Goal: Use online tool/utility: Utilize a website feature to perform a specific function

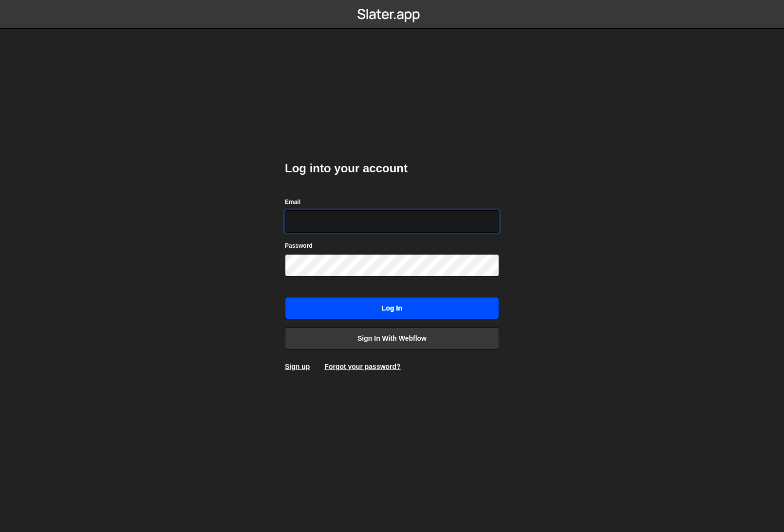
type input "kleloup042@gmail.com"
click at [415, 314] on input "Log in" at bounding box center [392, 308] width 214 height 22
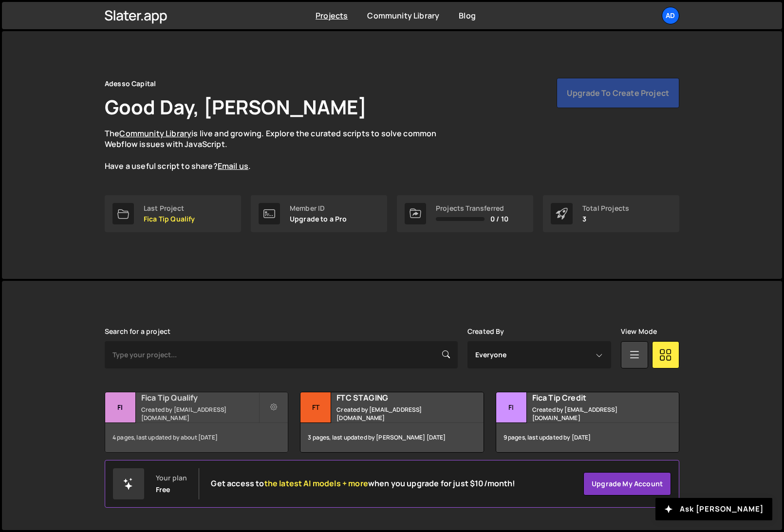
click at [184, 414] on small "Created by operations@knocktwice.io" at bounding box center [199, 413] width 117 height 17
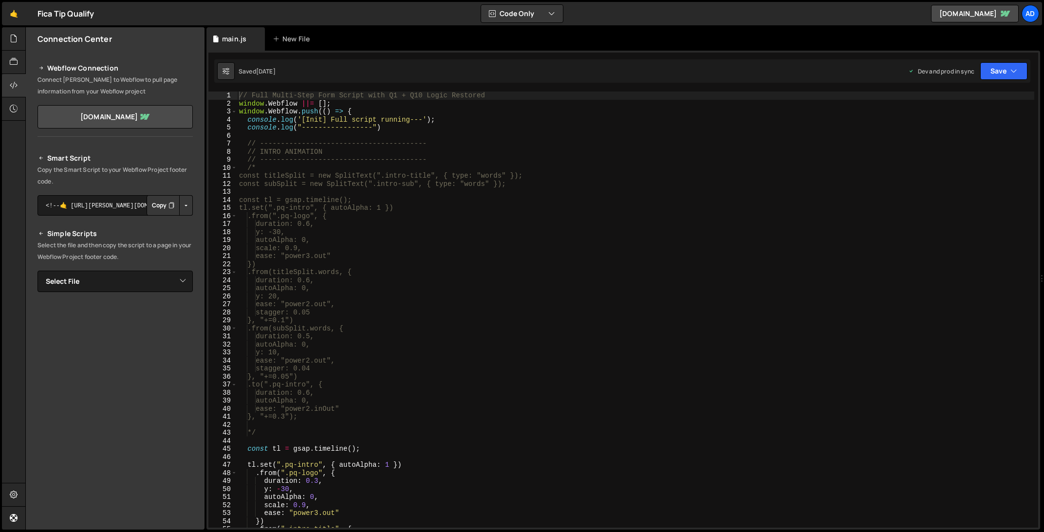
type textarea "duration: 0.5,"
click at [459, 337] on div "// Full Multi-Step Form Script with Q1 + Q10 Logic Restored window . Webflow ||…" at bounding box center [635, 318] width 797 height 452
click at [59, 15] on div "Fica Tip Qualify ⚠️ Code is being edited in another browser" at bounding box center [65, 14] width 57 height 12
click at [20, 15] on link "🤙" at bounding box center [14, 13] width 24 height 23
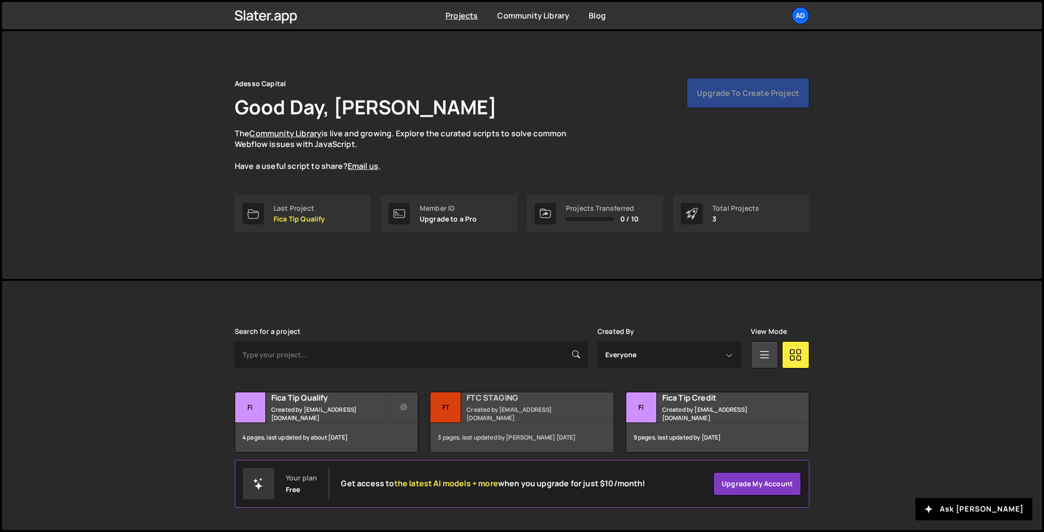
click at [494, 407] on div "FTC STAGING Created by [EMAIL_ADDRESS][DOMAIN_NAME]" at bounding box center [521, 407] width 183 height 30
click at [702, 407] on div "Fica Tip Credit Created by [EMAIL_ADDRESS][DOMAIN_NAME]" at bounding box center [717, 407] width 183 height 30
click at [292, 408] on div "Fica Tip Qualify Created by [EMAIL_ADDRESS][DOMAIN_NAME]" at bounding box center [326, 407] width 183 height 30
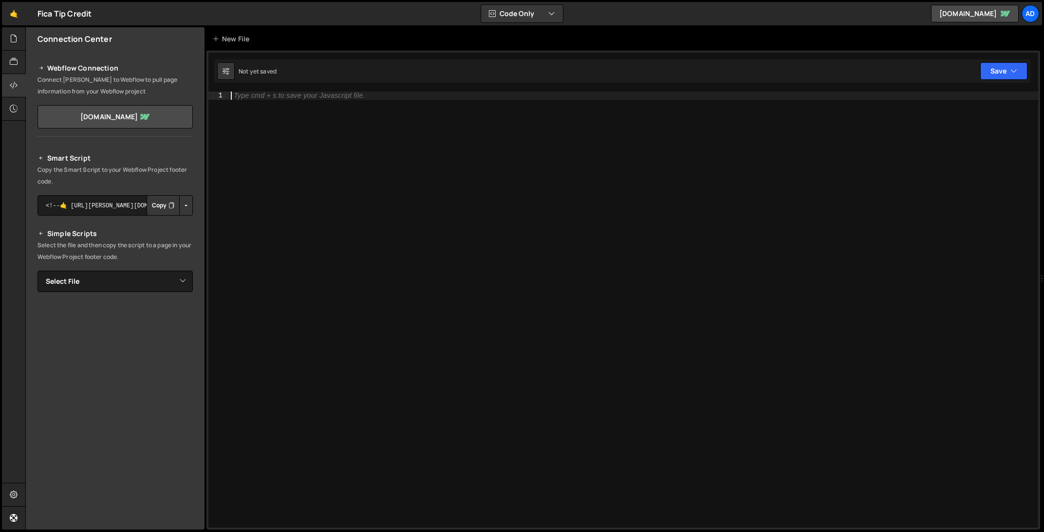
click at [483, 205] on div "Type cmd + s to save your Javascript file." at bounding box center [633, 318] width 809 height 452
click at [552, 16] on icon "button" at bounding box center [551, 14] width 7 height 10
click at [284, 165] on div "Type cmd + s to save your Javascript file." at bounding box center [633, 318] width 809 height 452
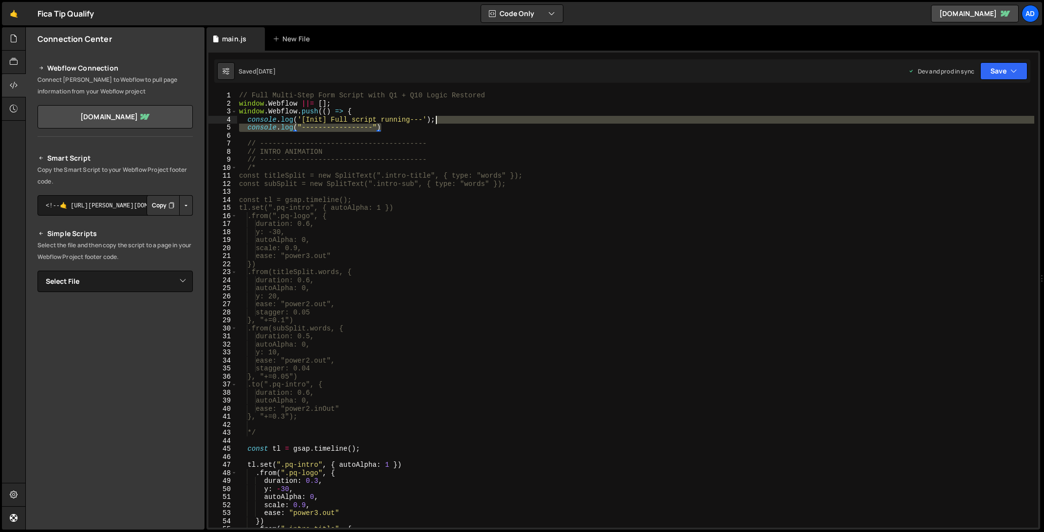
drag, startPoint x: 447, startPoint y: 127, endPoint x: 461, endPoint y: 117, distance: 17.8
click at [461, 117] on div "// Full Multi-Step Form Script with Q1 + Q10 Logic Restored window . Webflow ||…" at bounding box center [635, 318] width 797 height 452
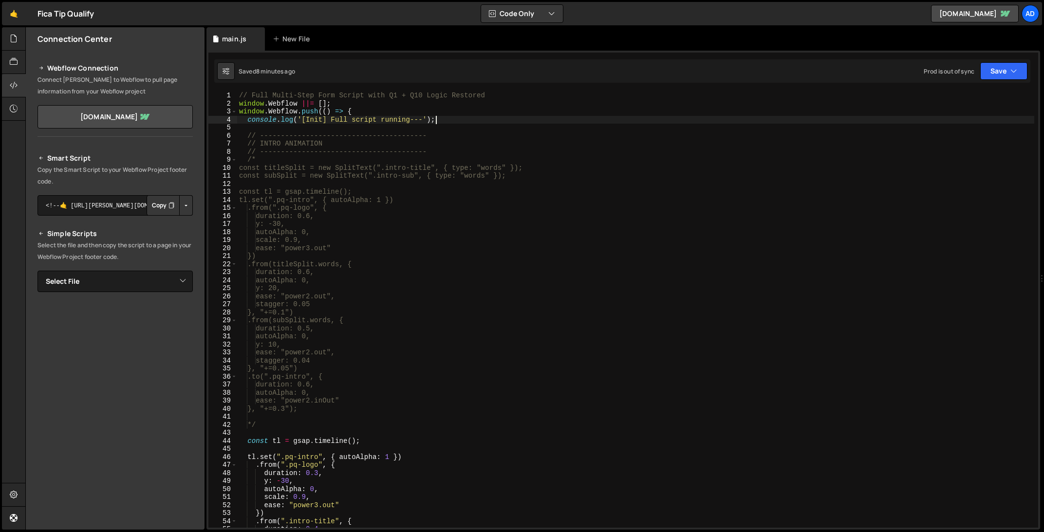
click at [394, 269] on div "// Full Multi-Step Form Script with Q1 + Q10 Logic Restored window . Webflow ||…" at bounding box center [635, 318] width 797 height 452
type textarea "duration: 0.6,"
click at [376, 169] on div "// Full Multi-Step Form Script with Q1 + Q10 Logic Restored window . Webflow ||…" at bounding box center [635, 318] width 797 height 452
click at [128, 115] on link "[DOMAIN_NAME]" at bounding box center [114, 116] width 155 height 23
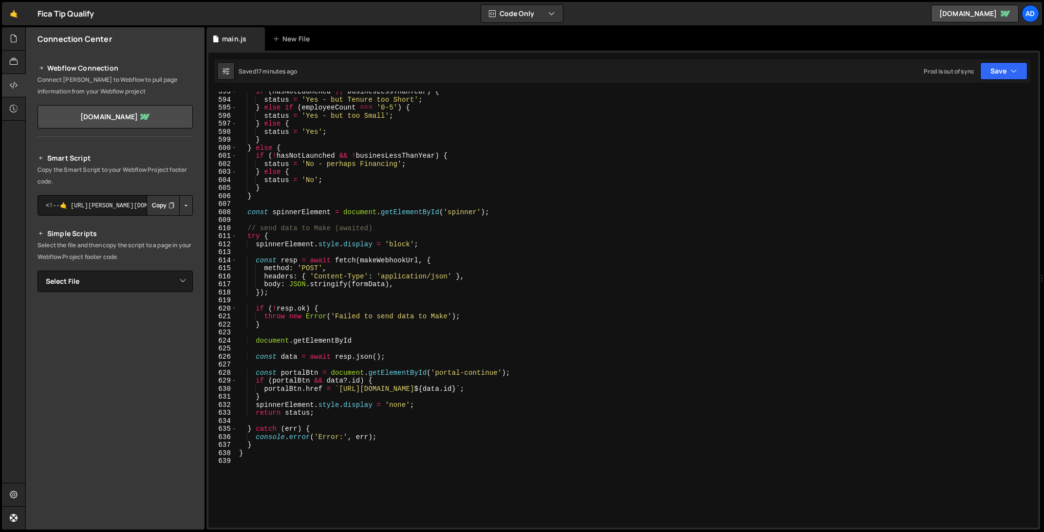
scroll to position [4758, 0]
click at [472, 296] on div "if ( hasNotLaunched || businesLessThanYear ) { status = 'Yes - but Tenure too S…" at bounding box center [635, 314] width 797 height 452
click at [472, 290] on div "if ( hasNotLaunched || businesLessThanYear ) { status = 'Yes - but Tenure too S…" at bounding box center [635, 314] width 797 height 452
click at [473, 286] on div "if ( hasNotLaunched || businesLessThanYear ) { status = 'Yes - but Tenure too S…" at bounding box center [635, 314] width 797 height 452
click at [492, 281] on div "if ( hasNotLaunched || businesLessThanYear ) { status = 'Yes - but Tenure too S…" at bounding box center [635, 314] width 797 height 452
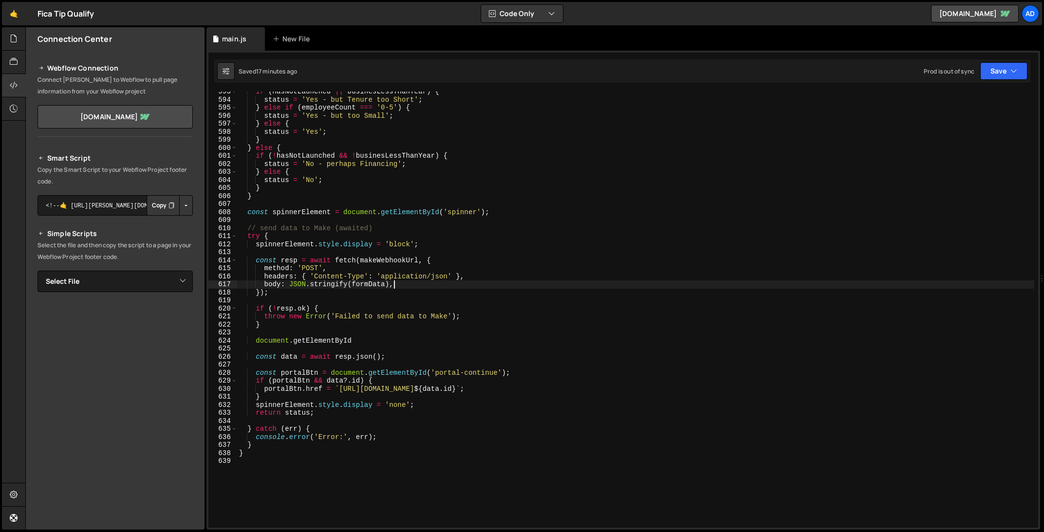
click at [492, 281] on div "if ( hasNotLaunched || businesLessThanYear ) { status = 'Yes - but Tenure too S…" at bounding box center [635, 314] width 797 height 452
click at [436, 375] on div "if ( hasNotLaunched || businesLessThanYear ) { status = 'Yes - but Tenure too S…" at bounding box center [635, 314] width 797 height 452
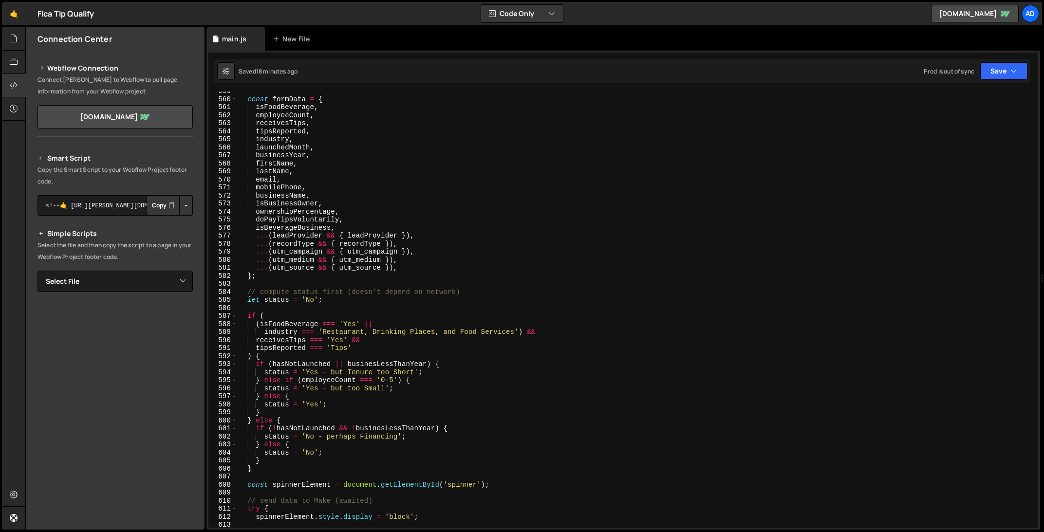
scroll to position [4486, 0]
click at [397, 353] on div "const formData = { isFoodBeverage , employeeCount , receivesTips , tipsReported…" at bounding box center [635, 313] width 797 height 452
click at [400, 347] on div "const formData = { isFoodBeverage , employeeCount , receivesTips , tipsReported…" at bounding box center [635, 313] width 797 height 452
click at [401, 340] on div "const formData = { isFoodBeverage , employeeCount , receivesTips , tipsReported…" at bounding box center [635, 313] width 797 height 452
click at [392, 356] on div "const formData = { isFoodBeverage , employeeCount , receivesTips , tipsReported…" at bounding box center [635, 313] width 797 height 452
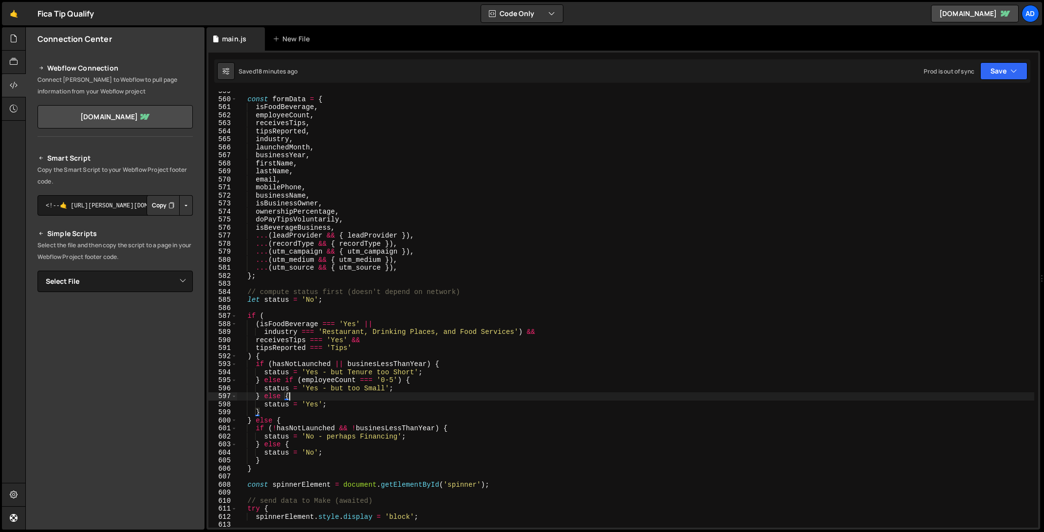
click at [350, 394] on div "const formData = { isFoodBeverage , employeeCount , receivesTips , tipsReported…" at bounding box center [635, 313] width 797 height 452
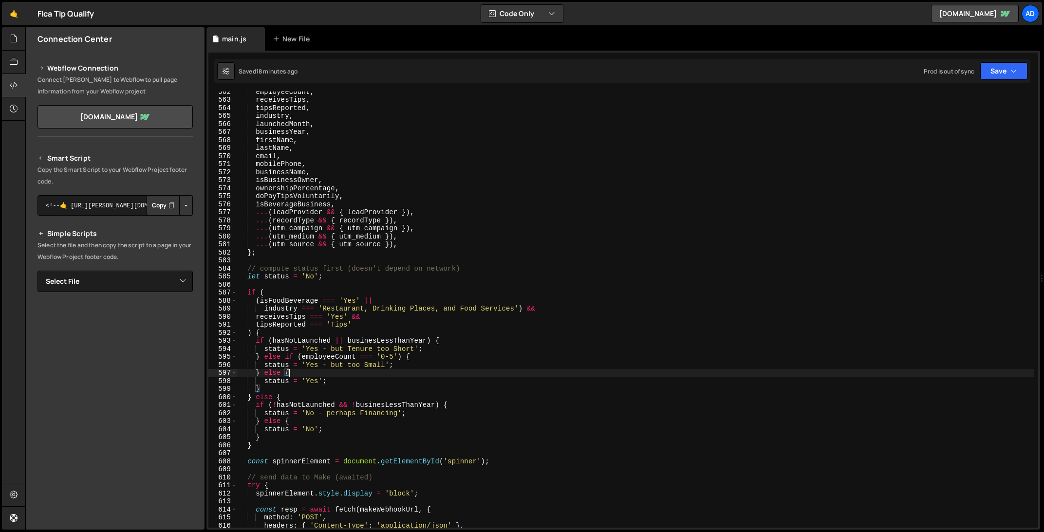
scroll to position [4509, 0]
click at [347, 422] on div "employeeCount , receivesTips , tipsReported , industry , launchedMonth , busine…" at bounding box center [635, 314] width 797 height 452
click at [345, 425] on div "employeeCount , receivesTips , tipsReported , industry , launchedMonth , busine…" at bounding box center [635, 314] width 797 height 452
click at [486, 327] on div "employeeCount , receivesTips , tipsReported , industry , launchedMonth , busine…" at bounding box center [635, 314] width 797 height 452
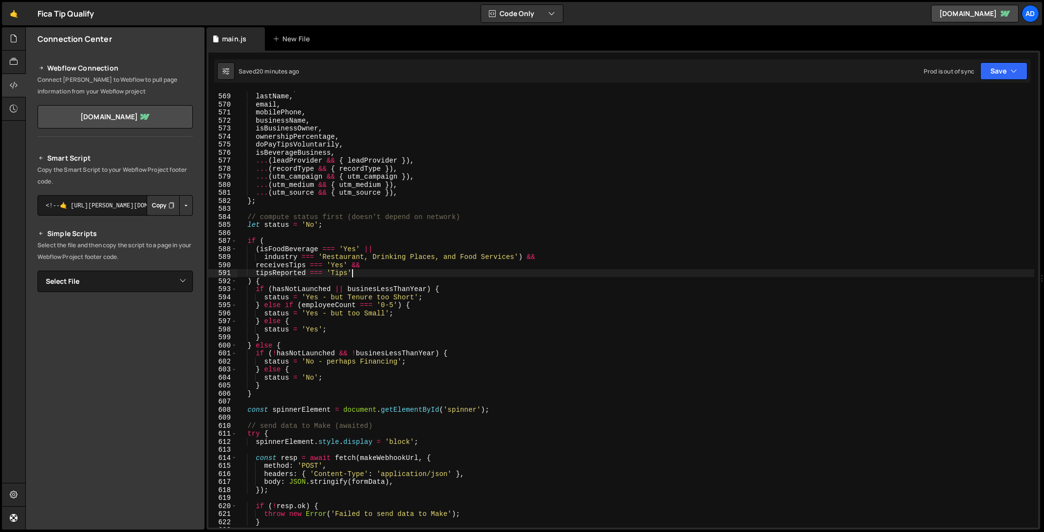
scroll to position [4557, 0]
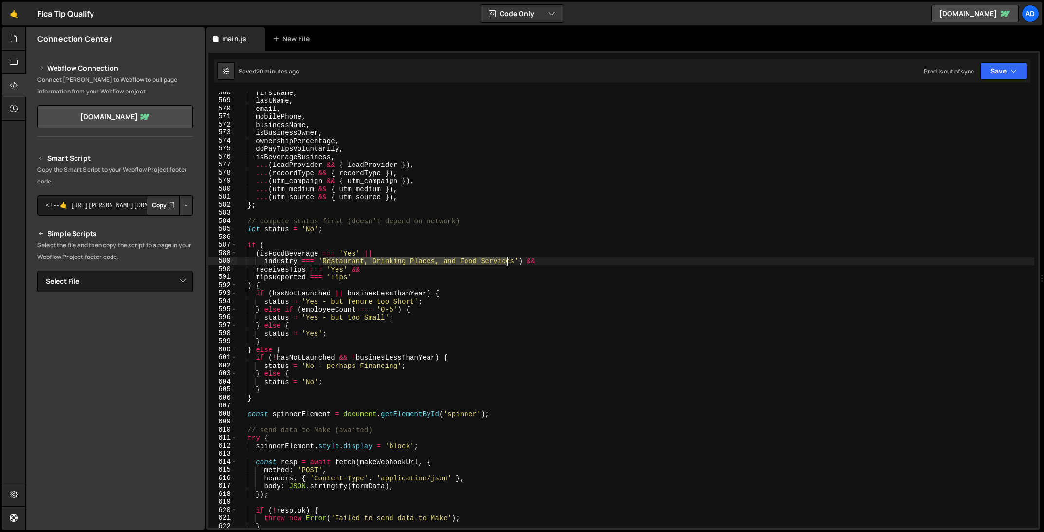
drag, startPoint x: 324, startPoint y: 261, endPoint x: 506, endPoint y: 259, distance: 182.1
click at [506, 259] on div "firstName , lastName , email , mobilePhone , businessName , isBusinessOwner , o…" at bounding box center [635, 315] width 797 height 452
drag, startPoint x: 367, startPoint y: 271, endPoint x: 246, endPoint y: 273, distance: 120.7
click at [246, 273] on div "firstName , lastName , email , mobilePhone , businessName , isBusinessOwner , o…" at bounding box center [635, 315] width 797 height 452
type textarea "receivesTips === 'Yes' &&"
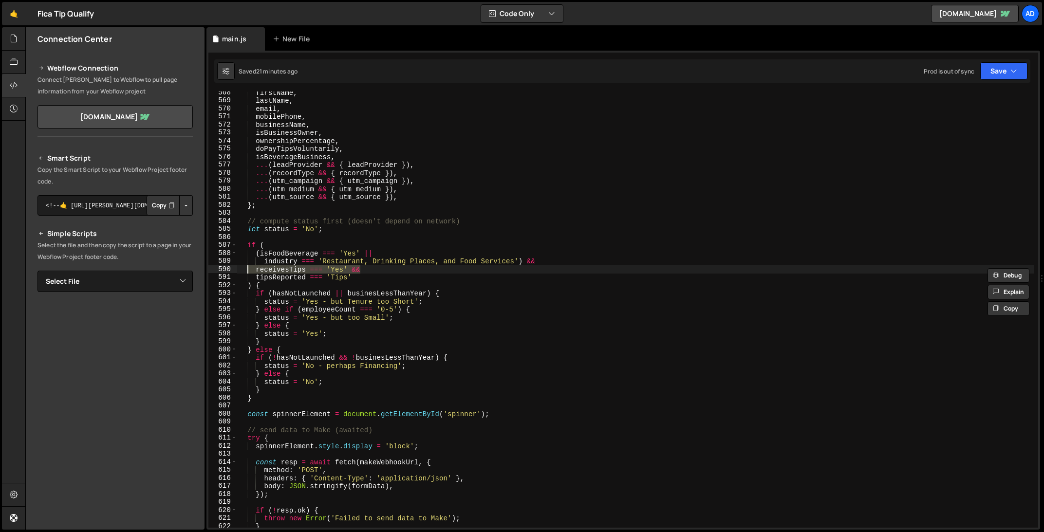
click at [401, 272] on div "firstName , lastName , email , mobilePhone , businessName , isBusinessOwner , o…" at bounding box center [635, 310] width 797 height 436
drag, startPoint x: 384, startPoint y: 268, endPoint x: 228, endPoint y: 269, distance: 155.8
click at [228, 269] on div "receivesTips === 'Yes' && 568 569 570 571 572 573 574 575 576 577 578 579 580 5…" at bounding box center [622, 310] width 829 height 436
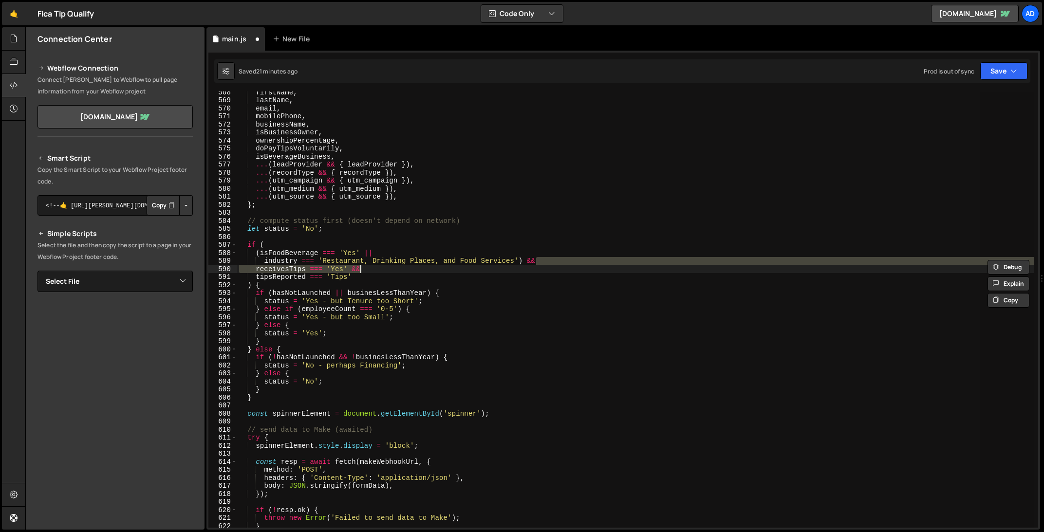
click at [284, 268] on div "firstName , lastName , email , mobilePhone , businessName , isBusinessOwner , o…" at bounding box center [635, 310] width 797 height 436
click at [284, 268] on div "firstName , lastName , email , mobilePhone , businessName , isBusinessOwner , o…" at bounding box center [635, 314] width 797 height 452
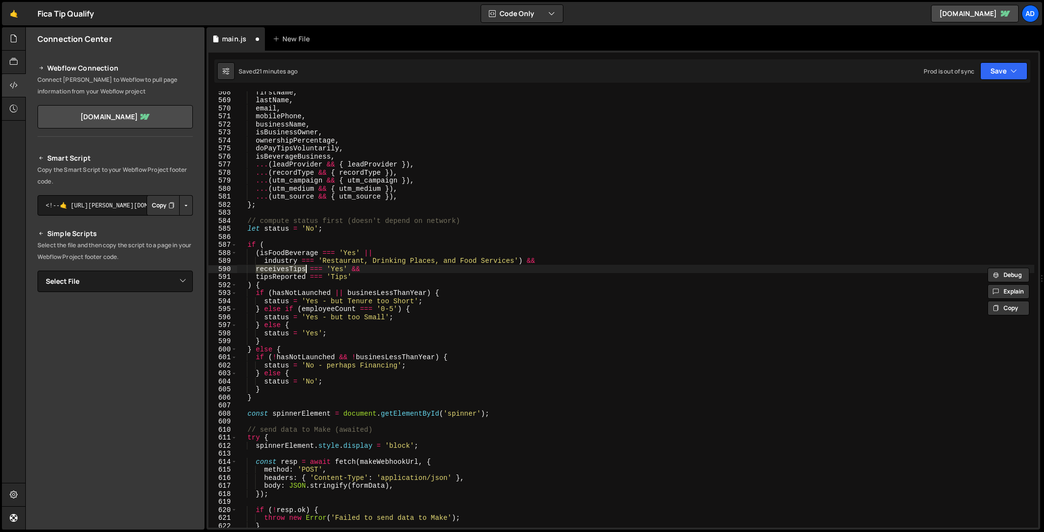
scroll to position [0, 1]
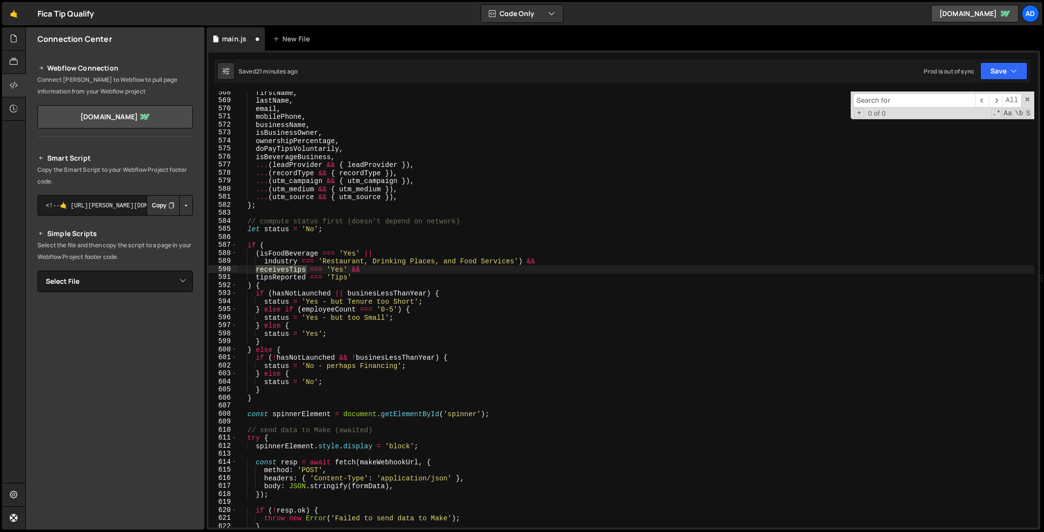
type textarea "receivesTips === 'Yes' &&"
click at [292, 266] on div "firstName , lastName , email , mobilePhone , businessName , isBusinessOwner , o…" at bounding box center [635, 310] width 797 height 436
click at [292, 266] on div "firstName , lastName , email , mobilePhone , businessName , isBusinessOwner , o…" at bounding box center [635, 315] width 797 height 452
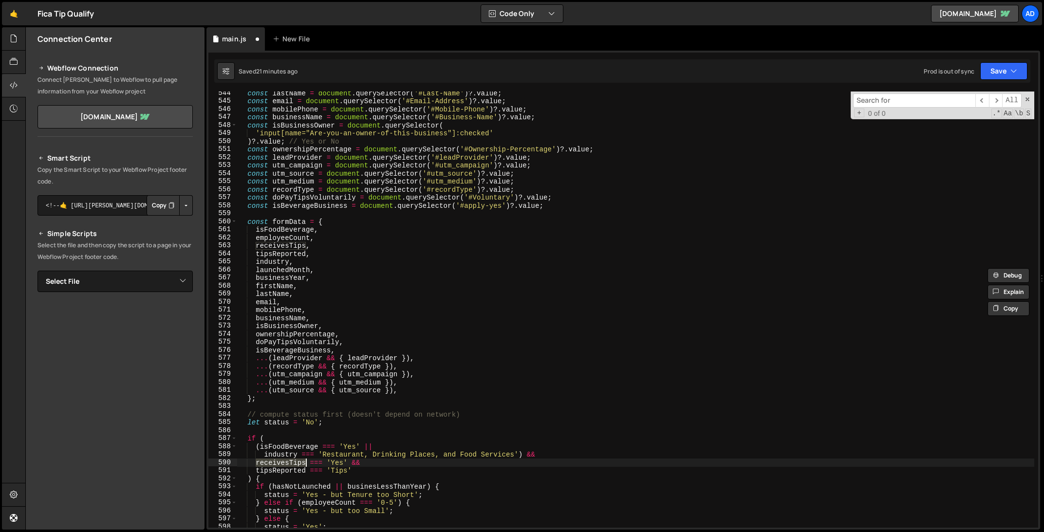
scroll to position [4231, 0]
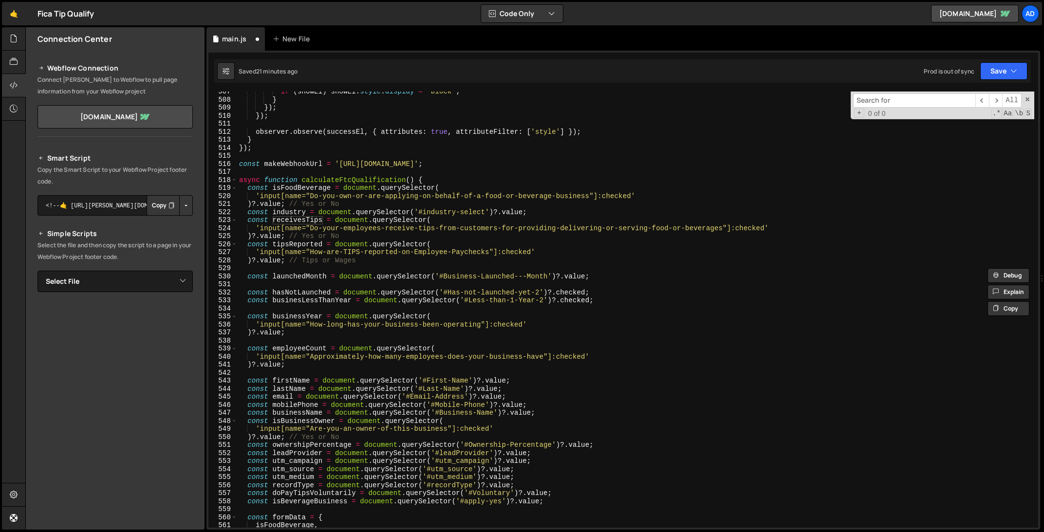
type input "receivesTips"
click at [404, 244] on div "if ( showEl ) showEl . style . display = 'block' ; } }) ; }) ; observer . obser…" at bounding box center [635, 315] width 797 height 452
click at [410, 277] on div "if ( showEl ) showEl . style . display = 'block' ; } }) ; }) ; observer . obser…" at bounding box center [635, 315] width 797 height 452
click at [277, 244] on div "if ( showEl ) showEl . style . display = 'block' ; } }) ; }) ; observer . obser…" at bounding box center [635, 315] width 797 height 452
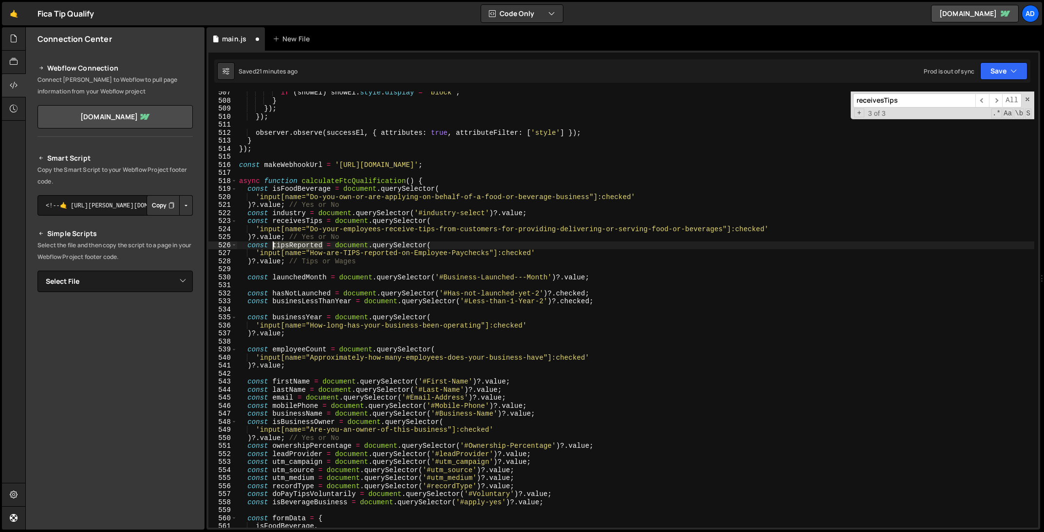
click at [277, 244] on div "if ( showEl ) showEl . style . display = 'block' ; } }) ; }) ; observer . obser…" at bounding box center [635, 315] width 797 height 452
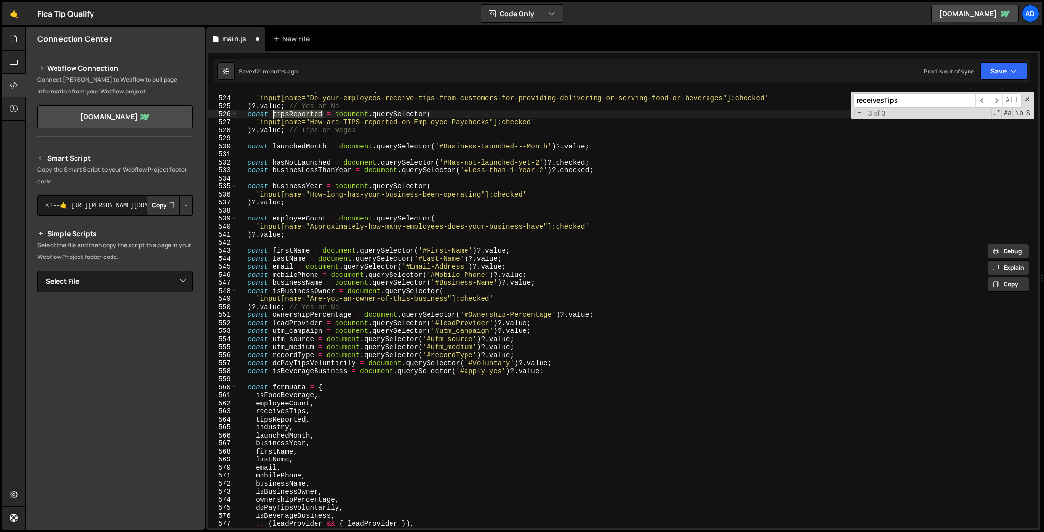
scroll to position [4087, 0]
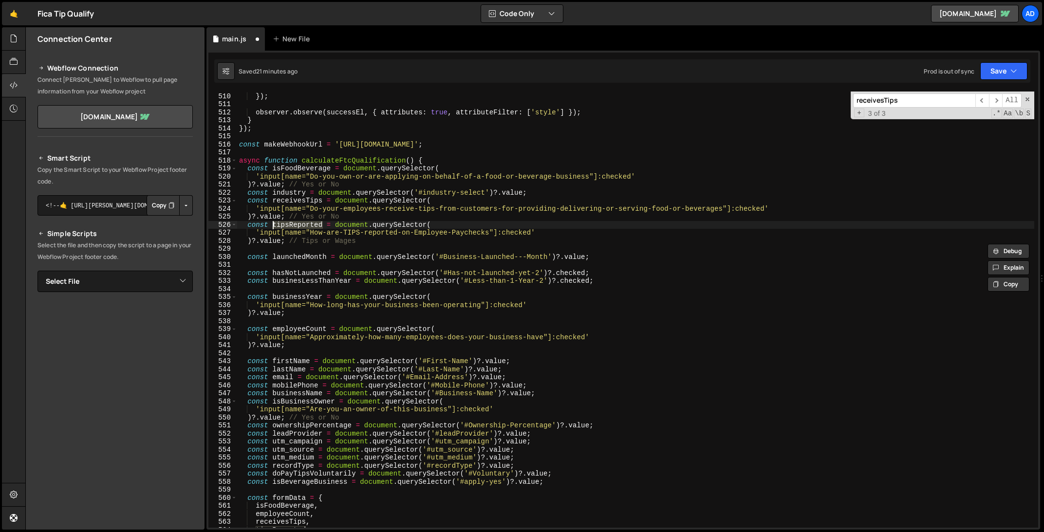
click at [312, 229] on div "}) ; }) ; observer . observe ( successEl , { attributes : true , attributeFilte…" at bounding box center [635, 310] width 797 height 452
click at [311, 225] on div "}) ; }) ; observer . observe ( successEl , { attributes : true , attributeFilte…" at bounding box center [635, 310] width 797 height 452
type textarea "const tipsReported = document.querySelector("
click at [311, 225] on div "}) ; }) ; observer . observe ( successEl , { attributes : true , attributeFilte…" at bounding box center [635, 310] width 797 height 452
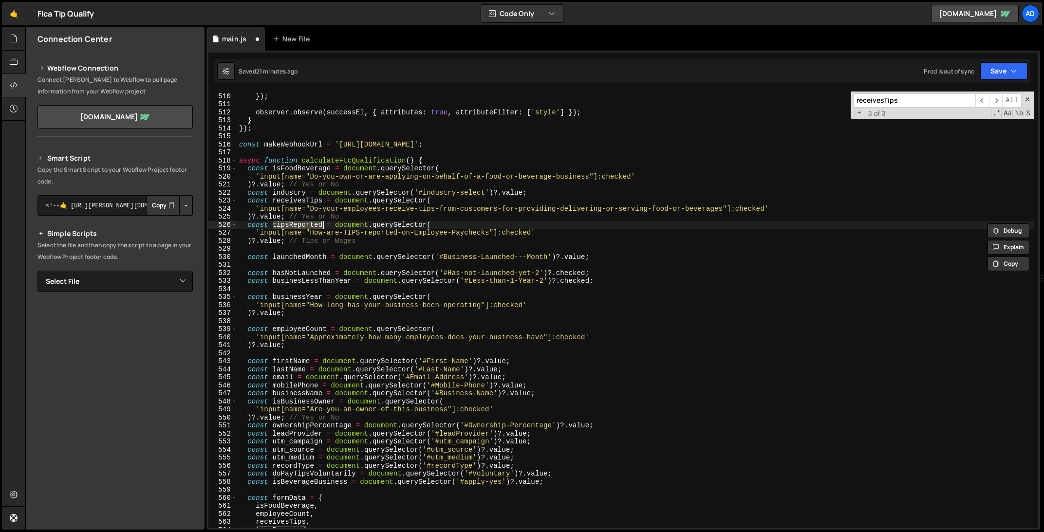
type input "tipsReported"
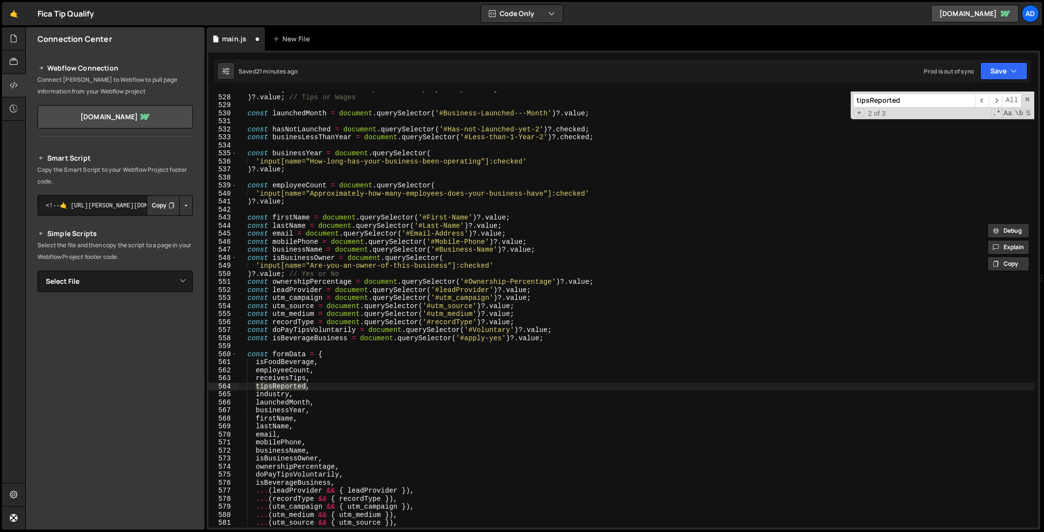
scroll to position [4528, 0]
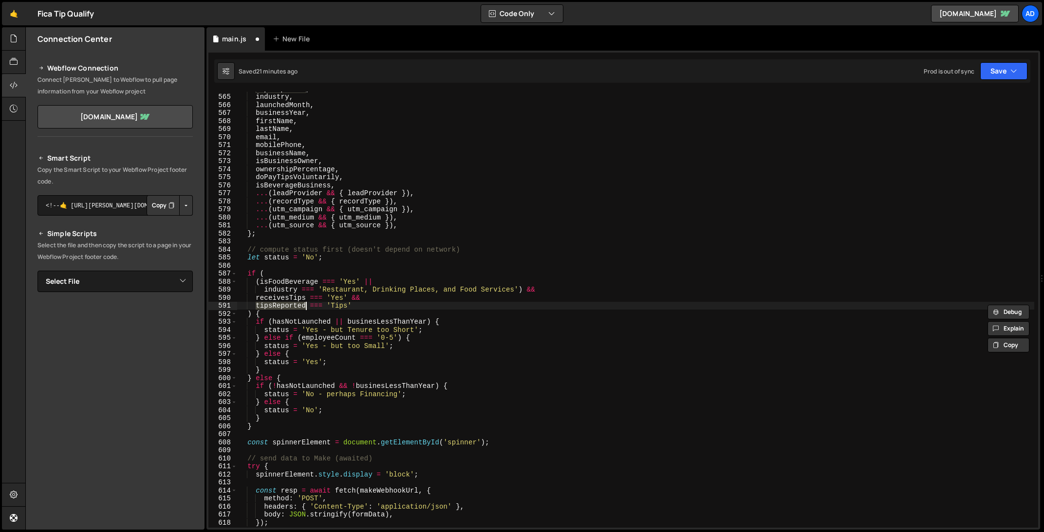
click at [380, 303] on div "tipsReported , industry , launchedMonth , businessYear , firstName , lastName ,…" at bounding box center [635, 311] width 797 height 452
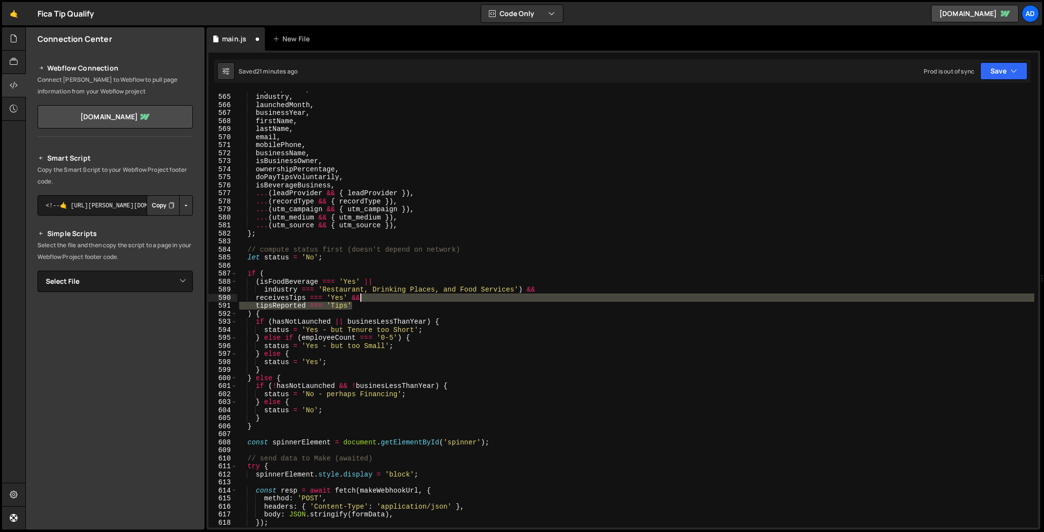
click at [381, 300] on div "tipsReported , industry , launchedMonth , businessYear , firstName , lastName ,…" at bounding box center [635, 311] width 797 height 452
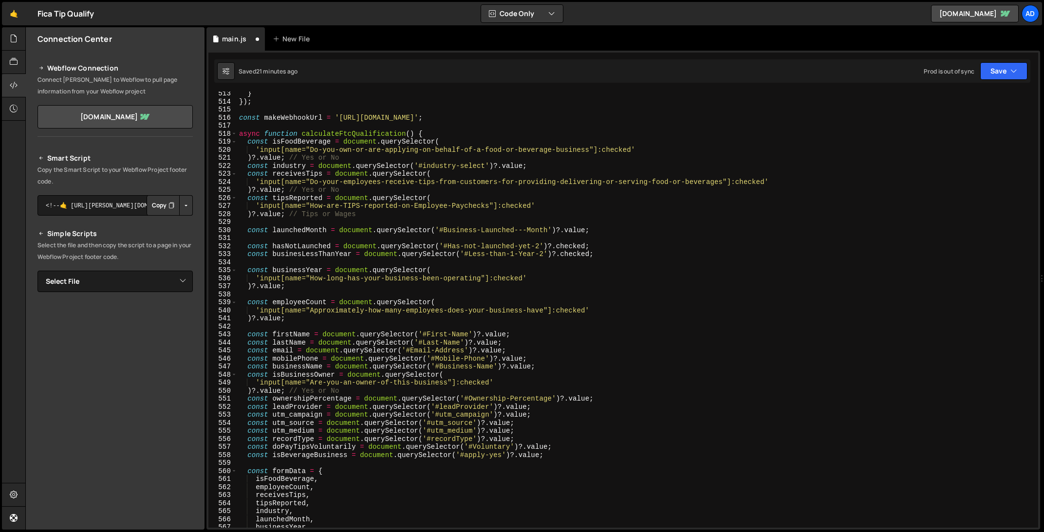
scroll to position [4114, 0]
click at [360, 268] on div "} }) ; const makeWebhookUrl = 'https://hook.us2.make.com/e4mocwj4284fygjtk6dqus…" at bounding box center [635, 315] width 797 height 452
type textarea "const businessYear = document.querySelector("
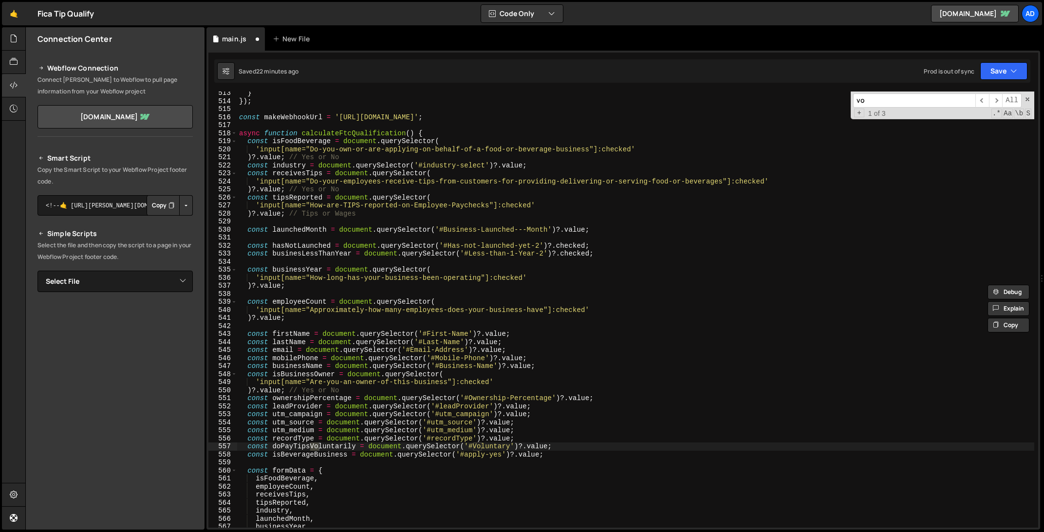
type input "vol"
type textarea "const doPayTipsVoluntarily = document.querySelector('#Voluntary')?.value;"
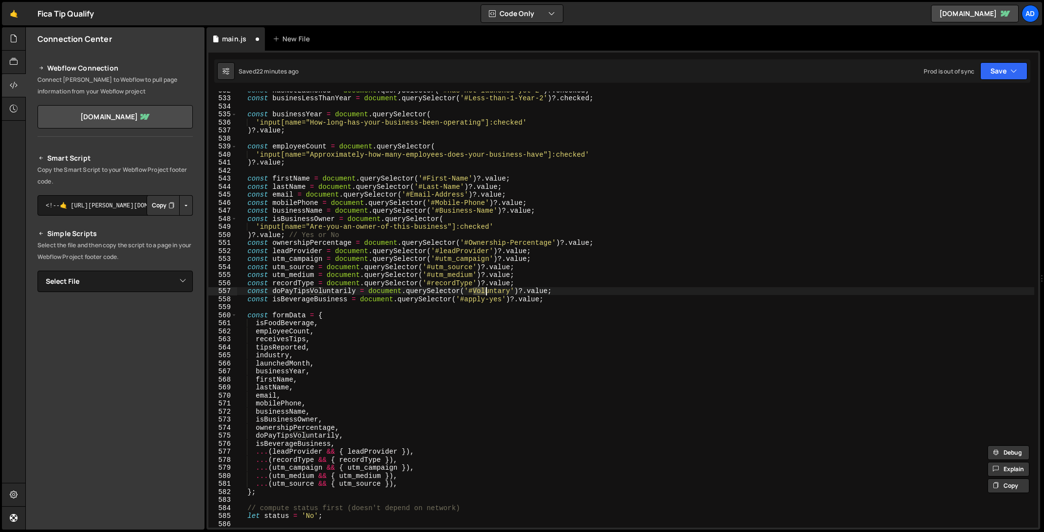
scroll to position [4271, 0]
click at [329, 292] on div "const hasNotLaunched = document . querySelector ( '#Has-not-launched-yet-2' ) ?…" at bounding box center [635, 311] width 797 height 452
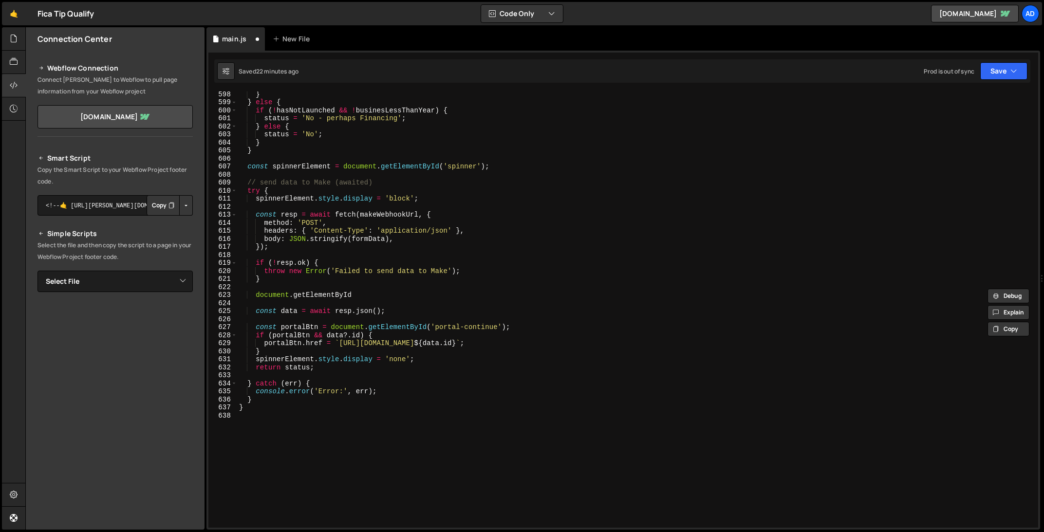
type input "doPayTipsVoluntarily"
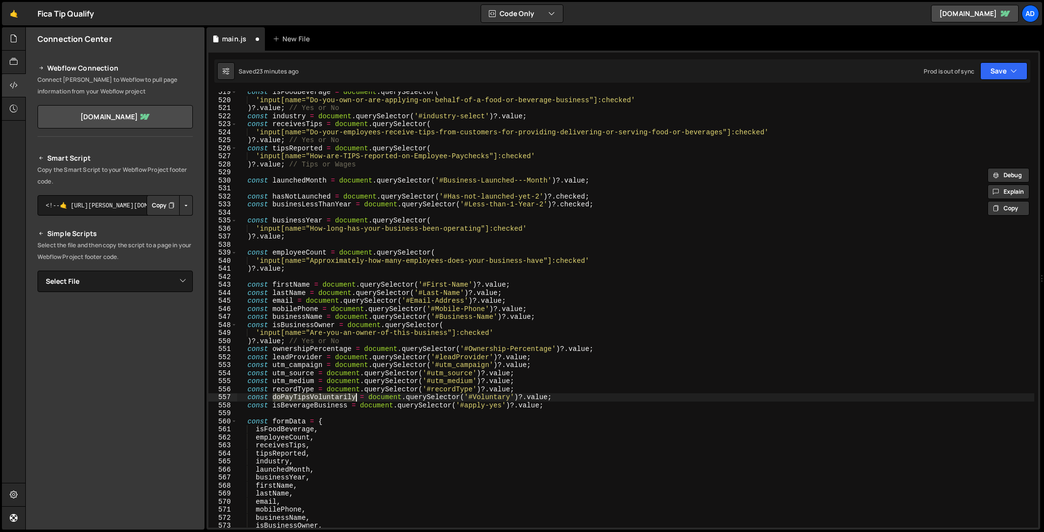
scroll to position [4158, 0]
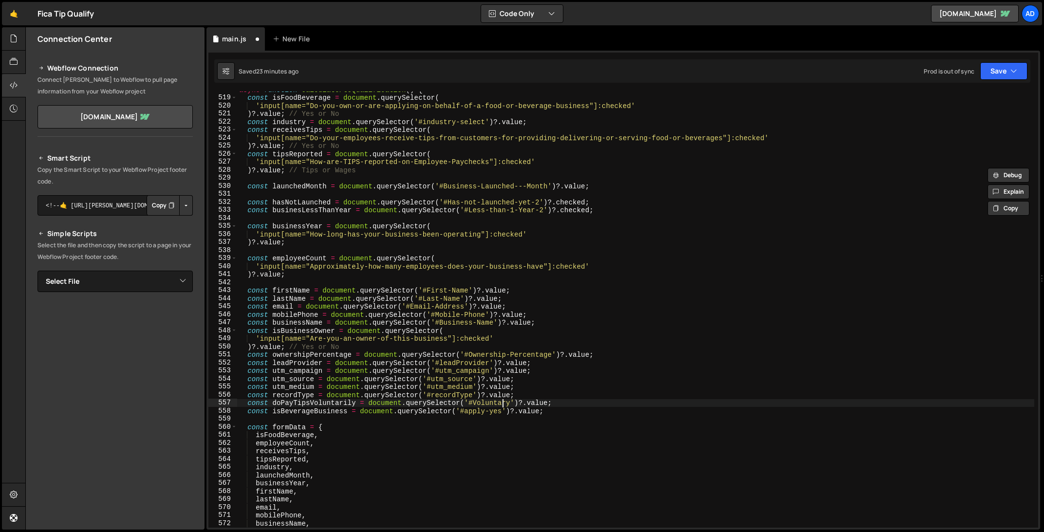
click at [500, 402] on div "async function calculateFtcQualification ( ) { const isFoodBeverage = document …" at bounding box center [635, 312] width 797 height 452
paste textarea "Do-customers-pay-tips-voluntarily"
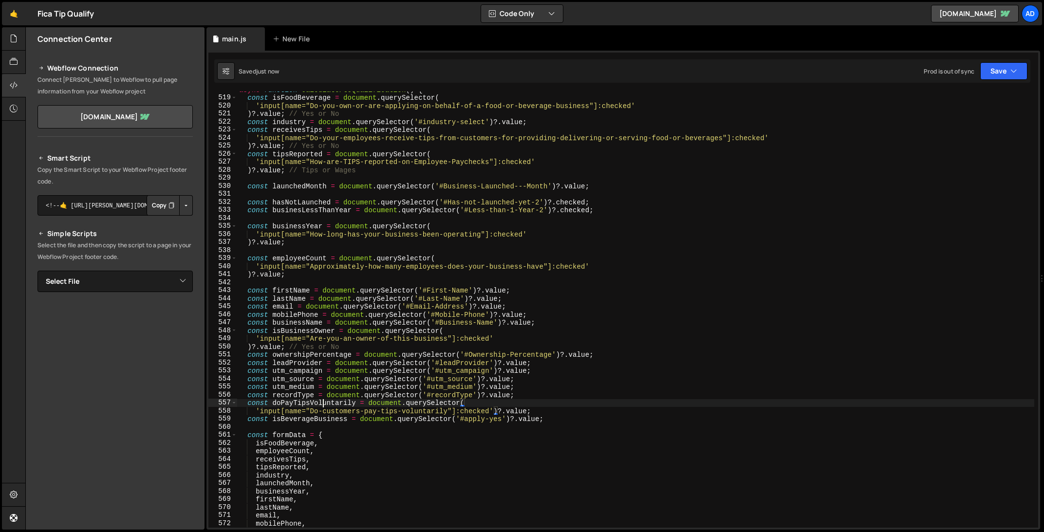
click at [323, 406] on div "async function calculateFtcQualification ( ) { const isFoodBeverage = document …" at bounding box center [635, 312] width 797 height 452
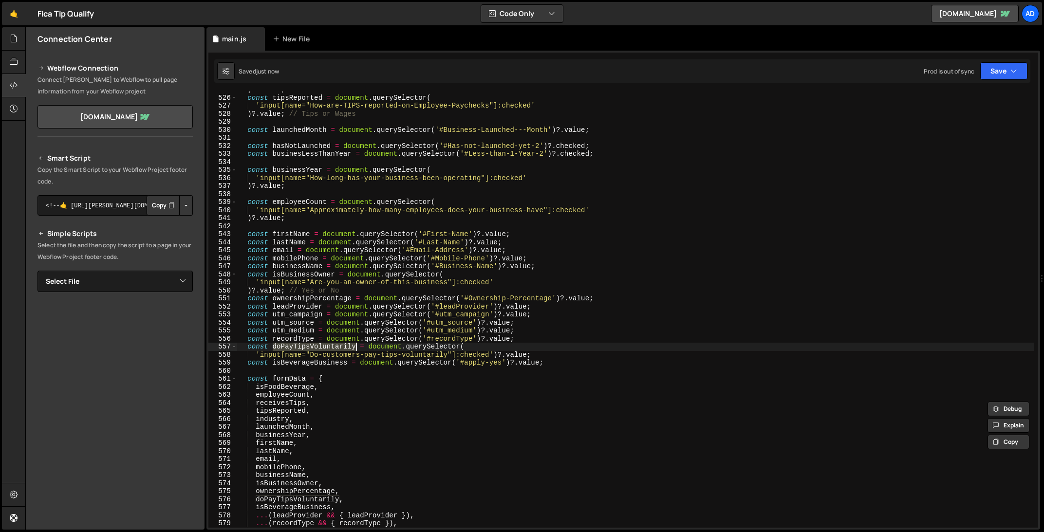
scroll to position [4230, 0]
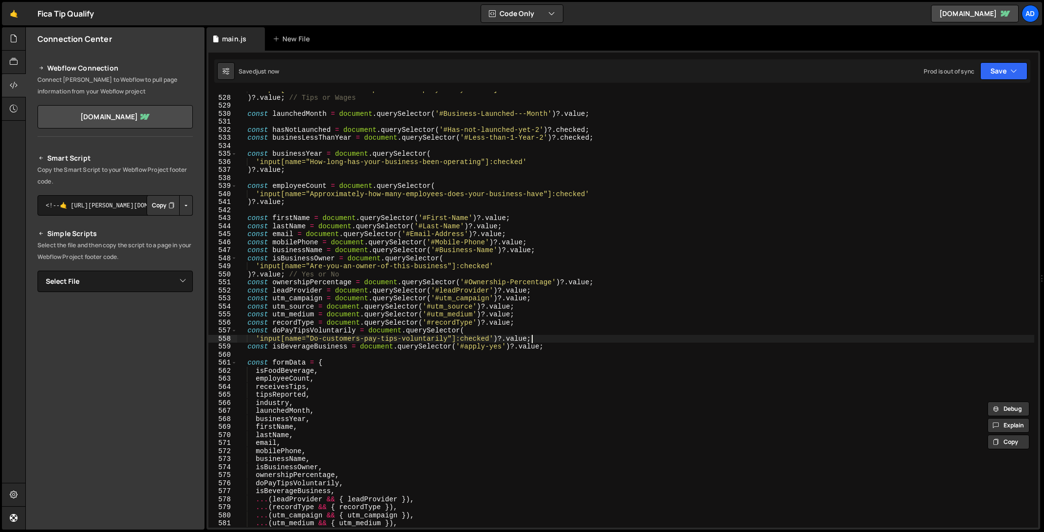
click at [567, 340] on div "'input[name="How-are-TIPS-reported-on-Employee-Paychecks"]:checked' ) ?. value …" at bounding box center [635, 312] width 797 height 452
click at [572, 345] on div "'input[name="How-are-TIPS-reported-on-Employee-Paychecks"]:checked' ) ?. value …" at bounding box center [635, 312] width 797 height 452
type textarea "const isBeverageBusiness = document.querySelector('#apply-yes')?.value;"
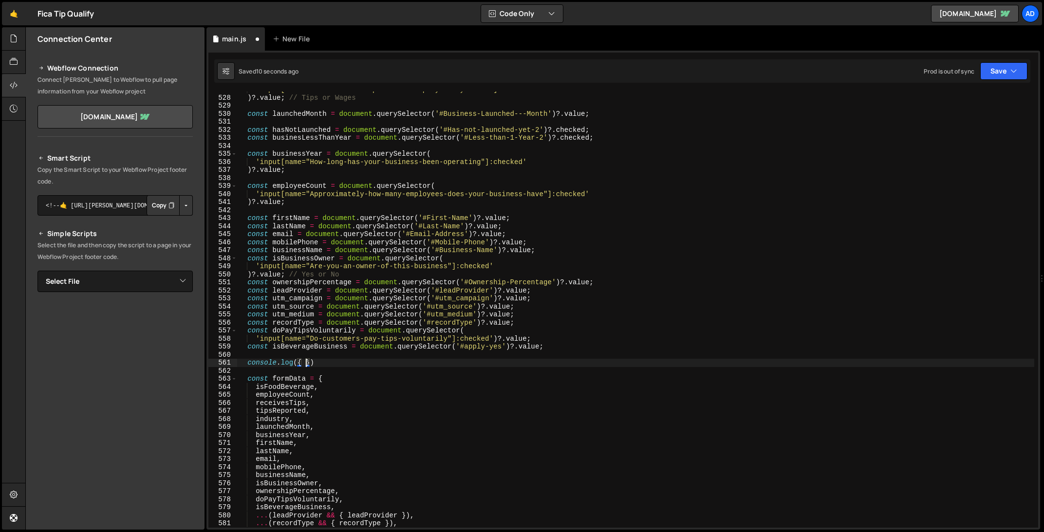
paste textarea "doPayTipsVoluntarily})"
type textarea "console.log({ doPayTipsVoluntarily })"
click at [439, 367] on div "'input[name="How-are-TIPS-reported-on-Employee-Paychecks"]:checked' ) ?. value …" at bounding box center [635, 312] width 797 height 452
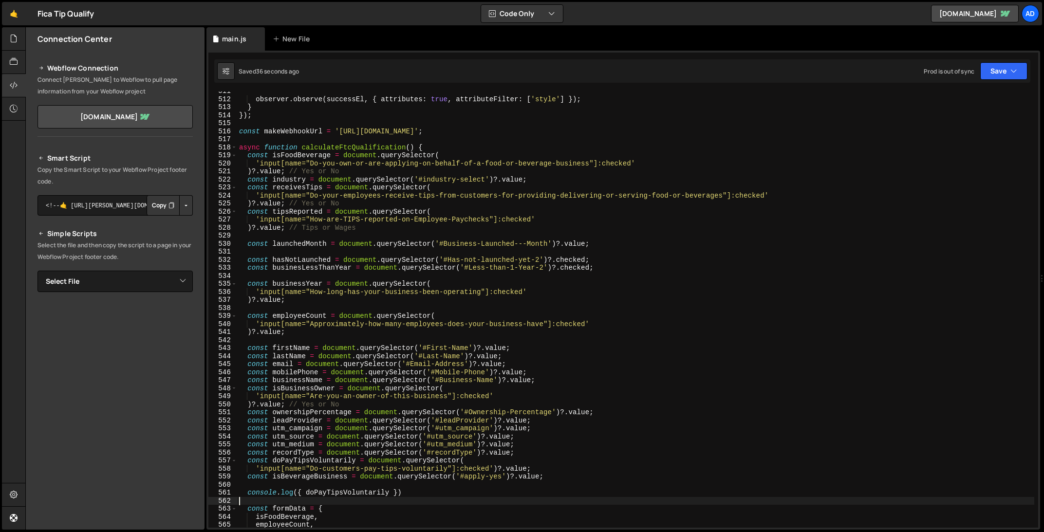
scroll to position [4117, 0]
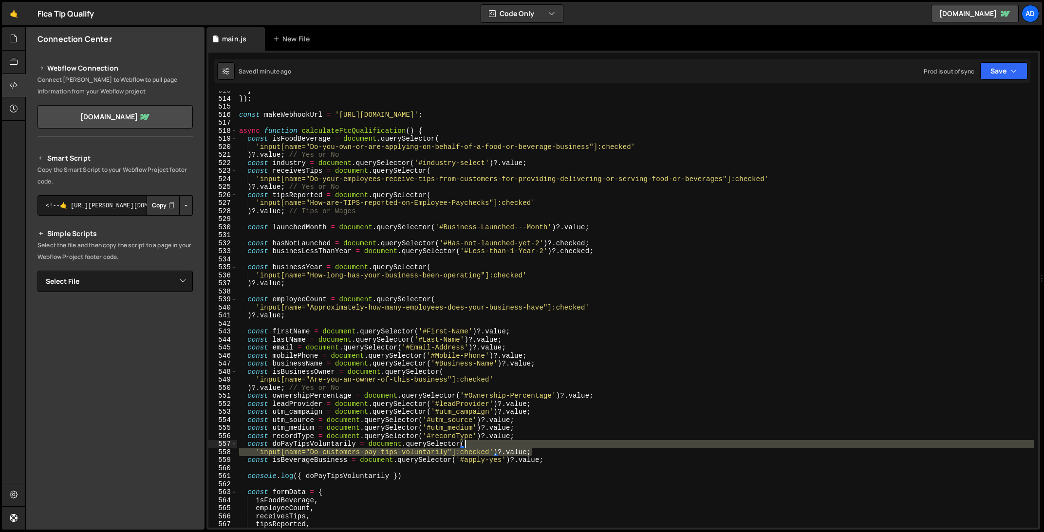
drag, startPoint x: 548, startPoint y: 453, endPoint x: 549, endPoint y: 441, distance: 11.2
click at [549, 441] on div "} }) ; const makeWebhookUrl = 'https://hook.us2.make.com/e4mocwj4284fygjtk6dqus…" at bounding box center [635, 313] width 797 height 452
click at [543, 455] on div "} }) ; const makeWebhookUrl = 'https://hook.us2.make.com/e4mocwj4284fygjtk6dqus…" at bounding box center [635, 310] width 797 height 436
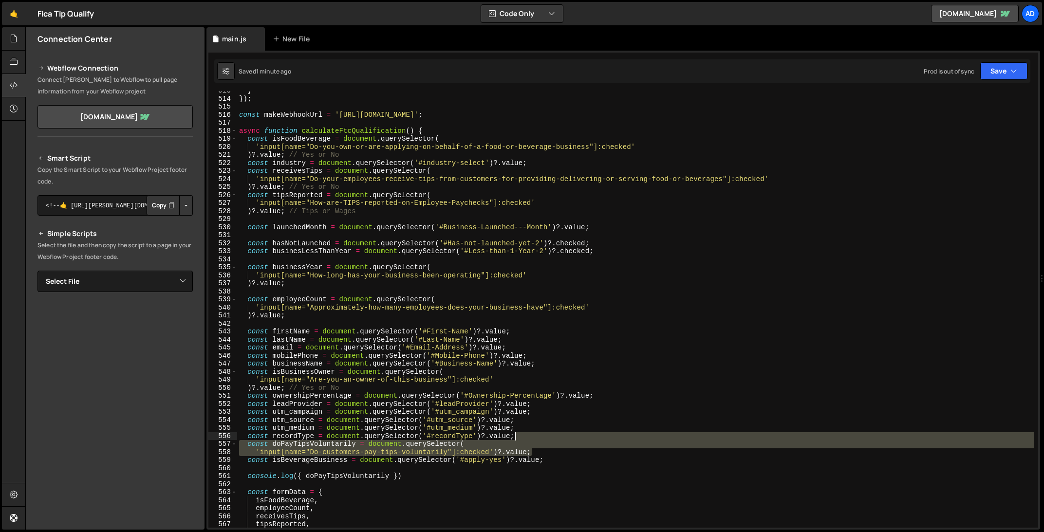
drag, startPoint x: 542, startPoint y: 454, endPoint x: 542, endPoint y: 438, distance: 16.6
click at [542, 438] on div "} }) ; const makeWebhookUrl = 'https://hook.us2.make.com/e4mocwj4284fygjtk6dqus…" at bounding box center [635, 313] width 797 height 452
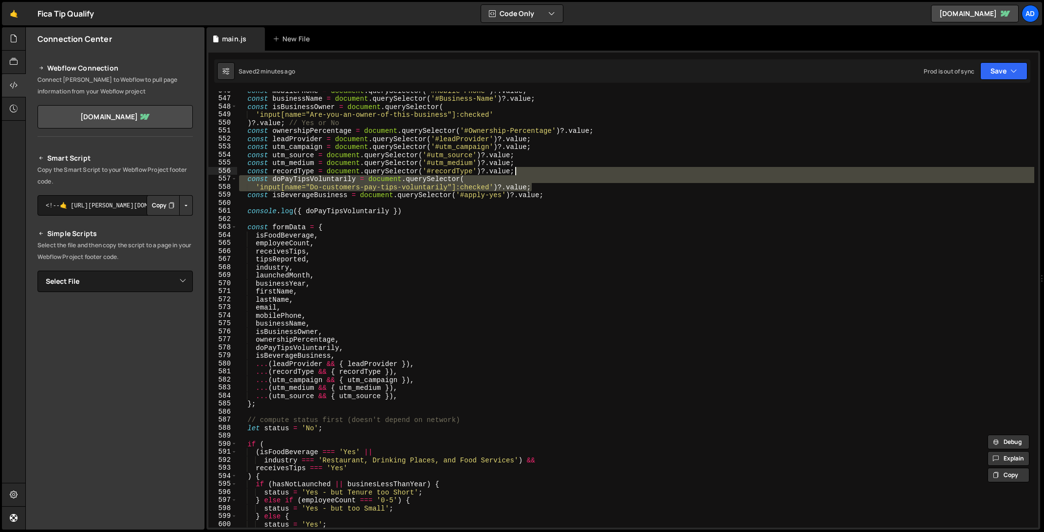
scroll to position [4382, 0]
click at [320, 179] on div "const mobilePhone = document . querySelector ( '#Mobile-Phone' ) ?. value ; con…" at bounding box center [635, 310] width 797 height 436
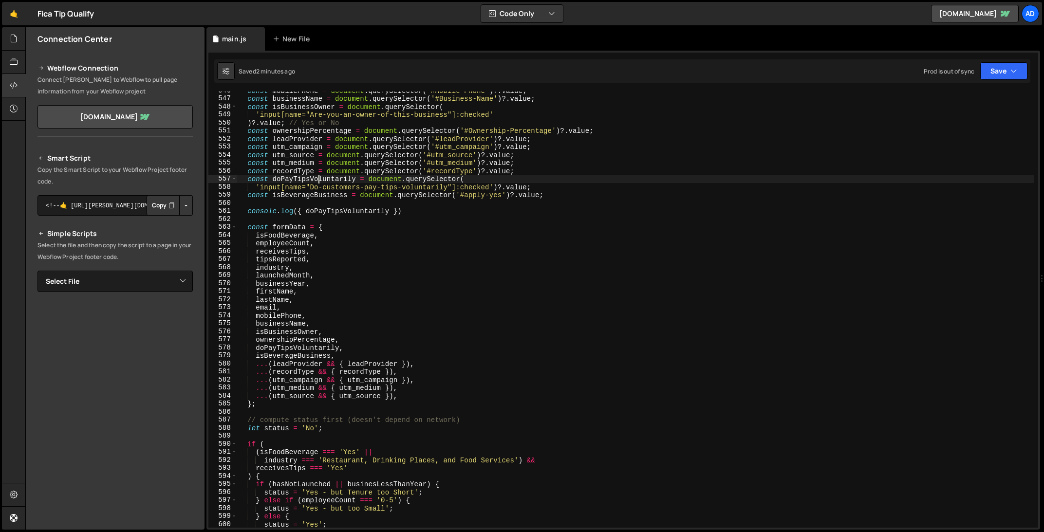
click at [320, 179] on div "const mobilePhone = document . querySelector ( '#Mobile-Phone' ) ?. value ; con…" at bounding box center [635, 313] width 797 height 452
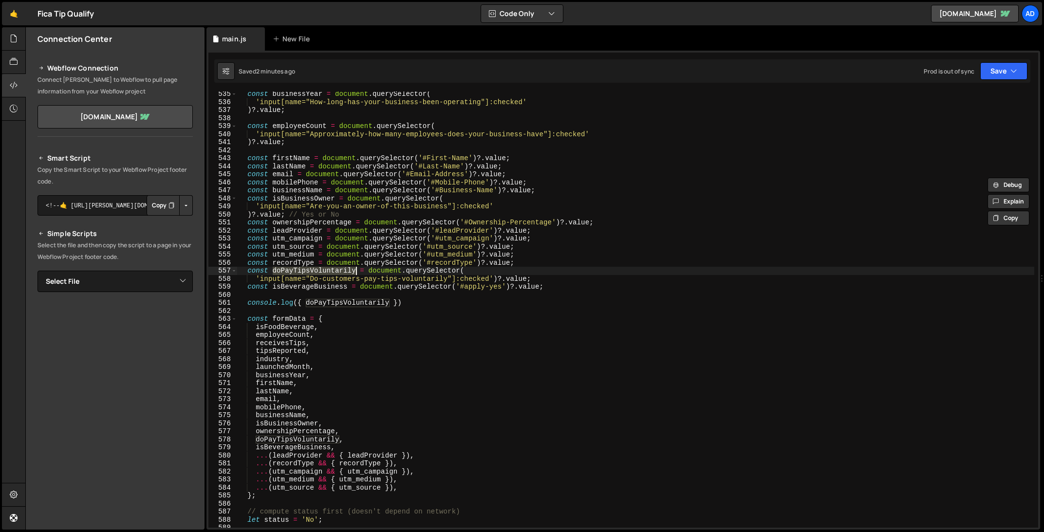
scroll to position [4307, 0]
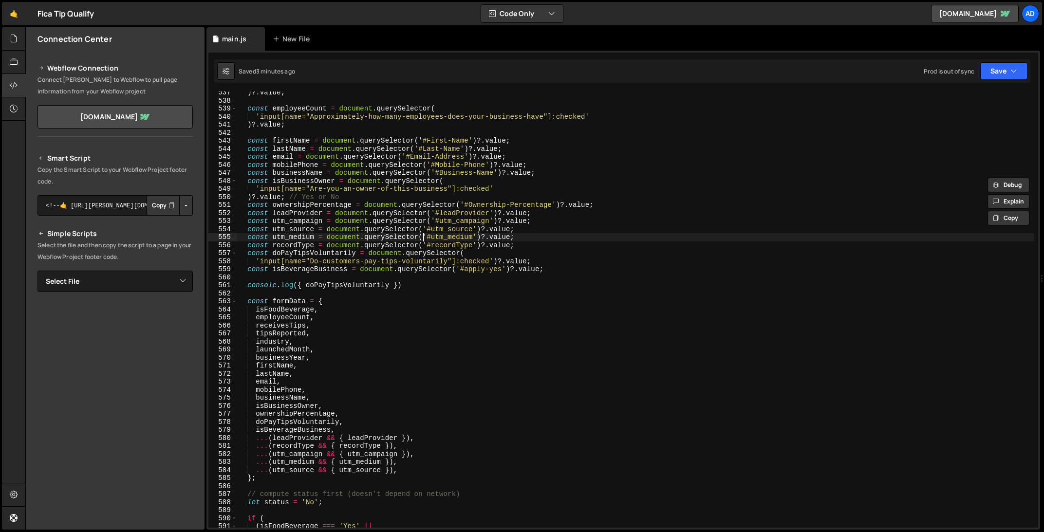
click at [422, 235] on div ") ?. value ; const employeeCount = document . querySelector ( 'input[name="Appr…" at bounding box center [635, 315] width 797 height 452
click at [267, 247] on div ") ?. value ; const employeeCount = document . querySelector ( 'input[name="Appr…" at bounding box center [635, 315] width 797 height 452
click at [305, 257] on div ") ?. value ; const employeeCount = document . querySelector ( 'input[name="Appr…" at bounding box center [635, 315] width 797 height 452
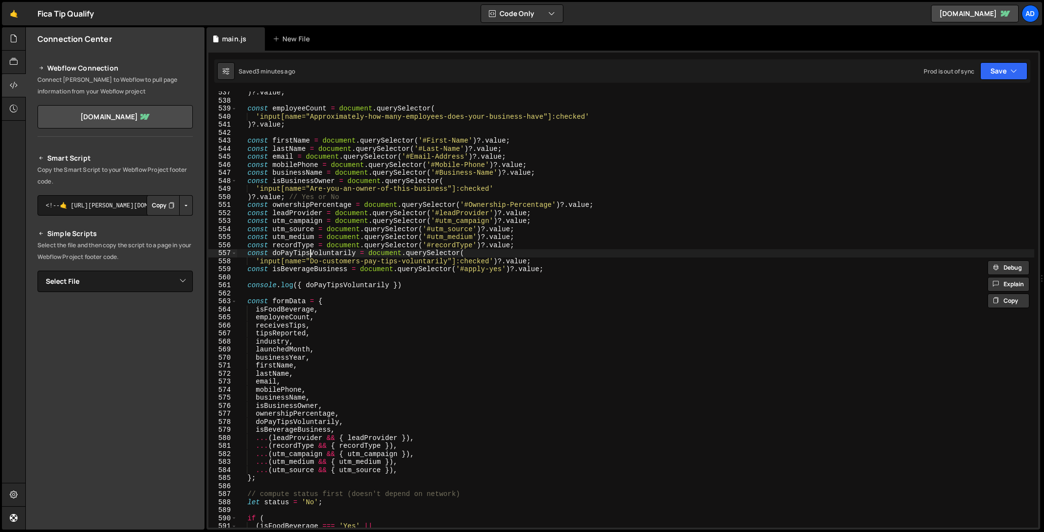
click at [310, 252] on div ") ?. value ; const employeeCount = document . querySelector ( 'input[name="Appr…" at bounding box center [635, 315] width 797 height 452
click at [310, 251] on div ") ?. value ; const employeeCount = document . querySelector ( 'input[name="Appr…" at bounding box center [635, 315] width 797 height 452
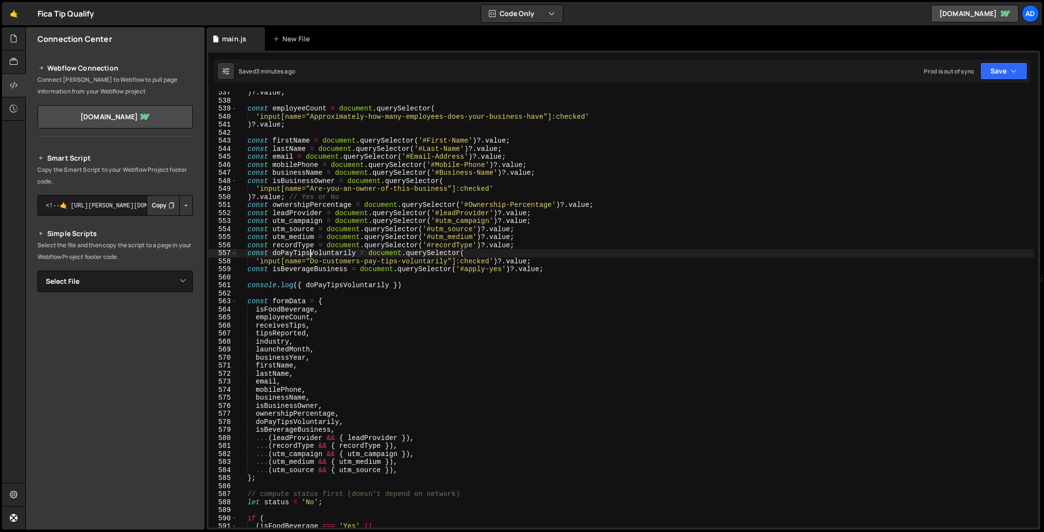
click at [310, 251] on div ") ?. value ; const employeeCount = document . querySelector ( 'input[name="Appr…" at bounding box center [635, 315] width 797 height 452
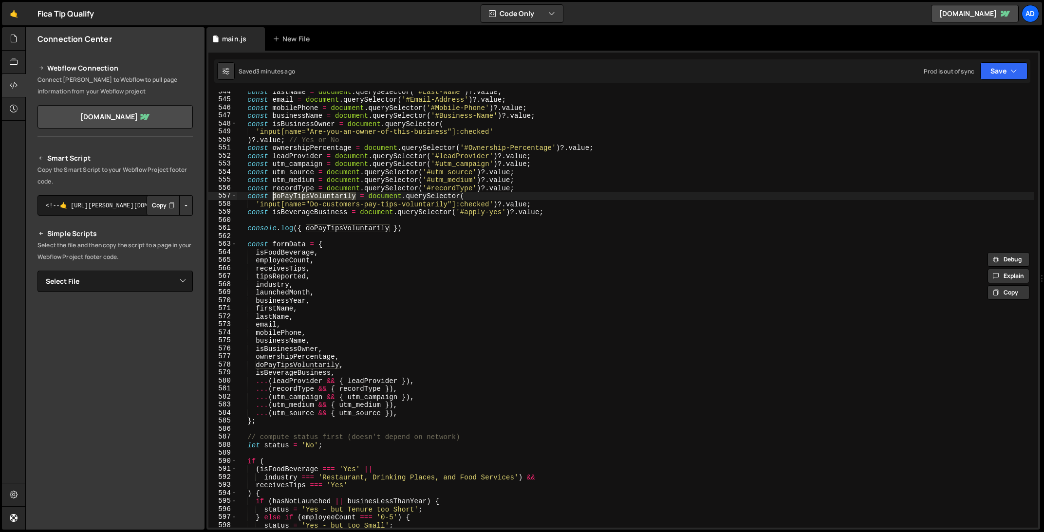
scroll to position [4375, 0]
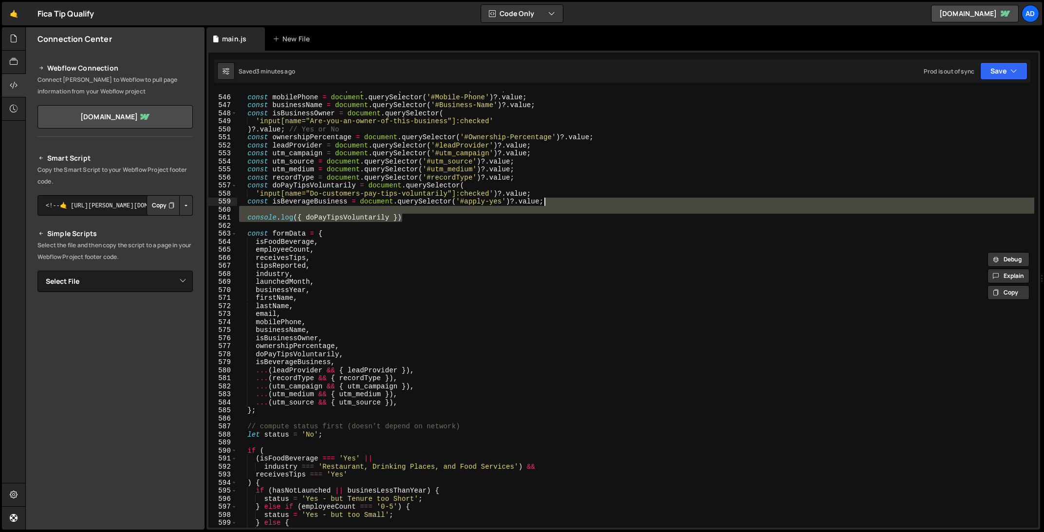
drag, startPoint x: 519, startPoint y: 216, endPoint x: 547, endPoint y: 204, distance: 30.6
click at [548, 205] on div "const email = document . querySelector ( '#Email-Address' ) ?. value ; const mo…" at bounding box center [635, 311] width 797 height 452
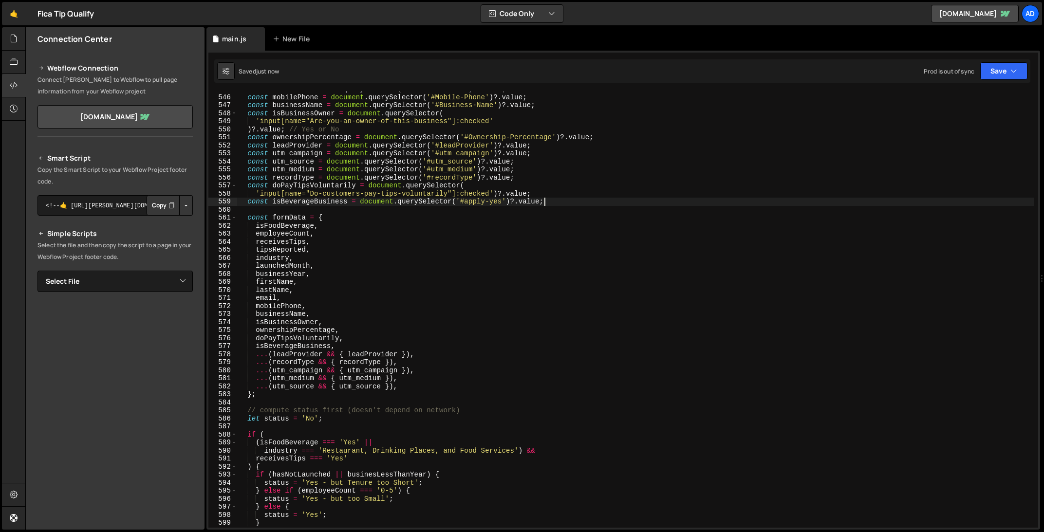
click at [316, 202] on div "const email = document . querySelector ( '#Email-Address' ) ?. value ; const mo…" at bounding box center [635, 311] width 797 height 452
click at [284, 184] on div "const email = document . querySelector ( '#Email-Address' ) ?. value ; const mo…" at bounding box center [635, 311] width 797 height 452
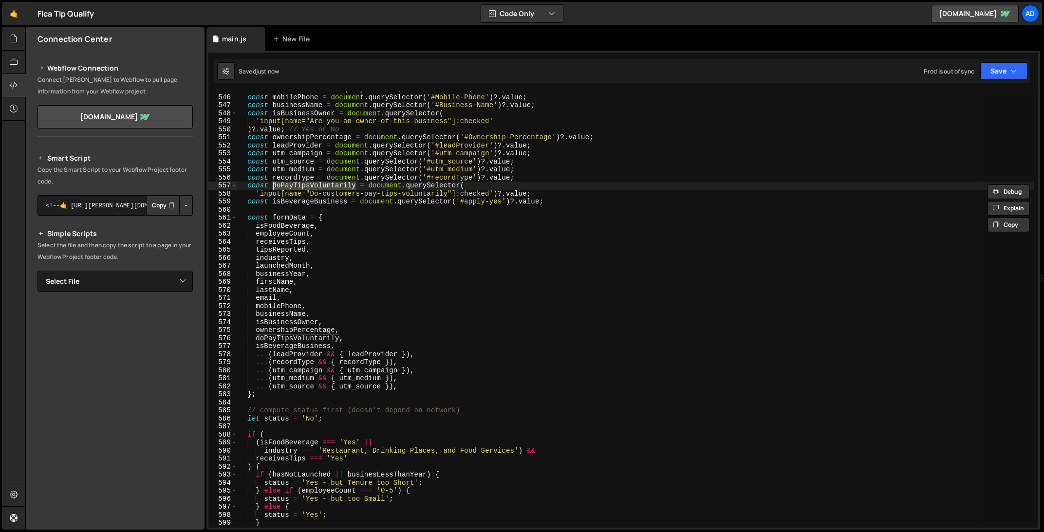
click at [316, 187] on div "const email = document . querySelector ( '#Email-Address' ) ?. value ; const mo…" at bounding box center [635, 310] width 797 height 436
click at [316, 187] on div "const email = document . querySelector ( '#Email-Address' ) ?. value ; const mo…" at bounding box center [635, 311] width 797 height 452
click at [316, 190] on div "const email = document . querySelector ( '#Email-Address' ) ?. value ; const mo…" at bounding box center [635, 311] width 797 height 452
click at [320, 185] on div "const email = document . querySelector ( '#Email-Address' ) ?. value ; const mo…" at bounding box center [635, 311] width 797 height 452
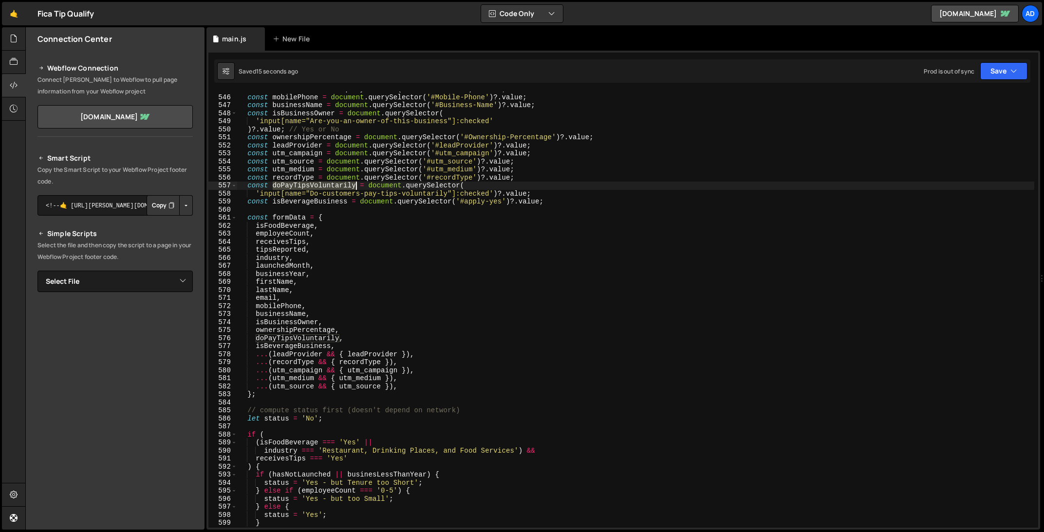
click at [320, 185] on div "const email = document . querySelector ( '#Email-Address' ) ?. value ; const mo…" at bounding box center [635, 311] width 797 height 452
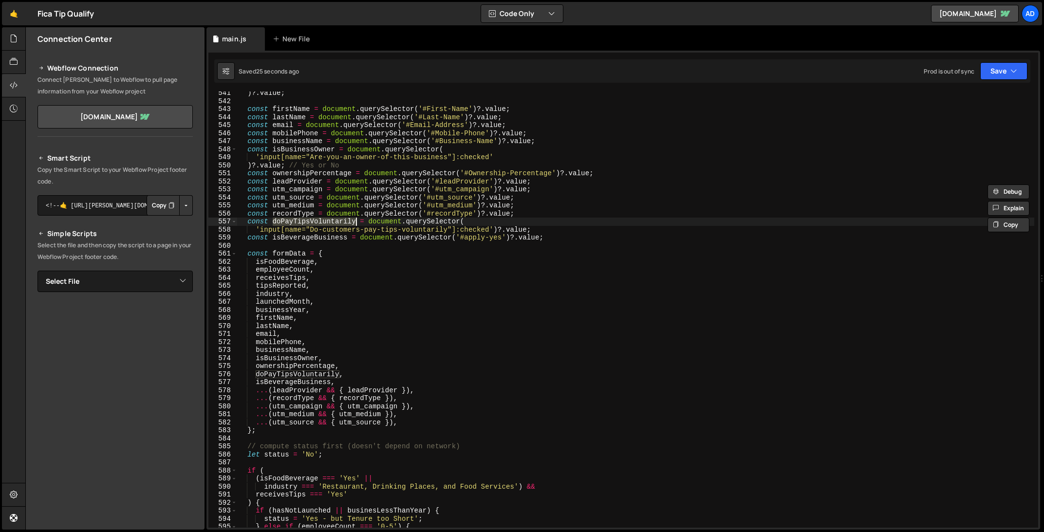
scroll to position [4336, 0]
click at [310, 221] on div "'input[name="Approximately-how-many-employees-does-your-business-have"]:checked…" at bounding box center [635, 310] width 797 height 436
click at [310, 221] on div "'input[name="Approximately-how-many-employees-does-your-business-have"]:checked…" at bounding box center [635, 310] width 797 height 452
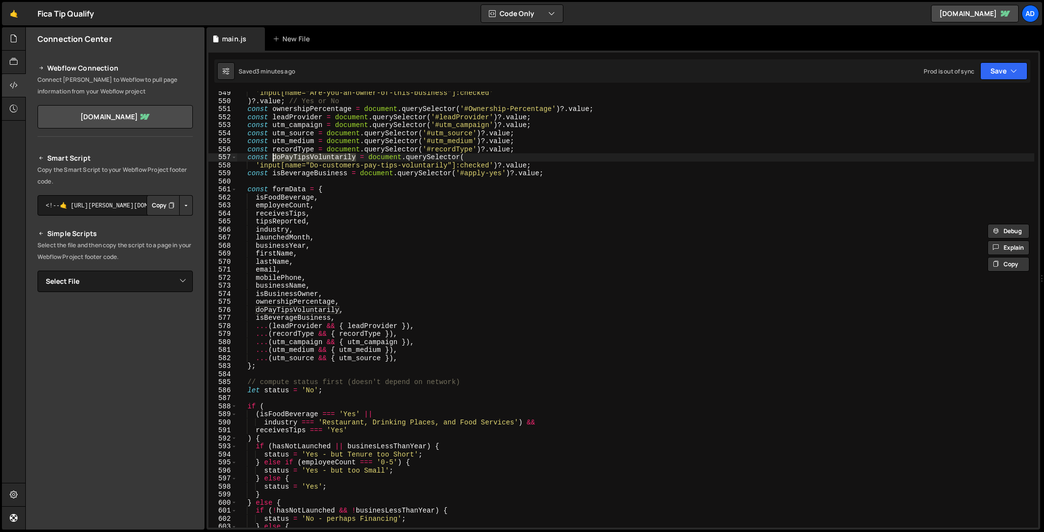
scroll to position [4399, 0]
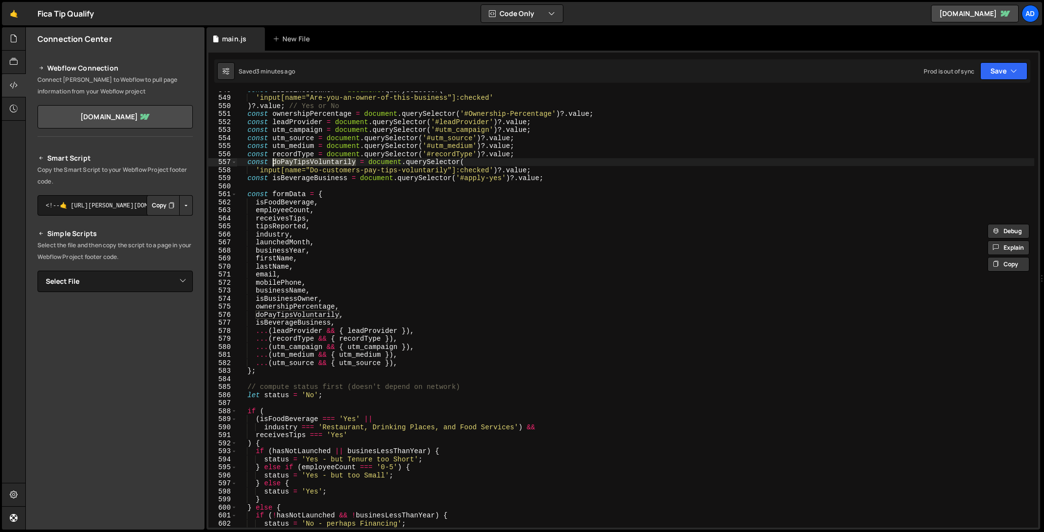
click at [297, 165] on div "const isBusinessOwner = document . querySelector ( 'input[name="Are-you-an-owne…" at bounding box center [635, 310] width 797 height 436
click at [297, 165] on div "const isBusinessOwner = document . querySelector ( 'input[name="Are-you-an-owne…" at bounding box center [635, 312] width 797 height 452
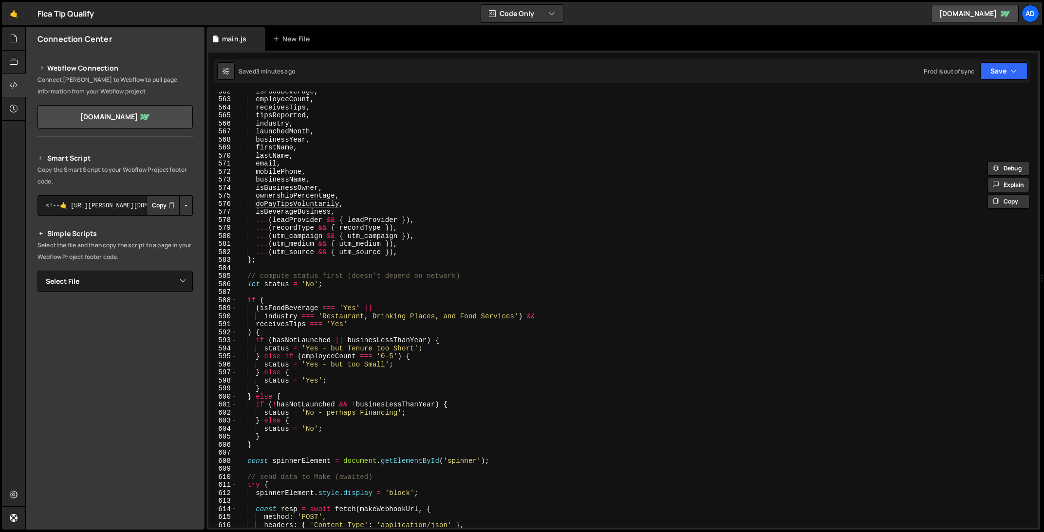
scroll to position [4510, 0]
click at [377, 324] on div "isFoodBeverage , employeeCount , receivesTips , tipsReported , industry , launc…" at bounding box center [635, 313] width 797 height 452
type textarea "}"
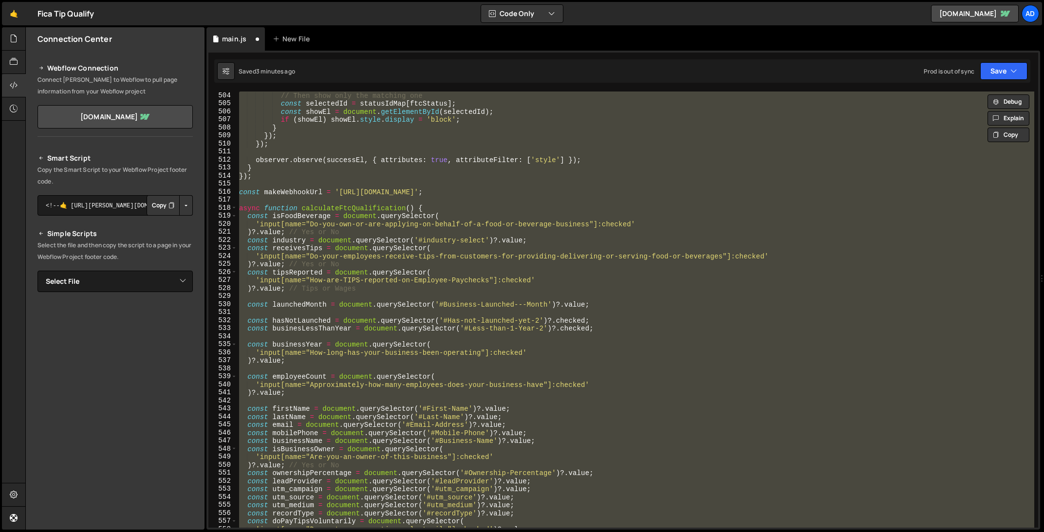
scroll to position [4040, 0]
click at [445, 336] on div "// Then show only the matching one const selectedId = statusIdMap [ ftcStatus ]…" at bounding box center [635, 310] width 797 height 436
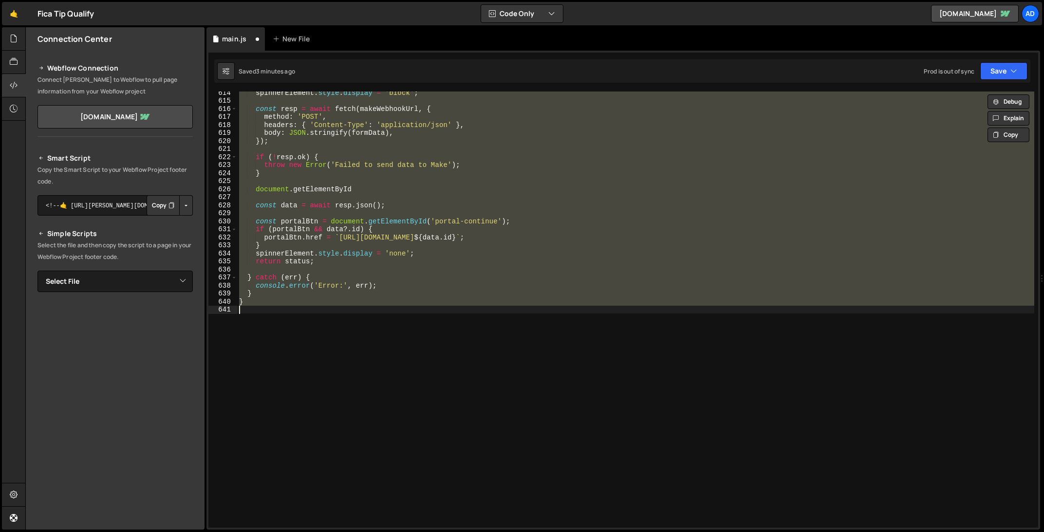
scroll to position [4279, 0]
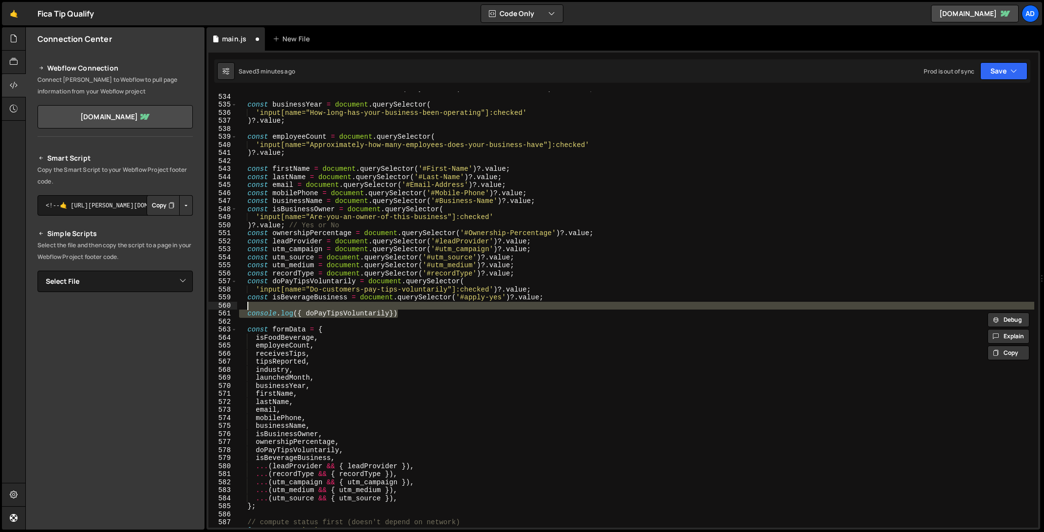
drag, startPoint x: 437, startPoint y: 310, endPoint x: 440, endPoint y: 305, distance: 5.0
click at [440, 305] on div "const businesLessThanYear = document . querySelector ( '#Less-than-1-Year-2' ) …" at bounding box center [635, 311] width 797 height 452
type textarea "console.log({ doPayTipsVoluntarily})"
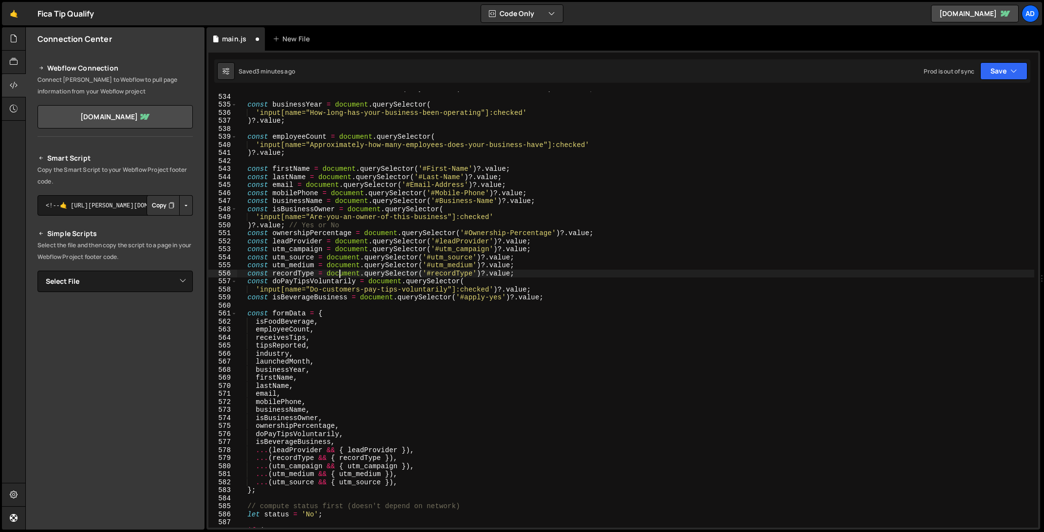
click at [340, 277] on div "const businesLessThanYear = document . querySelector ( '#Less-than-1-Year-2' ) …" at bounding box center [635, 311] width 797 height 452
click at [338, 281] on div "const businesLessThanYear = document . querySelector ( '#Less-than-1-Year-2' ) …" at bounding box center [635, 311] width 797 height 452
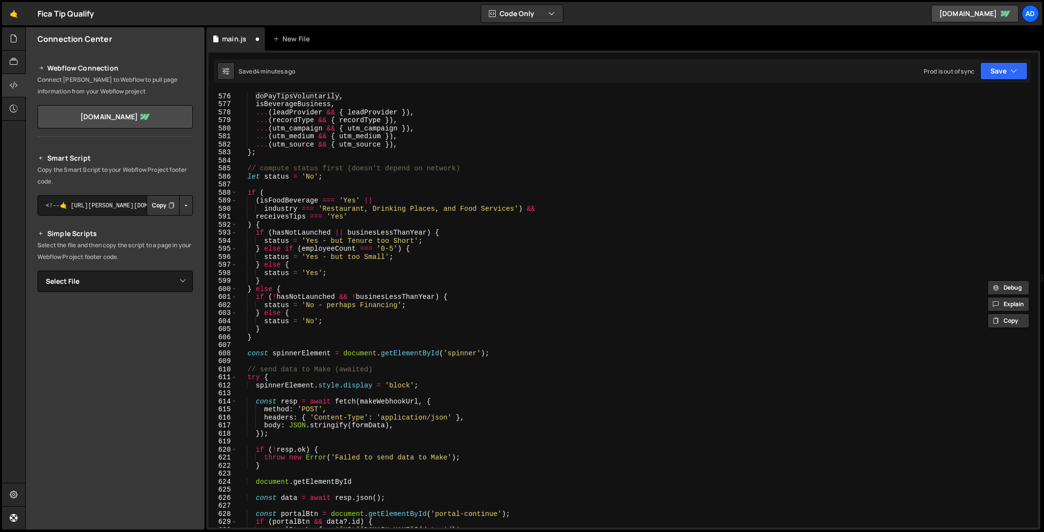
scroll to position [4613, 0]
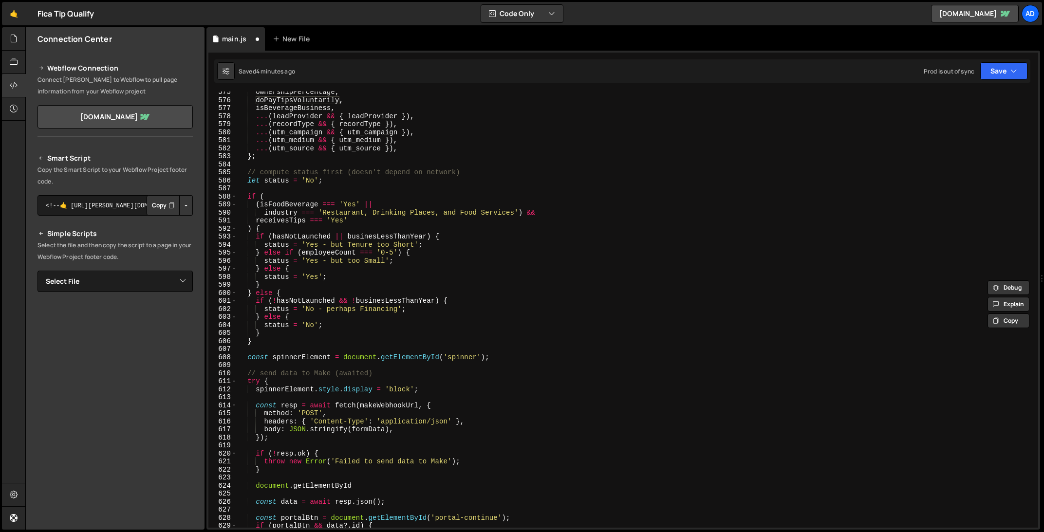
click at [360, 281] on div "ownershipPercentage , doPayTipsVoluntarily , isBeverageBusiness , ... ( leadPro…" at bounding box center [635, 314] width 797 height 452
click at [415, 262] on div "ownershipPercentage , doPayTipsVoluntarily , isBeverageBusiness , ... ( leadPro…" at bounding box center [635, 314] width 797 height 452
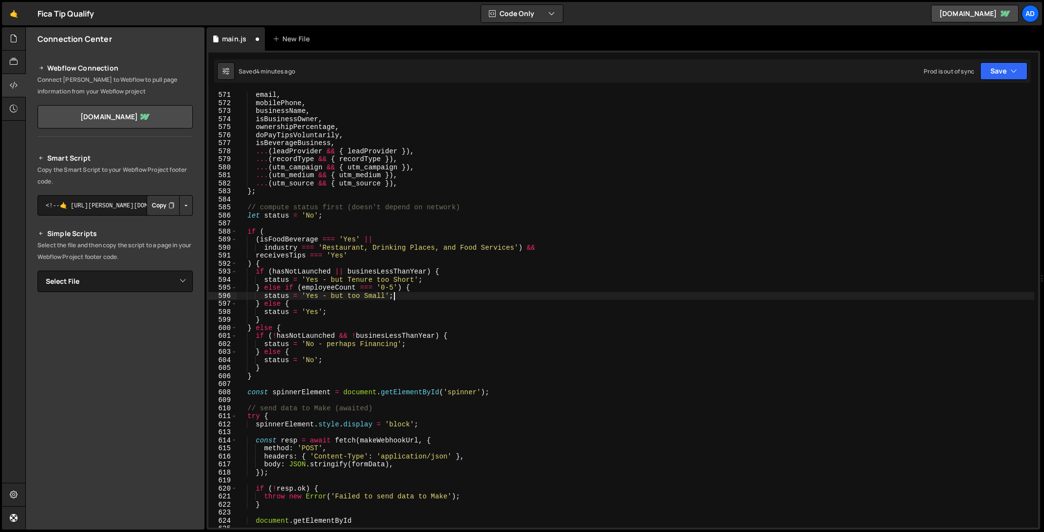
scroll to position [4574, 0]
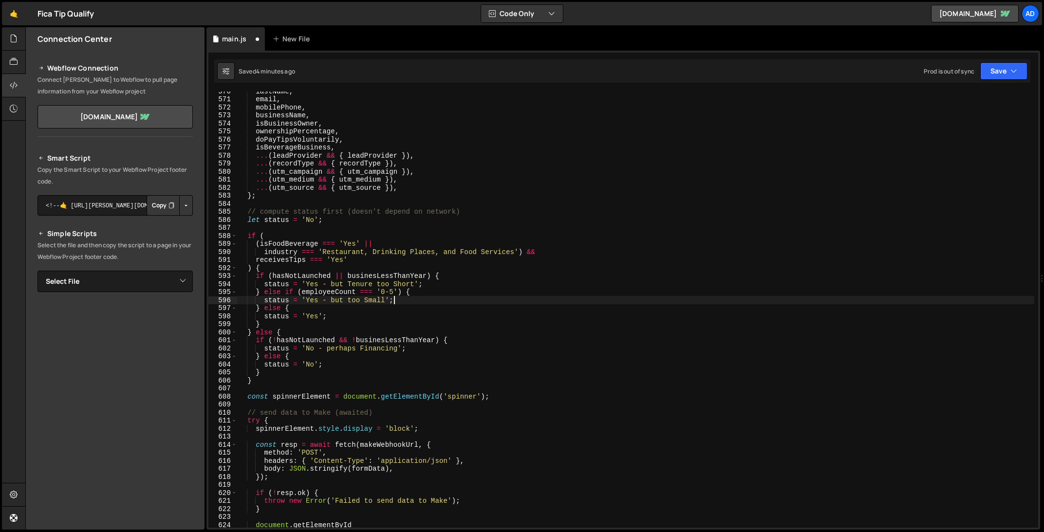
click at [372, 260] on div "lastName , email , mobilePhone , businessName , isBusinessOwner , ownershipPerc…" at bounding box center [635, 313] width 797 height 452
type textarea "receivesTips === 'Yes' &&"
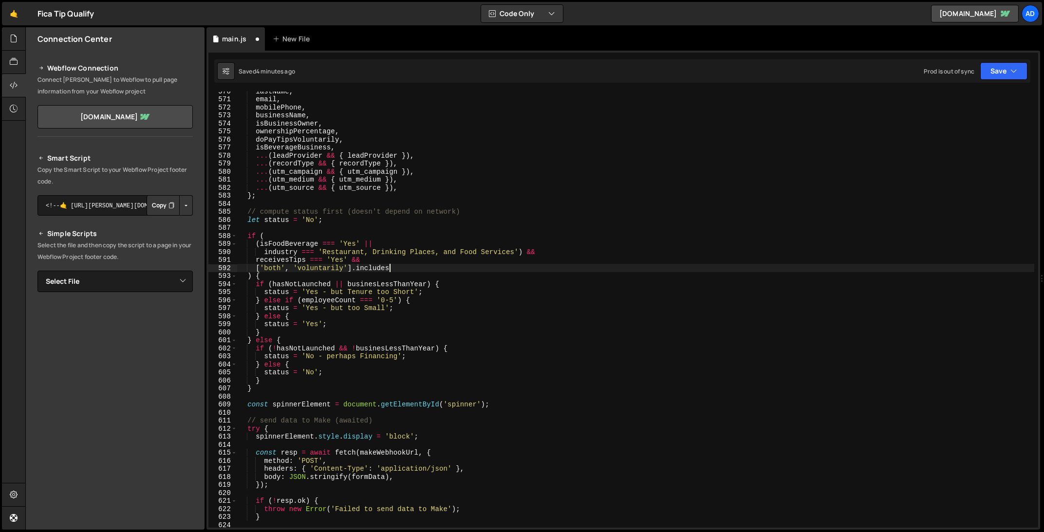
scroll to position [0, 10]
paste textarea "doPayTipsVoluntarily)"
click at [516, 276] on div "lastName , email , mobilePhone , businessName , isBusinessOwner , ownershipPerc…" at bounding box center [635, 313] width 797 height 452
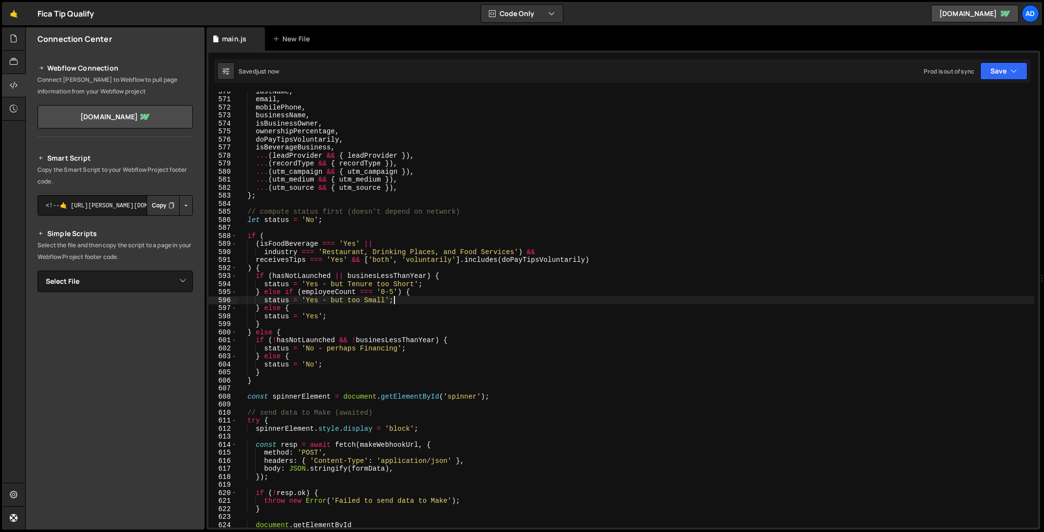
click at [532, 299] on div "lastName , email , mobilePhone , businessName , isBusinessOwner , ownershipPerc…" at bounding box center [635, 313] width 797 height 452
drag, startPoint x: 255, startPoint y: 260, endPoint x: 592, endPoint y: 259, distance: 336.8
click at [592, 259] on div "lastName , email , mobilePhone , businessName , isBusinessOwner , ownershipPerc…" at bounding box center [635, 313] width 797 height 452
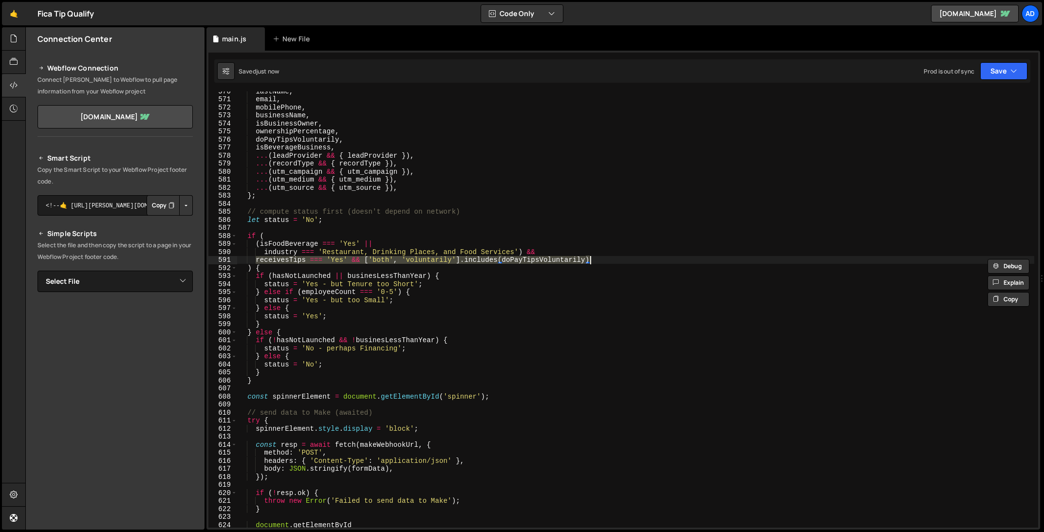
click at [536, 287] on div "lastName , email , mobilePhone , businessName , isBusinessOwner , ownershipPerc…" at bounding box center [635, 313] width 797 height 452
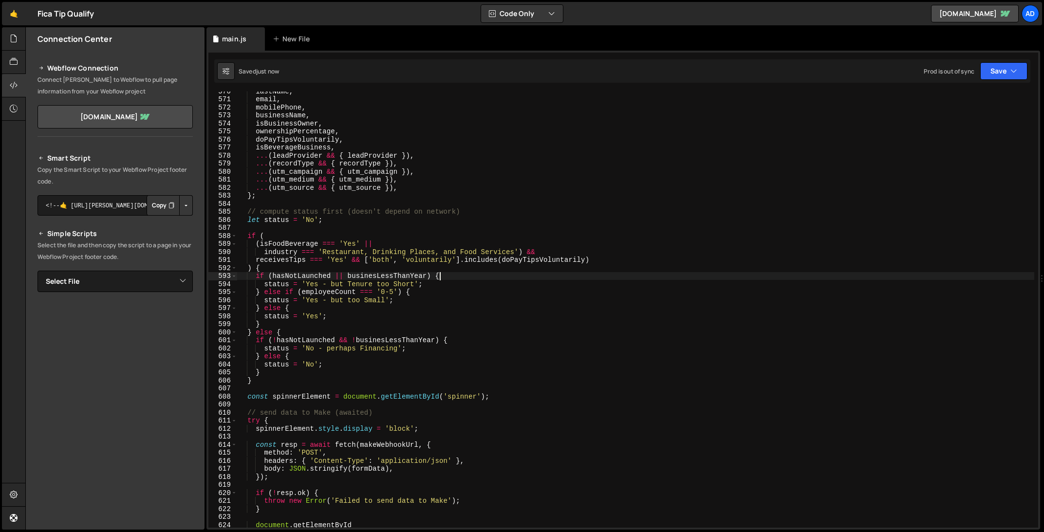
click at [590, 278] on div "lastName , email , mobilePhone , businessName , isBusinessOwner , ownershipPerc…" at bounding box center [635, 313] width 797 height 452
click at [613, 263] on div "lastName , email , mobilePhone , businessName , isBusinessOwner , ownershipPerc…" at bounding box center [635, 313] width 797 height 452
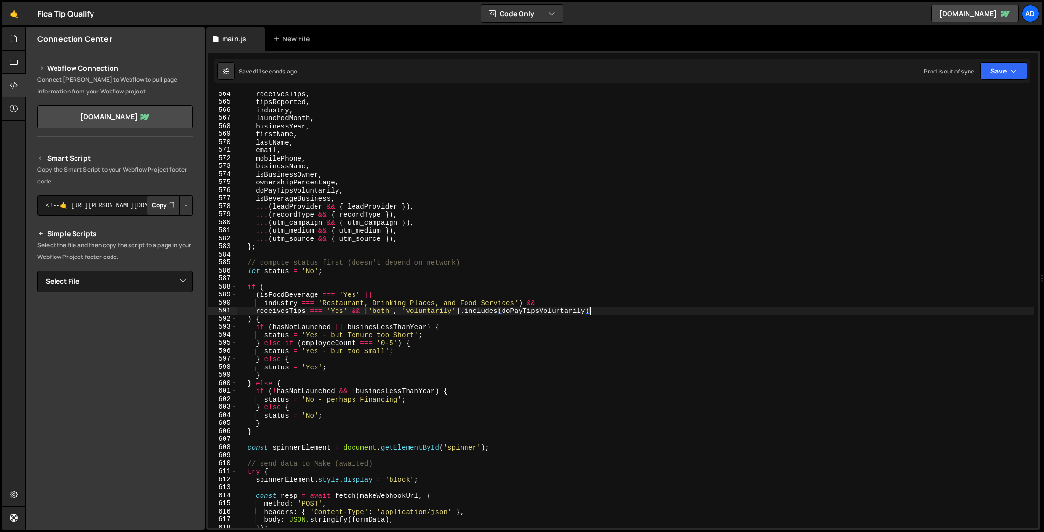
scroll to position [4530, 0]
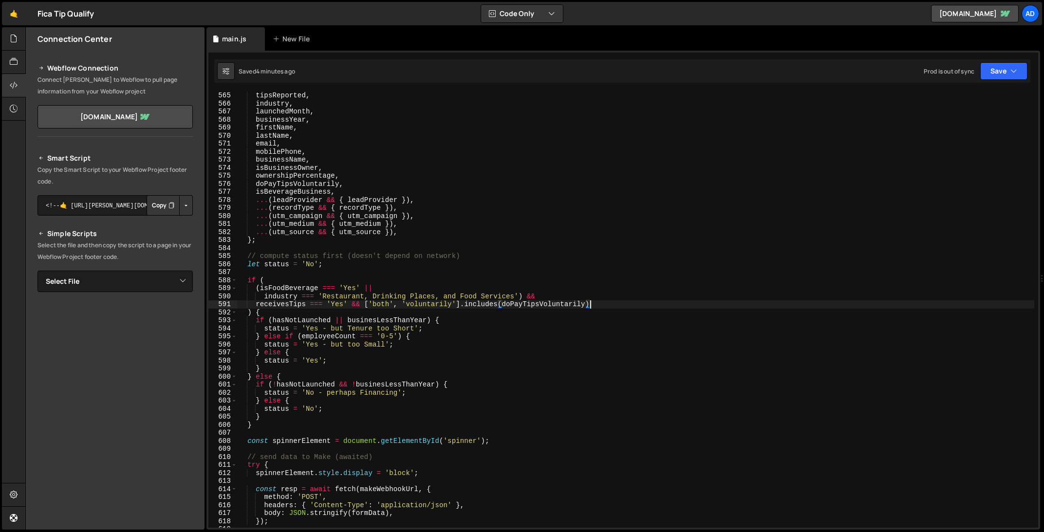
click at [454, 327] on div "tipsReported , industry , launchedMonth , businessYear , firstName , lastName ,…" at bounding box center [635, 318] width 797 height 452
click at [494, 312] on div "tipsReported , industry , launchedMonth , businessYear , firstName , lastName ,…" at bounding box center [635, 318] width 797 height 452
click at [298, 321] on div "tipsReported , industry , launchedMonth , businessYear , firstName , lastName ,…" at bounding box center [635, 318] width 797 height 452
click at [282, 313] on div "tipsReported , industry , launchedMonth , businessYear , firstName , lastName ,…" at bounding box center [635, 318] width 797 height 452
click at [344, 265] on div "tipsReported , industry , launchedMonth , businessYear , firstName , lastName ,…" at bounding box center [635, 318] width 797 height 452
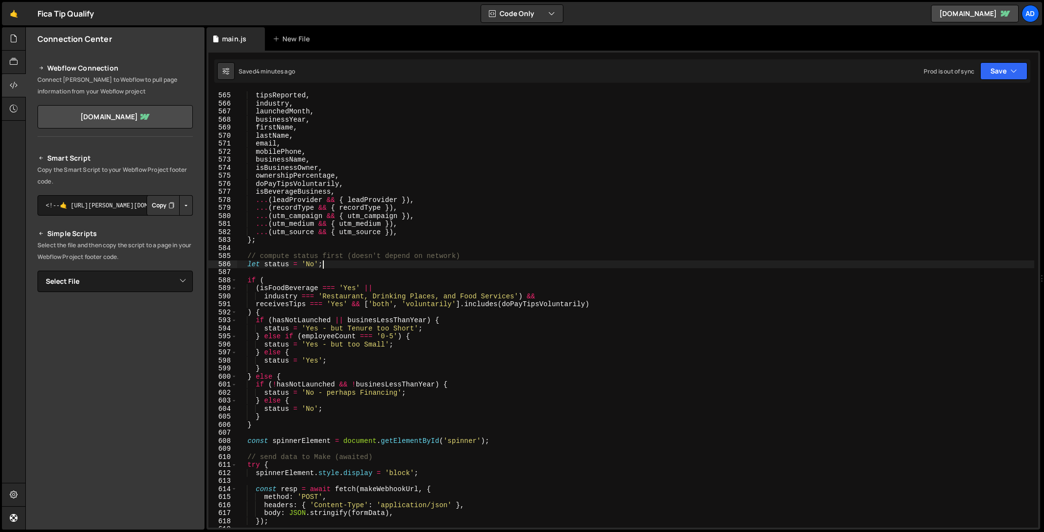
click at [287, 312] on div "tipsReported , industry , launchedMonth , businessYear , firstName , lastName ,…" at bounding box center [635, 318] width 797 height 452
click at [328, 267] on div "tipsReported , industry , launchedMonth , businessYear , firstName , lastName ,…" at bounding box center [635, 318] width 797 height 452
type textarea "let status = 'No';"
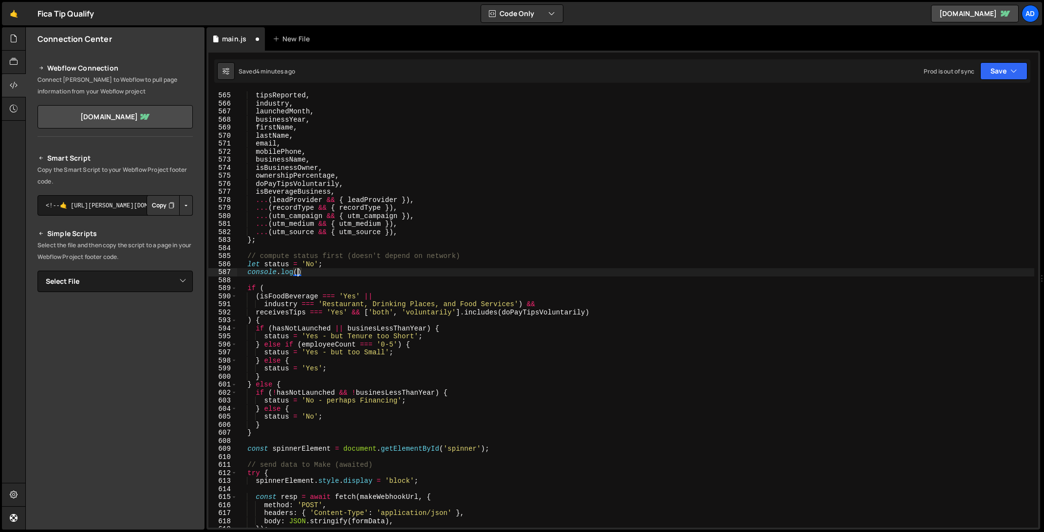
type textarea "console.log({"
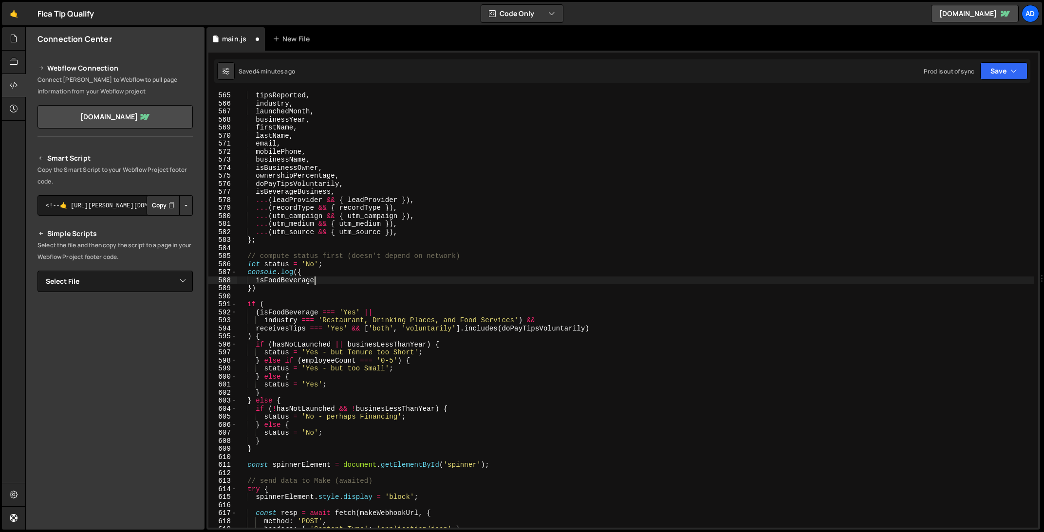
type textarea "isFoodBeverage,"
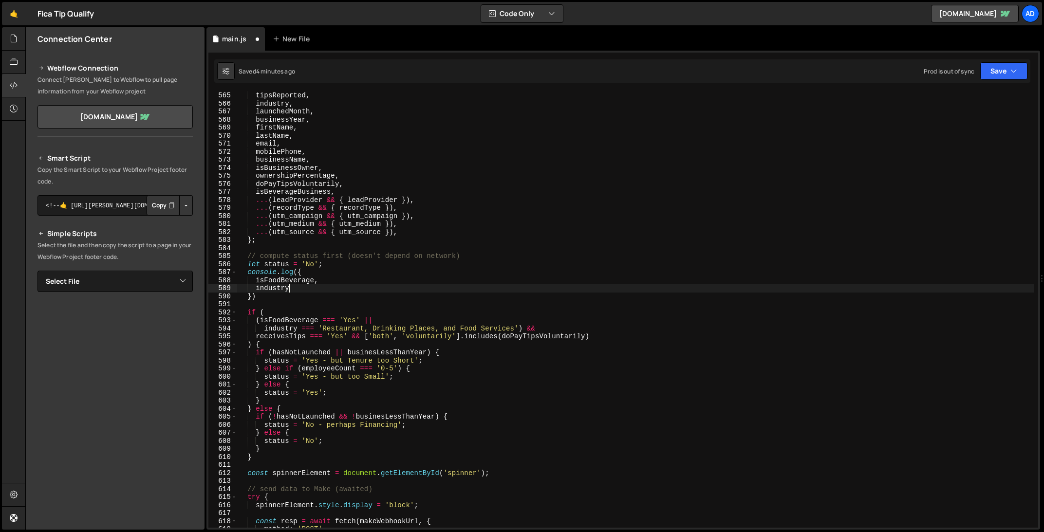
type textarea "industry,"
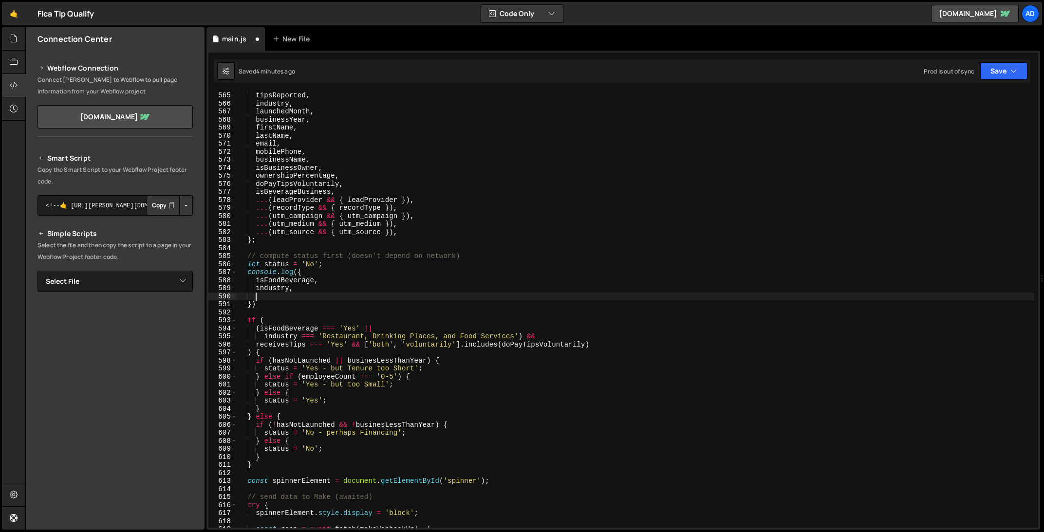
click at [288, 340] on div "tipsReported , industry , launchedMonth , businessYear , firstName , lastName ,…" at bounding box center [635, 318] width 797 height 452
type textarea "industry === 'Restaurant, Drinking Places, and Food Services') &&"
click at [288, 340] on div "tipsReported , industry , launchedMonth , businessYear , firstName , lastName ,…" at bounding box center [635, 318] width 797 height 452
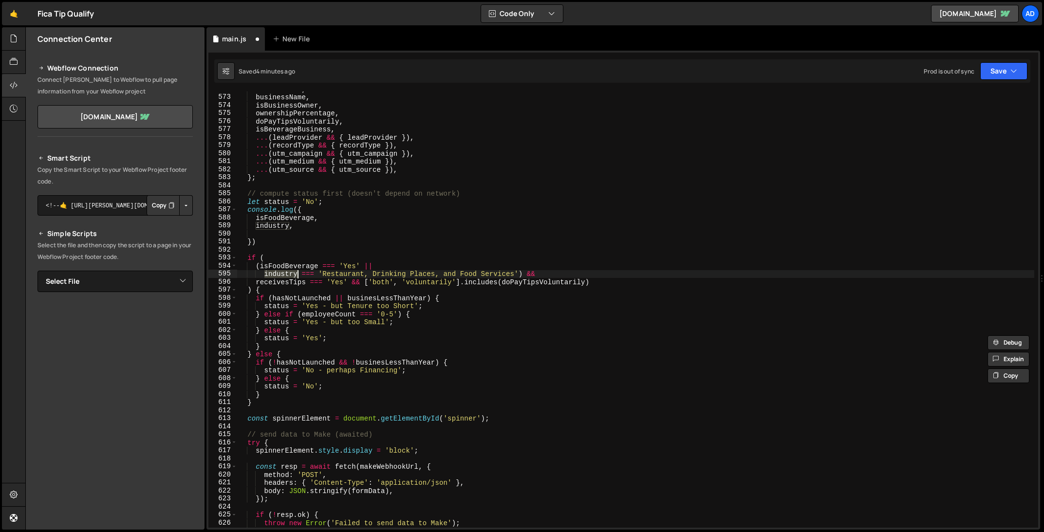
scroll to position [4590, 0]
click at [291, 237] on div "mobilePhone , businessName , isBusinessOwner , ownershipPercentage , doPayTipsV…" at bounding box center [635, 313] width 797 height 452
click at [297, 285] on div "mobilePhone , businessName , isBusinessOwner , ownershipPercentage , doPayTipsV…" at bounding box center [635, 313] width 797 height 452
type textarea "receivesTips === 'Yes' && ['both', 'voluntarily'].includes(doPayTipsVoluntarily)"
click at [297, 285] on div "mobilePhone , businessName , isBusinessOwner , ownershipPercentage , doPayTipsV…" at bounding box center [635, 313] width 797 height 452
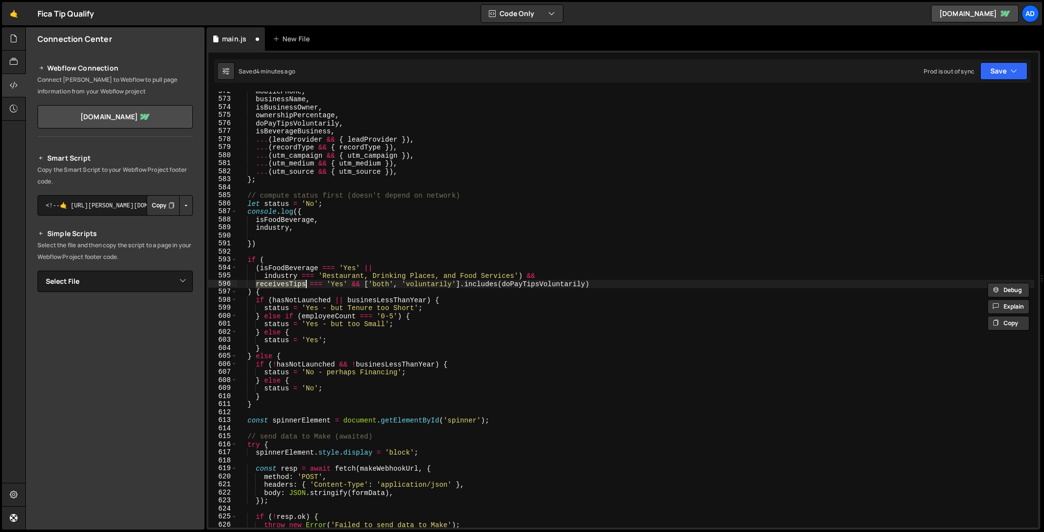
click at [286, 236] on div "mobilePhone , businessName , isBusinessOwner , ownershipPercentage , doPayTipsV…" at bounding box center [635, 313] width 797 height 452
paste textarea "receivesTips"
type textarea "receivesTips,"
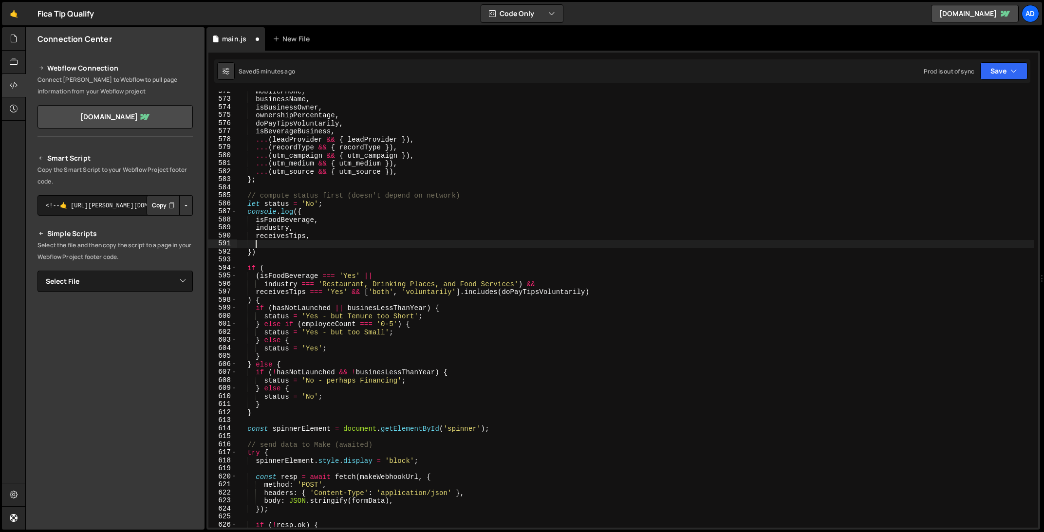
scroll to position [0, 0]
click at [548, 294] on div "mobilePhone , businessName , isBusinessOwner , ownershipPercentage , doPayTipsV…" at bounding box center [635, 313] width 797 height 452
type textarea "receivesTips === 'Yes' && ['both', 'voluntarily'].includes(doPayTipsVoluntarily)"
click at [548, 294] on div "mobilePhone , businessName , isBusinessOwner , ownershipPercentage , doPayTipsV…" at bounding box center [635, 313] width 797 height 452
click at [284, 243] on div "mobilePhone , businessName , isBusinessOwner , ownershipPercentage , doPayTipsV…" at bounding box center [635, 313] width 797 height 452
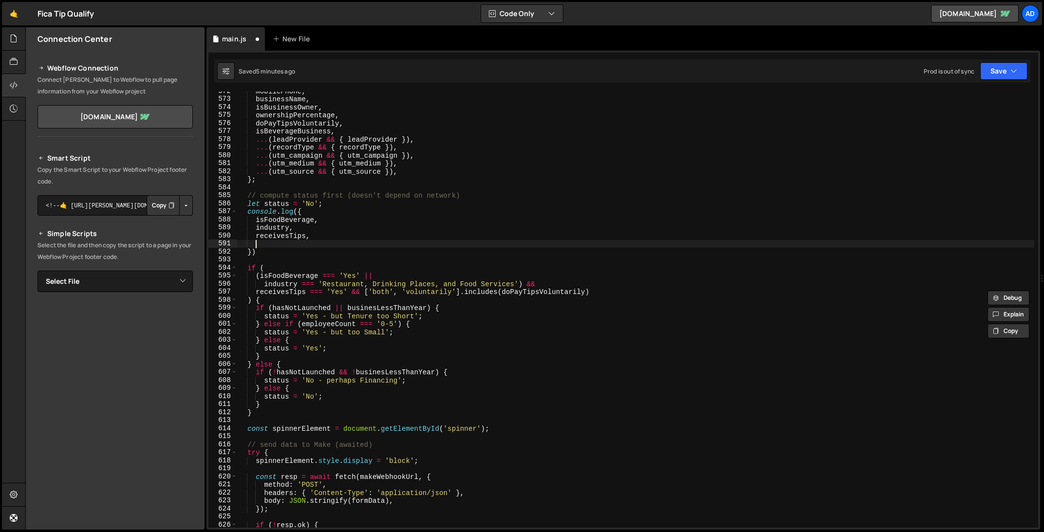
paste textarea "doPayTipsVoluntarily"
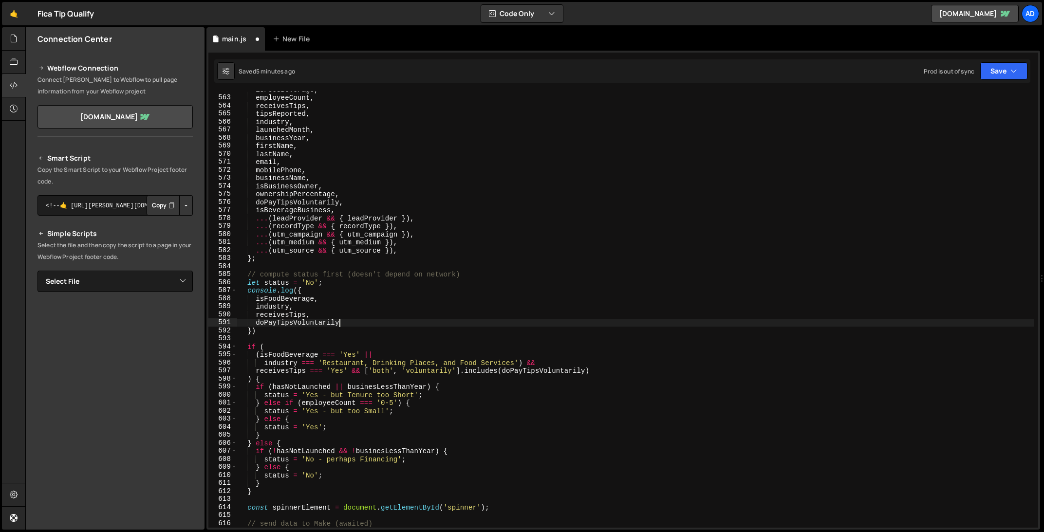
scroll to position [4505, 0]
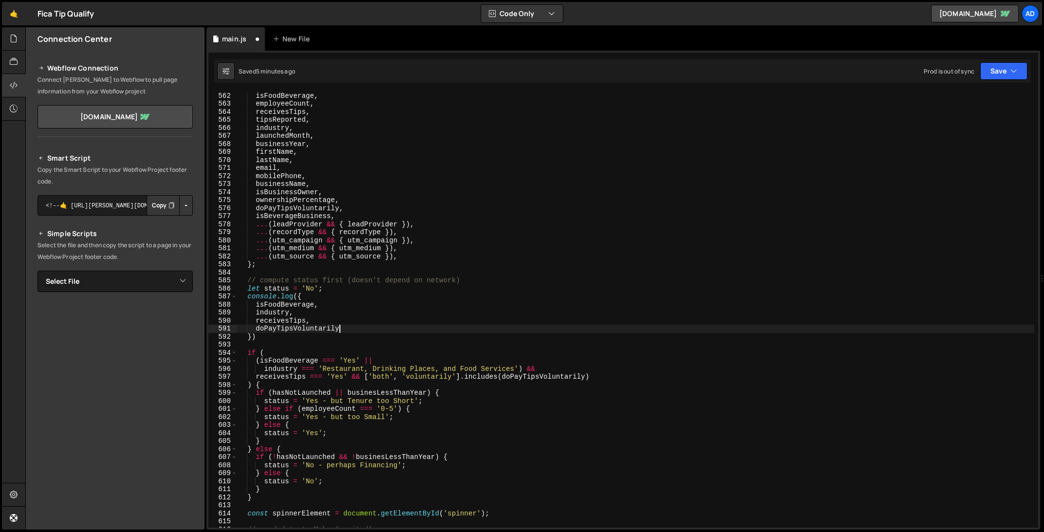
click at [390, 297] on div "const formData = { isFoodBeverage , employeeCount , receivesTips , tipsReported…" at bounding box center [635, 310] width 797 height 452
click at [279, 309] on div "const formData = { isFoodBeverage , employeeCount , receivesTips , tipsReported…" at bounding box center [635, 310] width 797 height 452
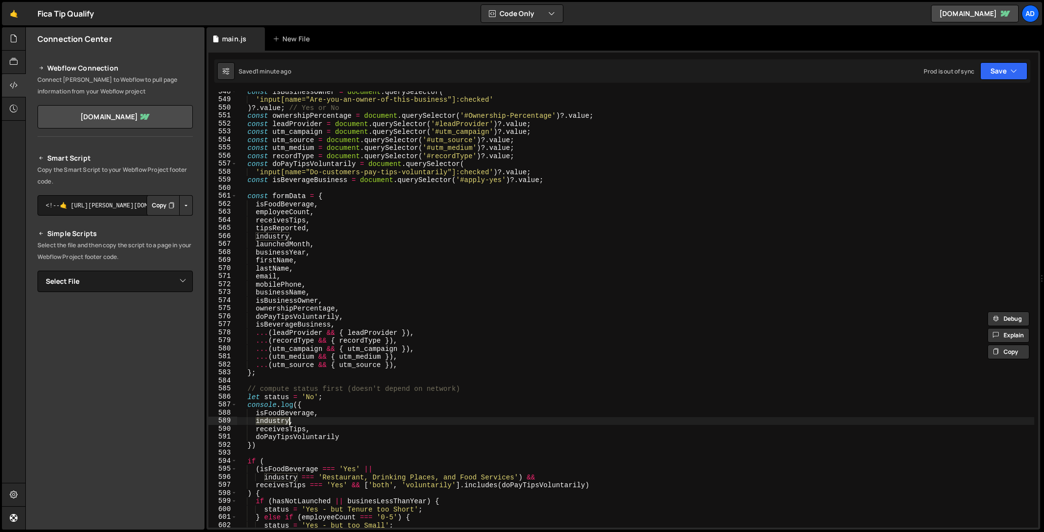
scroll to position [4377, 0]
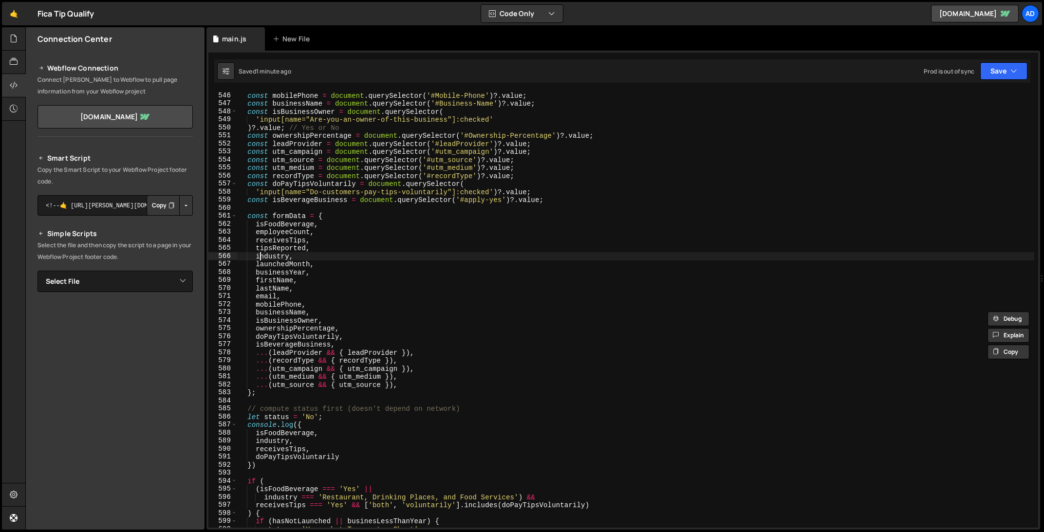
click at [258, 257] on div "const mobilePhone = document . querySelector ( '#Mobile-Phone' ) ?. value ; con…" at bounding box center [635, 318] width 797 height 452
click at [265, 258] on div "const mobilePhone = document . querySelector ( '#Mobile-Phone' ) ?. value ; con…" at bounding box center [635, 318] width 797 height 452
click at [370, 260] on div "const mobilePhone = document . querySelector ( '#Mobile-Phone' ) ?. value ; con…" at bounding box center [635, 318] width 797 height 452
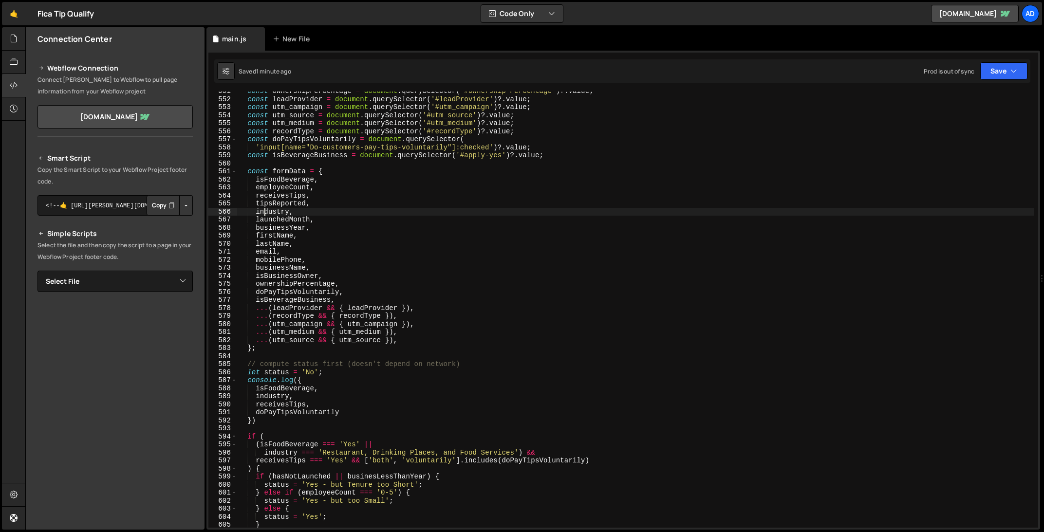
click at [264, 210] on div "const ownershipPercentage = document . querySelector ( '#Ownership-Percentage' …" at bounding box center [635, 313] width 797 height 452
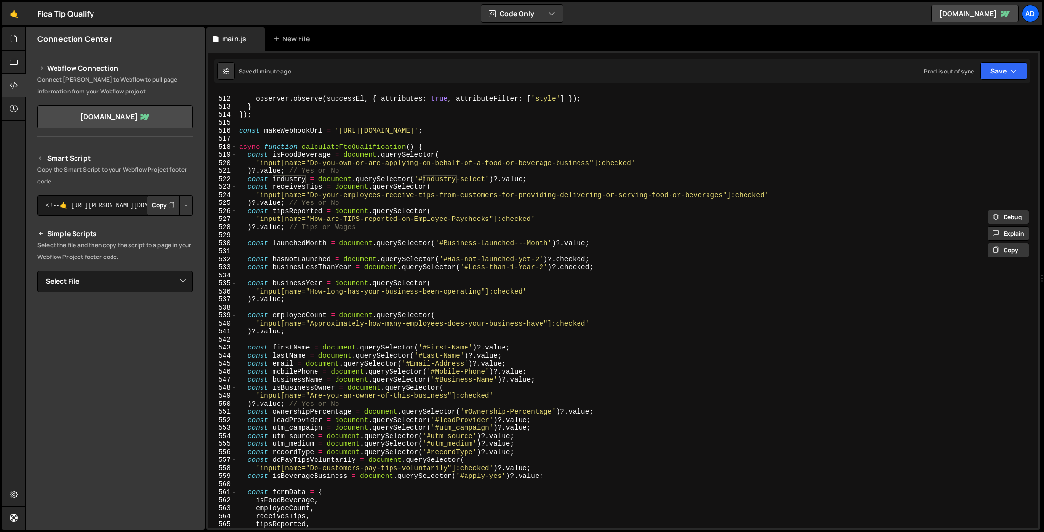
scroll to position [4101, 0]
click at [308, 186] on div "observer . observe ( successEl , { attributes : true , attributeFilter : [ 'sty…" at bounding box center [635, 313] width 797 height 452
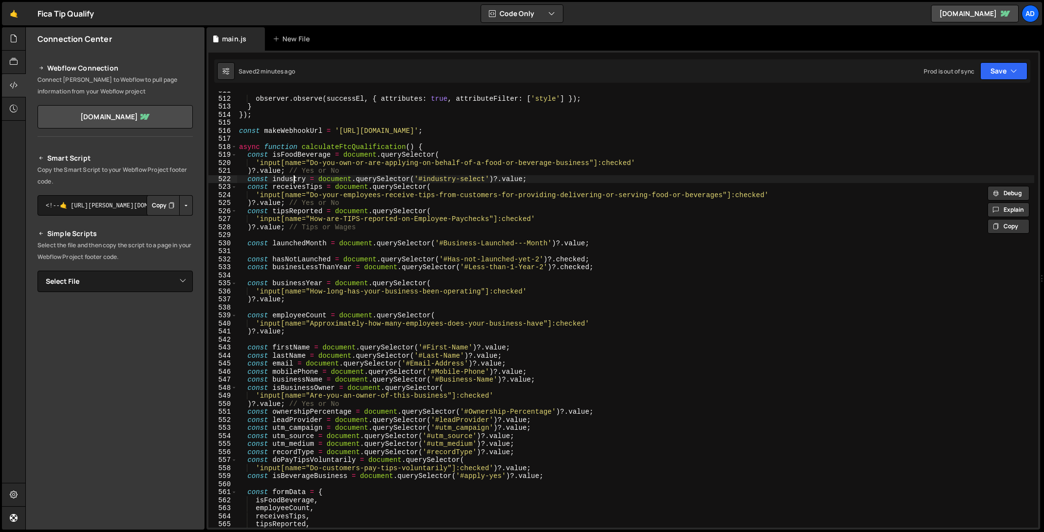
click at [293, 182] on div "observer . observe ( successEl , { attributes : true , attributeFilter : [ 'sty…" at bounding box center [635, 313] width 797 height 452
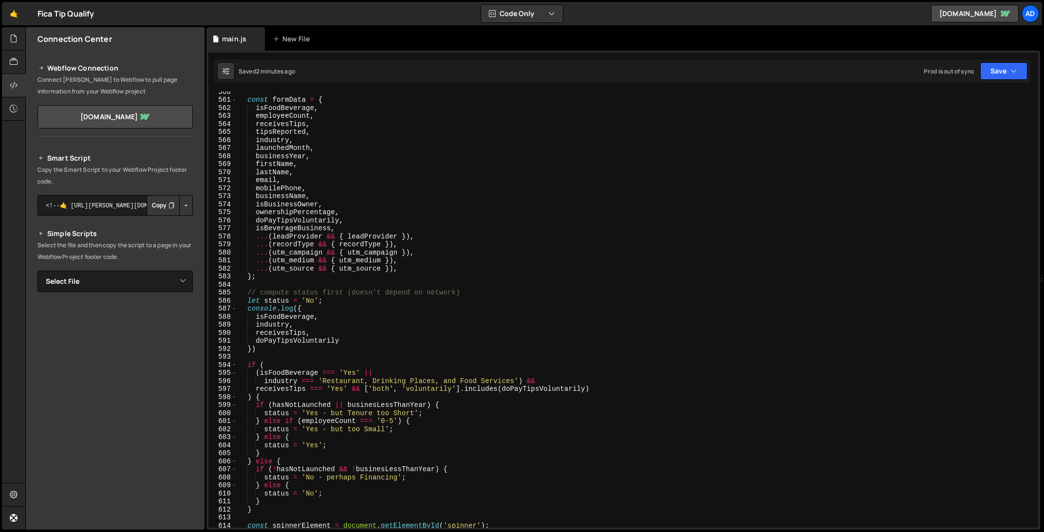
scroll to position [4493, 0]
click at [299, 374] on div "const formData = { isFoodBeverage , employeeCount , receivesTips , tipsReported…" at bounding box center [635, 314] width 797 height 452
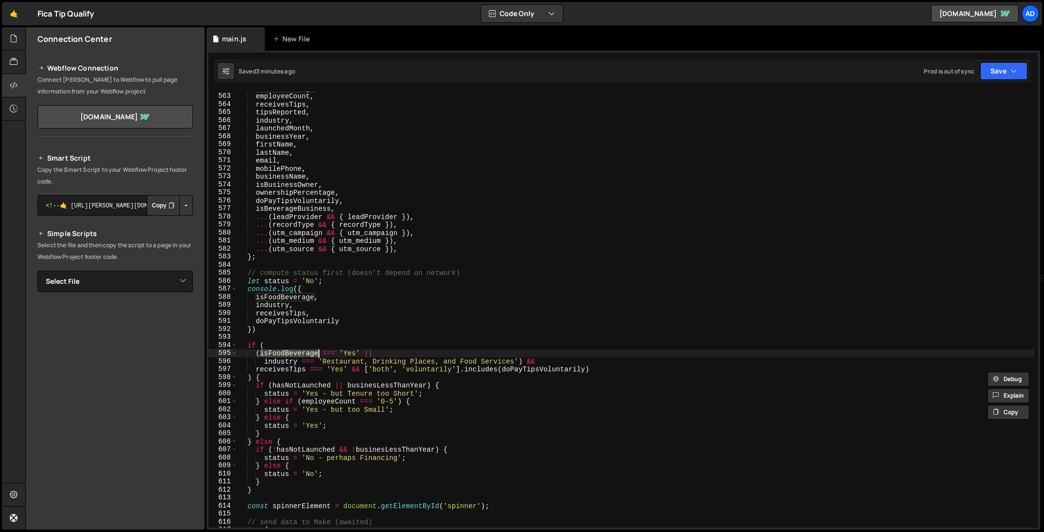
scroll to position [4544, 0]
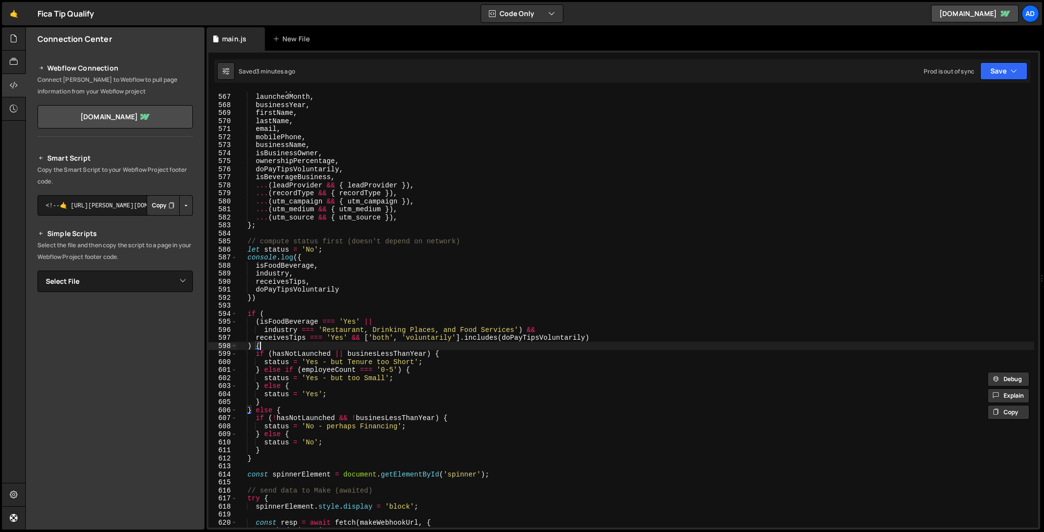
click at [357, 343] on div "industry , launchedMonth , businessYear , firstName , lastName , email , mobile…" at bounding box center [635, 311] width 797 height 452
type textarea ") {"
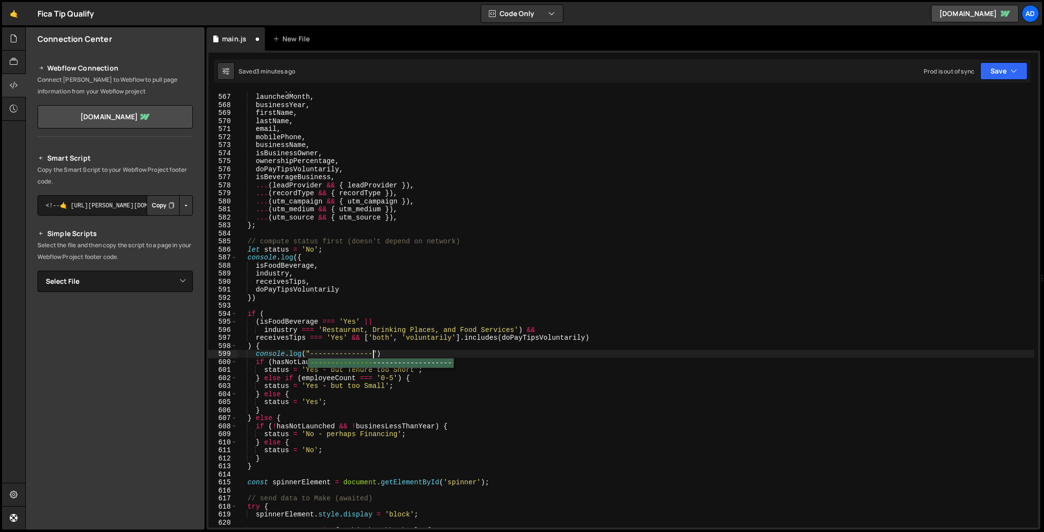
scroll to position [0, 9]
click at [411, 354] on div "industry , launchedMonth , businessYear , firstName , lastName , email , mobile…" at bounding box center [635, 311] width 797 height 452
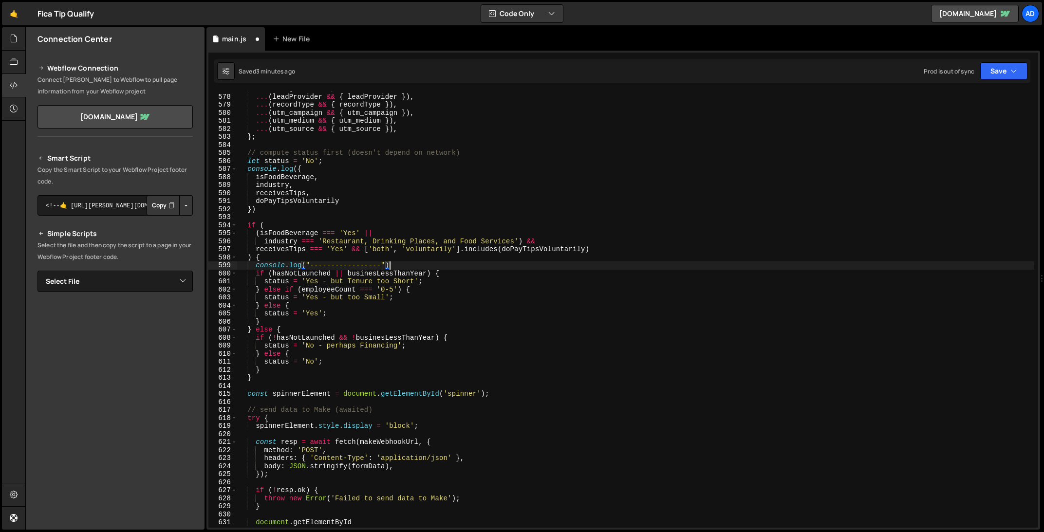
scroll to position [4634, 0]
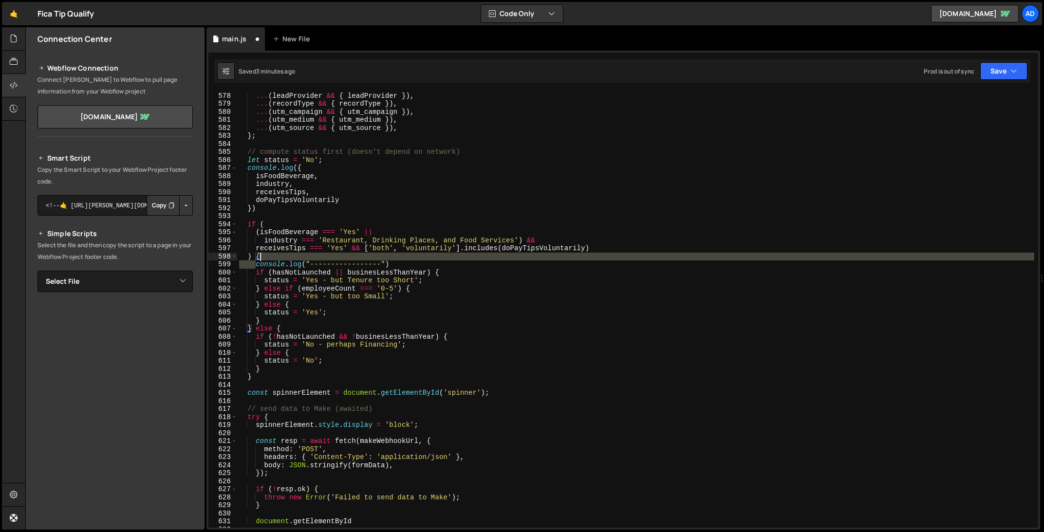
drag, startPoint x: 256, startPoint y: 263, endPoint x: 451, endPoint y: 259, distance: 195.7
click at [451, 259] on div "isBeverageBusiness , ... ( leadProvider && { leadProvider }) , ... ( recordType…" at bounding box center [635, 310] width 797 height 452
click at [449, 264] on div "isBeverageBusiness , ... ( leadProvider && { leadProvider }) , ... ( recordType…" at bounding box center [635, 310] width 797 height 452
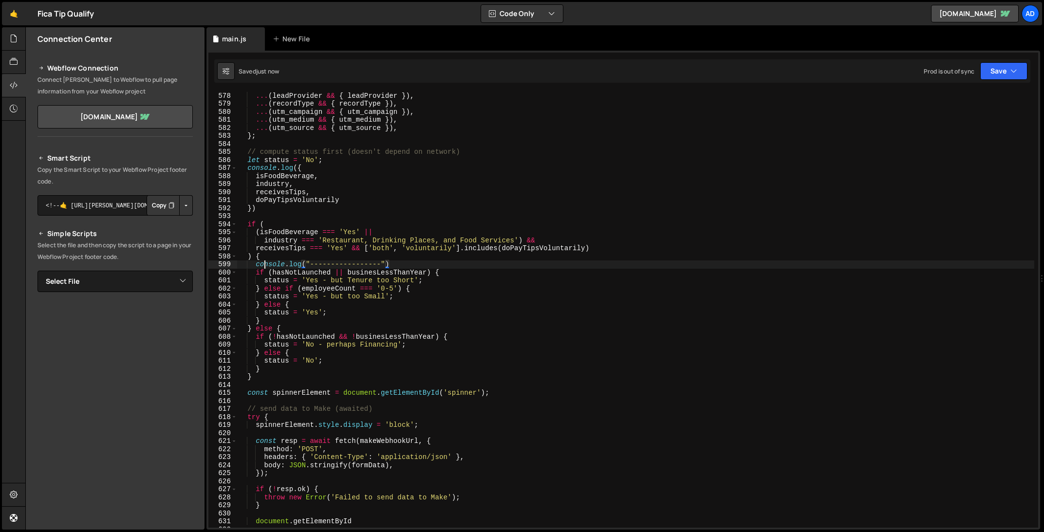
click at [265, 264] on div "isBeverageBusiness , ... ( leadProvider && { leadProvider }) , ... ( recordType…" at bounding box center [635, 310] width 797 height 452
click at [301, 266] on div "isBeverageBusiness , ... ( leadProvider && { leadProvider }) , ... ( recordType…" at bounding box center [635, 310] width 797 height 452
click at [445, 309] on div "isBeverageBusiness , ... ( leadProvider && { leadProvider }) , ... ( recordType…" at bounding box center [635, 310] width 797 height 452
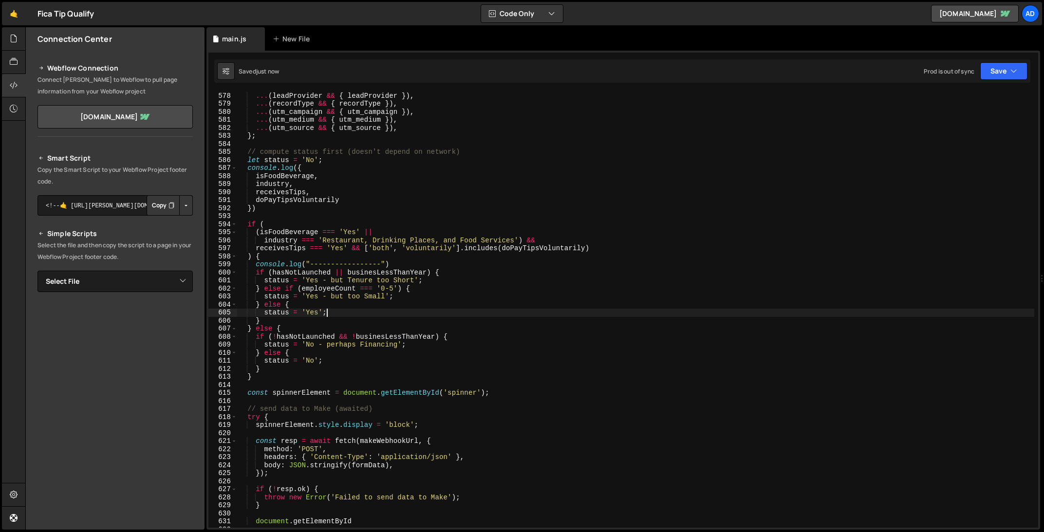
click at [420, 318] on div "isBeverageBusiness , ... ( leadProvider && { leadProvider }) , ... ( recordType…" at bounding box center [635, 310] width 797 height 452
click at [418, 322] on div "isBeverageBusiness , ... ( leadProvider && { leadProvider }) , ... ( recordType…" at bounding box center [635, 310] width 797 height 452
click at [416, 325] on div "isBeverageBusiness , ... ( leadProvider && { leadProvider }) , ... ( recordType…" at bounding box center [635, 310] width 797 height 452
type textarea "} else {"
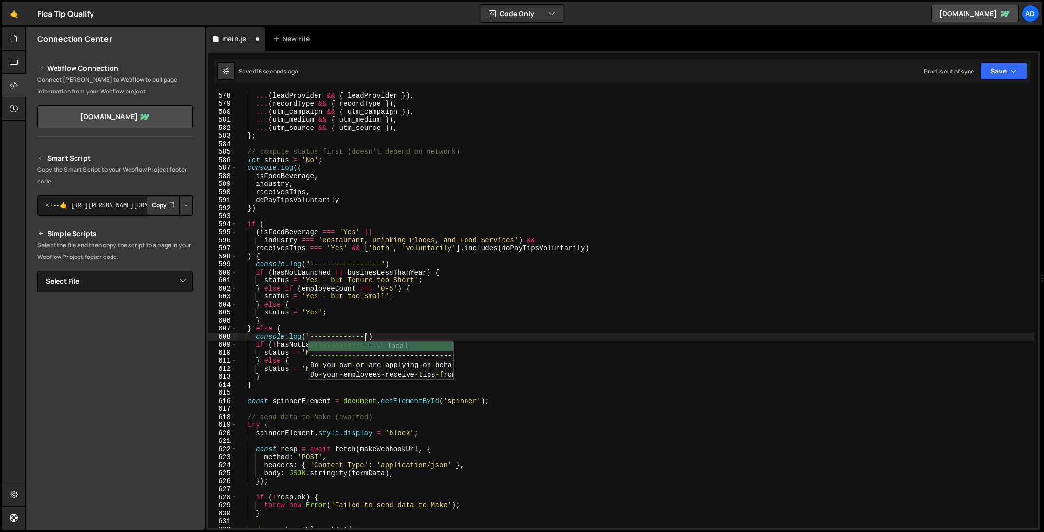
scroll to position [0, 8]
drag, startPoint x: 320, startPoint y: 335, endPoint x: 332, endPoint y: 338, distance: 12.9
click at [320, 335] on div "isBeverageBusiness , ... ( leadProvider && { leadProvider }) , ... ( recordType…" at bounding box center [635, 310] width 797 height 452
click at [338, 338] on div "isBeverageBusiness , ... ( leadProvider && { leadProvider }) , ... ( recordType…" at bounding box center [635, 310] width 797 height 452
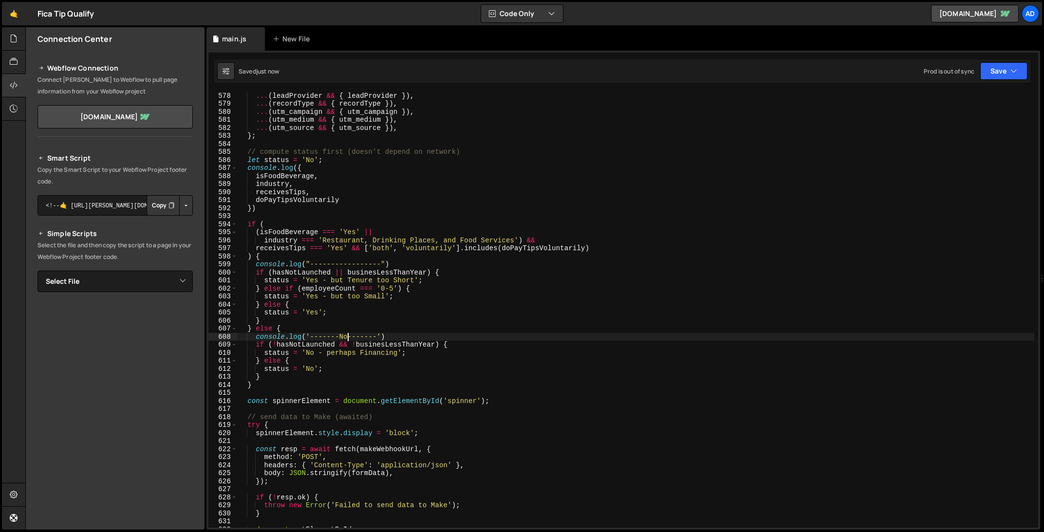
click at [347, 261] on div "isBeverageBusiness , ... ( leadProvider && { leadProvider }) , ... ( recordType…" at bounding box center [635, 310] width 797 height 452
click at [318, 272] on div "isBeverageBusiness , ... ( leadProvider && { leadProvider }) , ... ( recordType…" at bounding box center [635, 310] width 797 height 452
click at [423, 246] on div "isBeverageBusiness , ... ( leadProvider && { leadProvider }) , ... ( recordType…" at bounding box center [635, 310] width 797 height 452
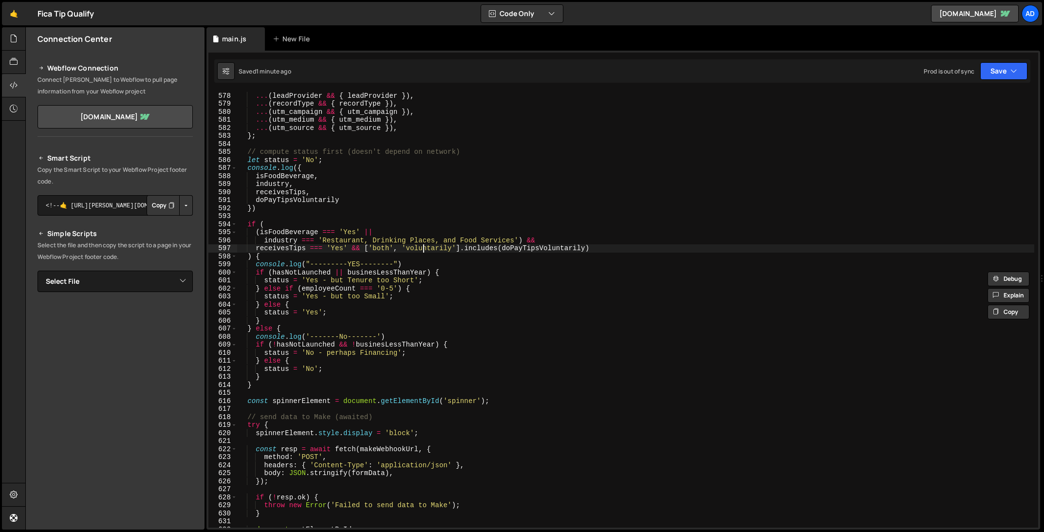
click at [423, 246] on div "isBeverageBusiness , ... ( leadProvider && { leadProvider }) , ... ( recordType…" at bounding box center [635, 310] width 797 height 452
paste textarea ""Voluntary""
click at [411, 245] on div "isBeverageBusiness , ... ( leadProvider && { leadProvider }) , ... ( recordType…" at bounding box center [635, 310] width 797 height 452
drag, startPoint x: 377, startPoint y: 250, endPoint x: 382, endPoint y: 247, distance: 6.1
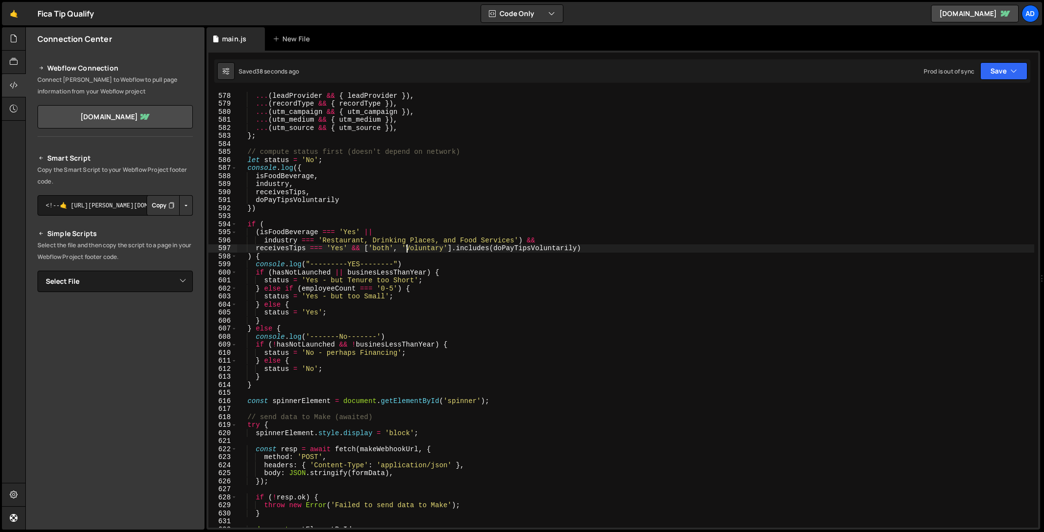
click at [377, 250] on div "isBeverageBusiness , ... ( leadProvider && { leadProvider }) , ... ( recordType…" at bounding box center [635, 310] width 797 height 452
click at [395, 200] on div "isBeverageBusiness , ... ( leadProvider && { leadProvider }) , ... ( recordType…" at bounding box center [635, 310] width 797 height 452
click at [421, 264] on div "isBeverageBusiness , ... ( leadProvider && { leadProvider }) , ... ( recordType…" at bounding box center [635, 310] width 797 height 452
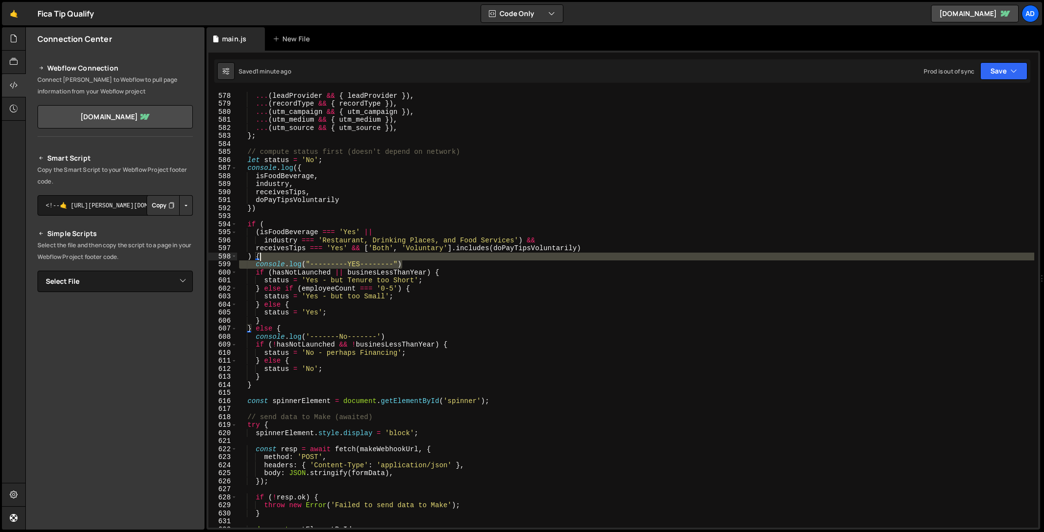
drag, startPoint x: 436, startPoint y: 261, endPoint x: 433, endPoint y: 257, distance: 5.4
click at [435, 257] on div "isBeverageBusiness , ... ( leadProvider && { leadProvider }) , ... ( recordType…" at bounding box center [635, 310] width 797 height 452
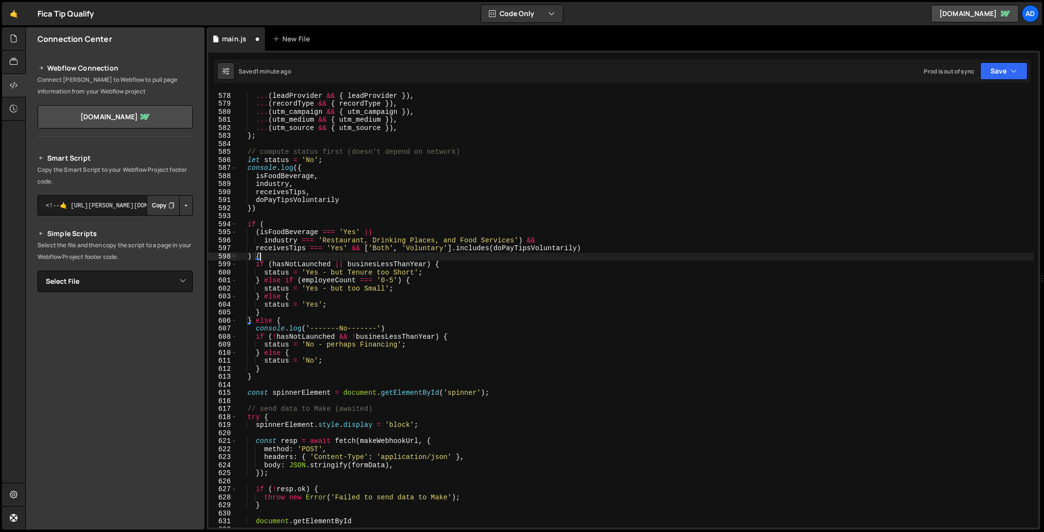
scroll to position [0, 1]
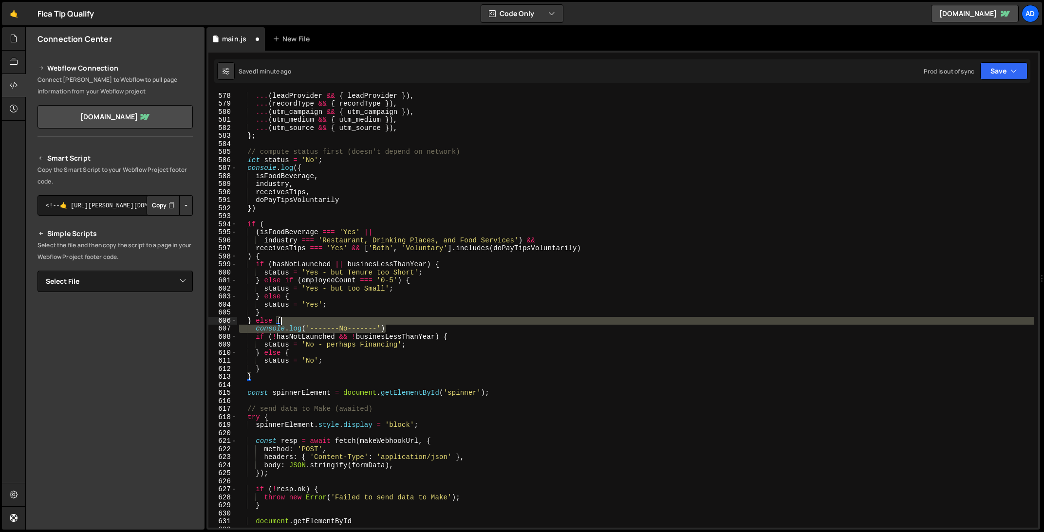
drag, startPoint x: 399, startPoint y: 329, endPoint x: 398, endPoint y: 322, distance: 7.0
click at [398, 322] on div "isBeverageBusiness , ... ( leadProvider && { leadProvider }) , ... ( recordType…" at bounding box center [635, 310] width 797 height 452
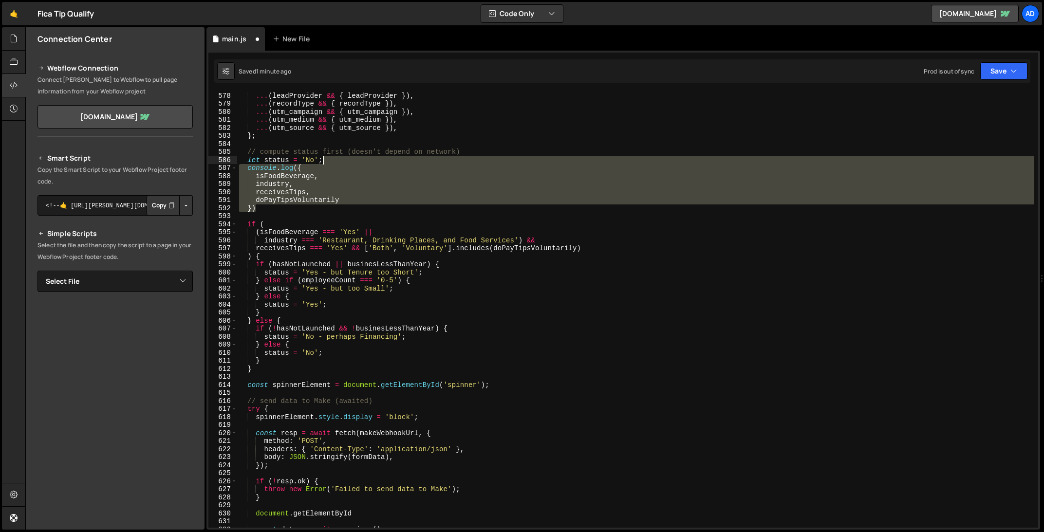
drag, startPoint x: 287, startPoint y: 209, endPoint x: 340, endPoint y: 162, distance: 70.7
click at [340, 162] on div "isBeverageBusiness , ... ( leadProvider && { leadProvider }) , ... ( recordType…" at bounding box center [635, 310] width 797 height 452
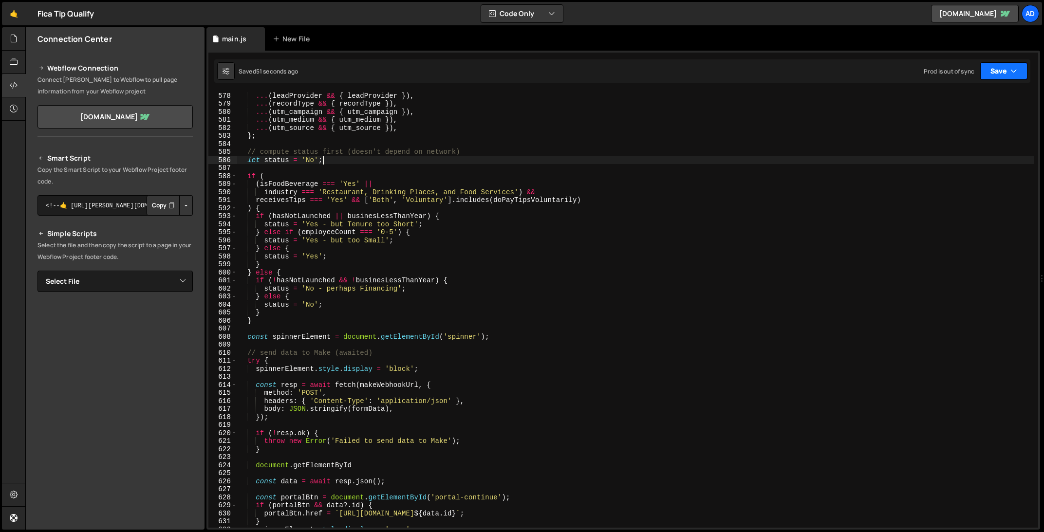
click at [1022, 68] on button "Save" at bounding box center [1003, 71] width 47 height 18
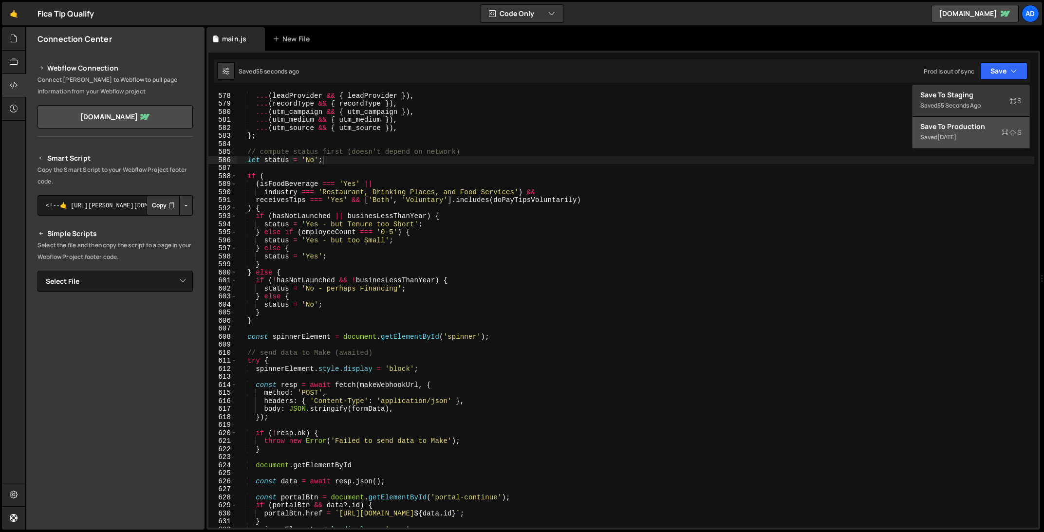
click at [964, 132] on div "Saved 1 month ago" at bounding box center [970, 137] width 101 height 12
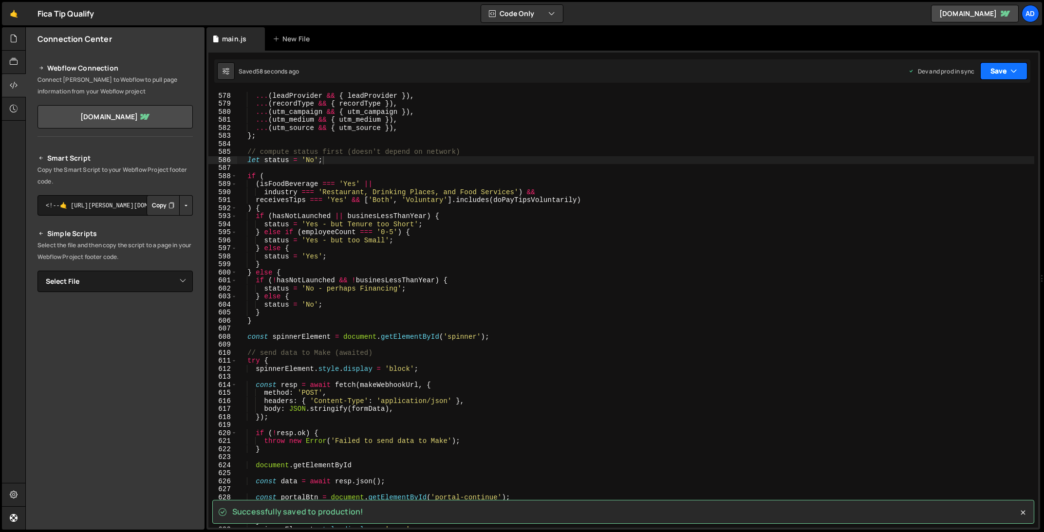
click at [1008, 70] on button "Save" at bounding box center [1003, 71] width 47 height 18
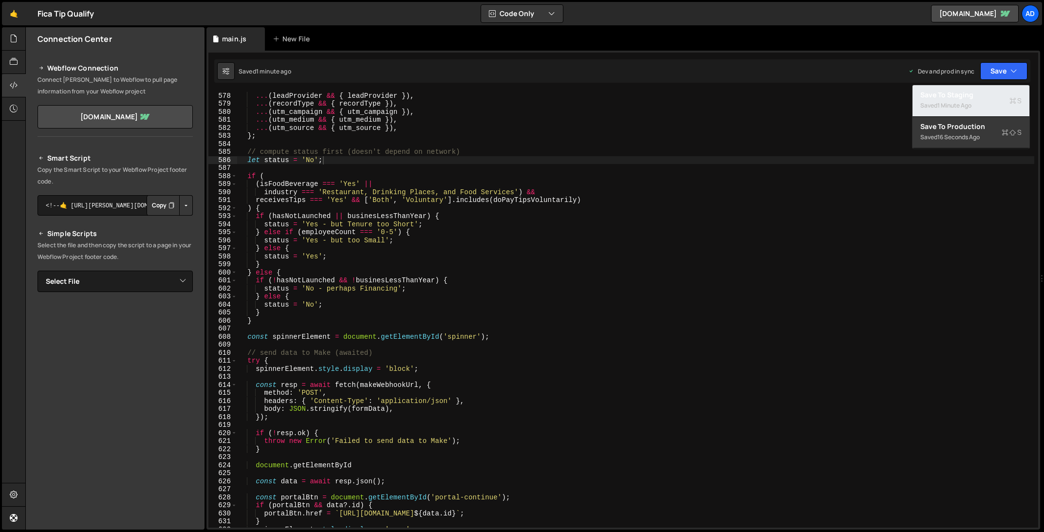
drag, startPoint x: 986, startPoint y: 103, endPoint x: 836, endPoint y: 228, distance: 195.3
click at [986, 104] on div "Saved 1 minute ago" at bounding box center [970, 106] width 101 height 12
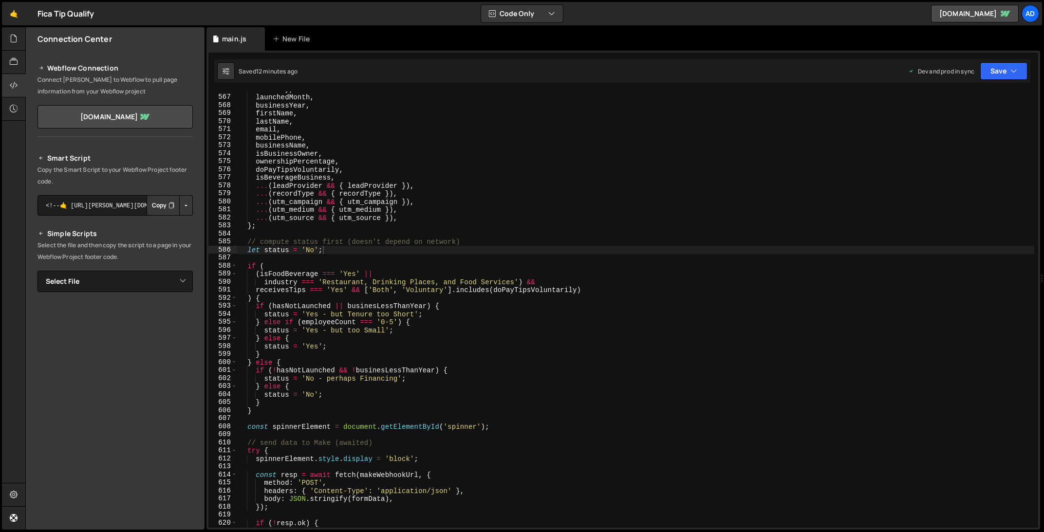
scroll to position [4544, 0]
click at [309, 275] on div "industry , launchedMonth , businessYear , firstName , lastName , email , mobile…" at bounding box center [635, 311] width 797 height 452
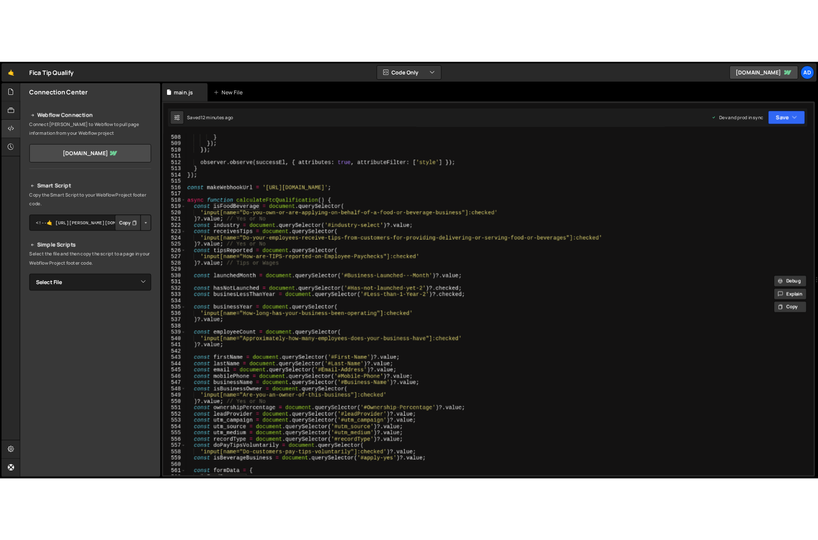
scroll to position [4066, 0]
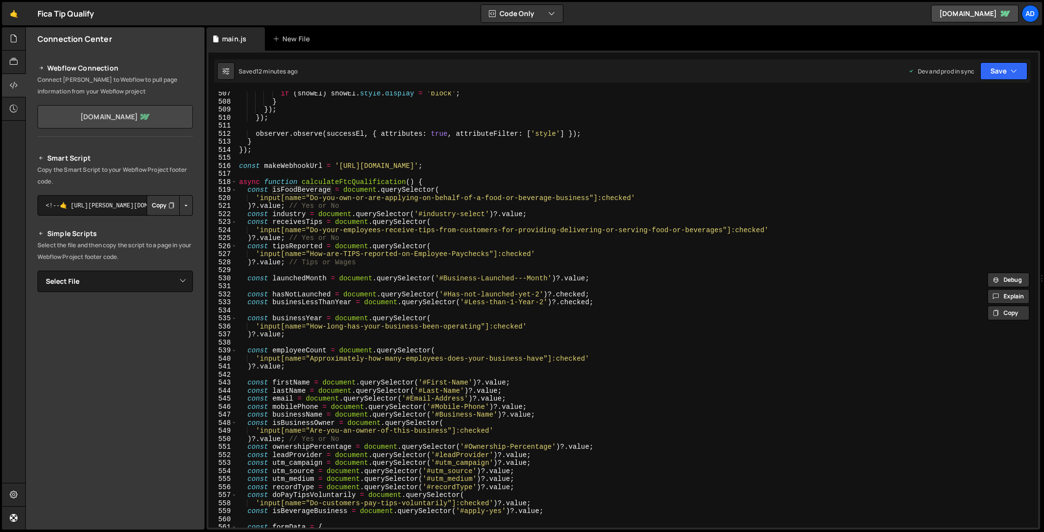
click at [113, 115] on link "[DOMAIN_NAME]" at bounding box center [114, 116] width 155 height 23
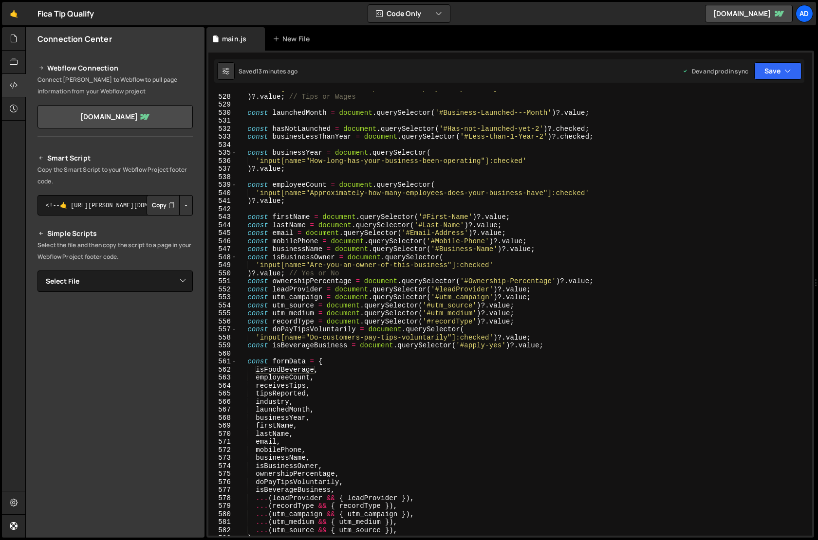
scroll to position [4082, 0]
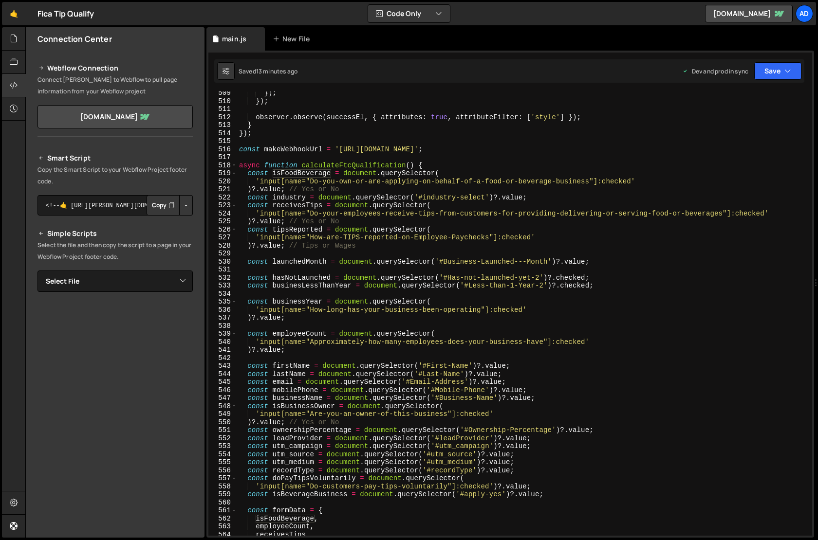
click at [294, 200] on div "}) ; }) ; observer . observe ( successEl , { attributes : true , attributeFilte…" at bounding box center [522, 319] width 571 height 460
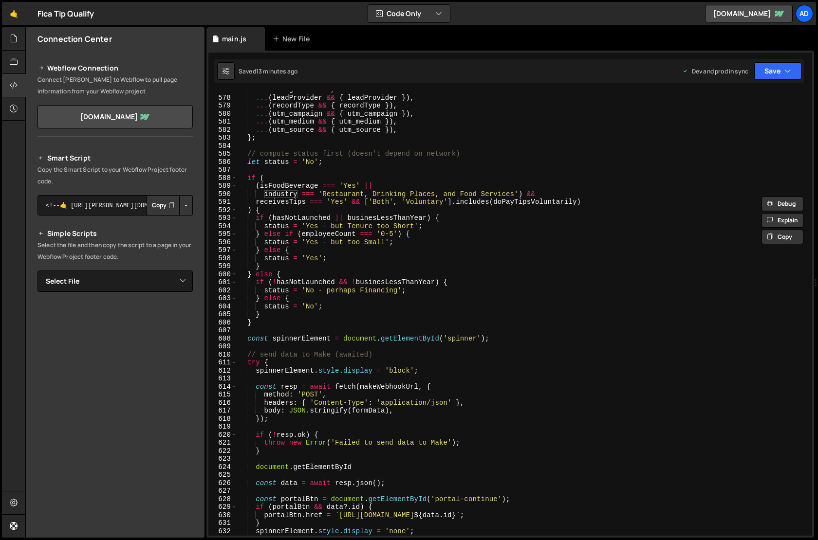
scroll to position [4627, 0]
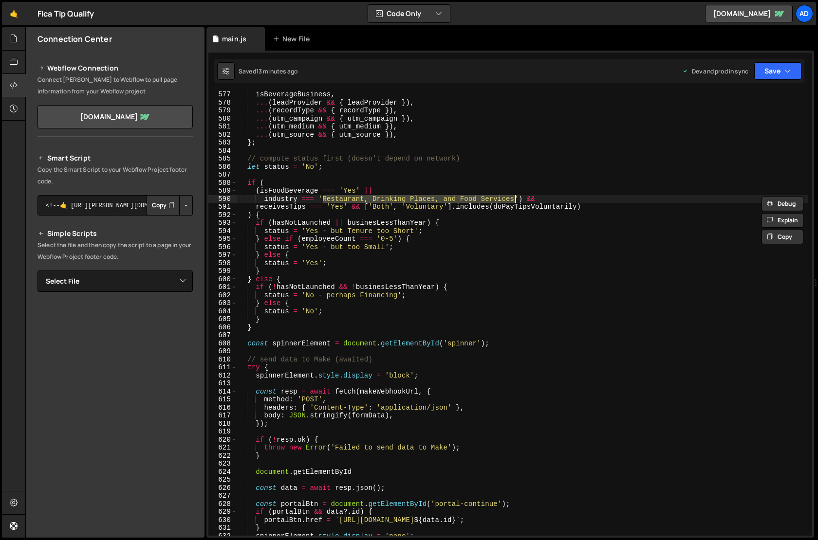
drag, startPoint x: 324, startPoint y: 199, endPoint x: 516, endPoint y: 199, distance: 191.8
click at [516, 199] on div "isBeverageBusiness , ... ( leadProvider && { leadProvider }) , ... ( recordType…" at bounding box center [522, 321] width 571 height 460
click at [278, 206] on div "isBeverageBusiness , ... ( leadProvider && { leadProvider }) , ... ( recordType…" at bounding box center [522, 321] width 571 height 460
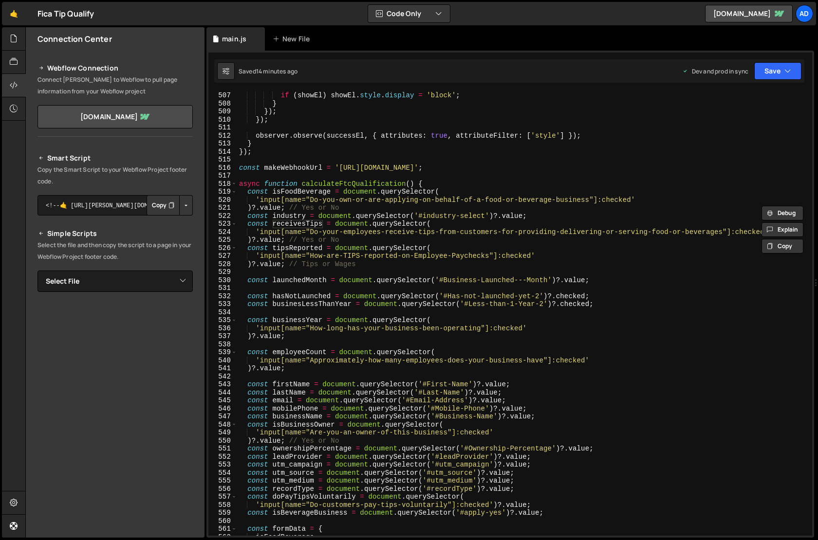
scroll to position [4064, 0]
click at [456, 267] on div "if ( showEl ) showEl . style . display = 'block' ; } }) ; }) ; observer . obser…" at bounding box center [522, 322] width 571 height 460
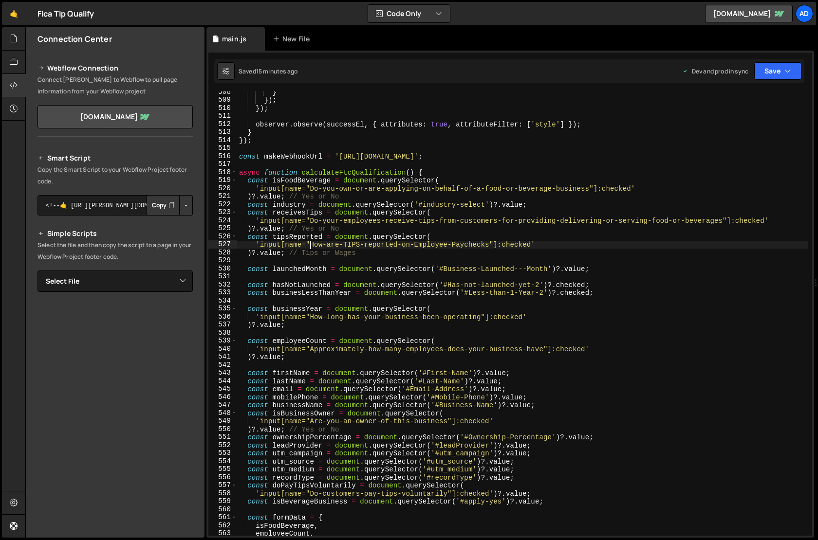
drag, startPoint x: 311, startPoint y: 244, endPoint x: 312, endPoint y: 237, distance: 7.3
click at [311, 243] on div "} }) ; }) ; observer . observe ( successEl , { attributes : true , attributeFil…" at bounding box center [522, 318] width 571 height 460
click at [312, 237] on div "} }) ; }) ; observer . observe ( successEl , { attributes : true , attributeFil…" at bounding box center [522, 318] width 571 height 460
type textarea "const tipsReported = document.querySelector("
click at [312, 237] on div "} }) ; }) ; observer . observe ( successEl , { attributes : true , attributeFil…" at bounding box center [522, 318] width 571 height 460
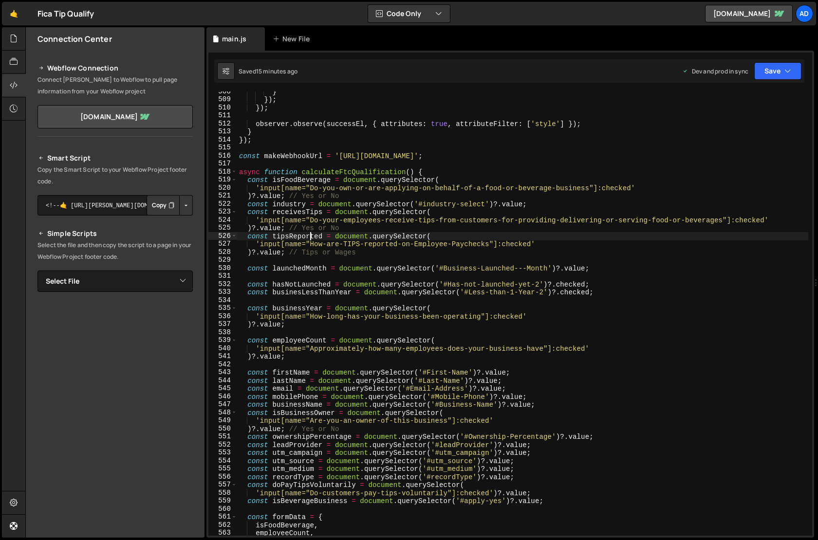
click at [312, 237] on div "} }) ; }) ; observer . observe ( successEl , { attributes : true , attributeFil…" at bounding box center [522, 318] width 571 height 460
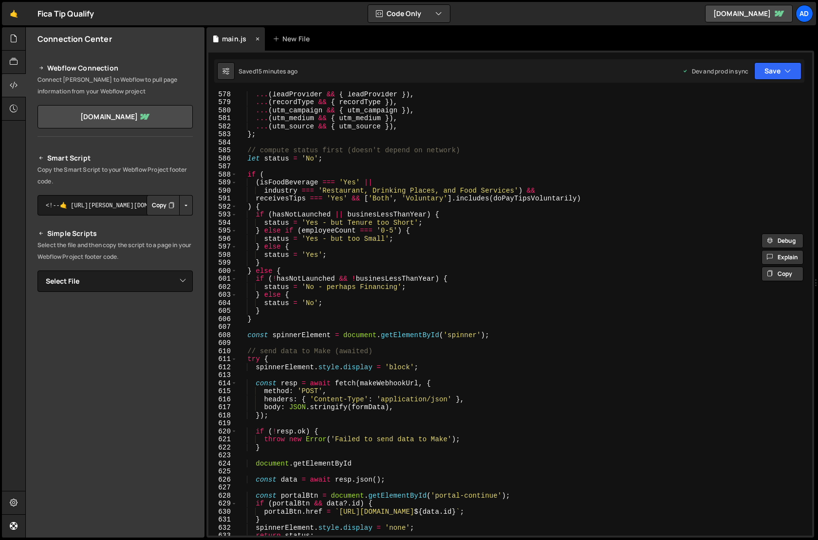
scroll to position [4624, 0]
